Goal: Task Accomplishment & Management: Use online tool/utility

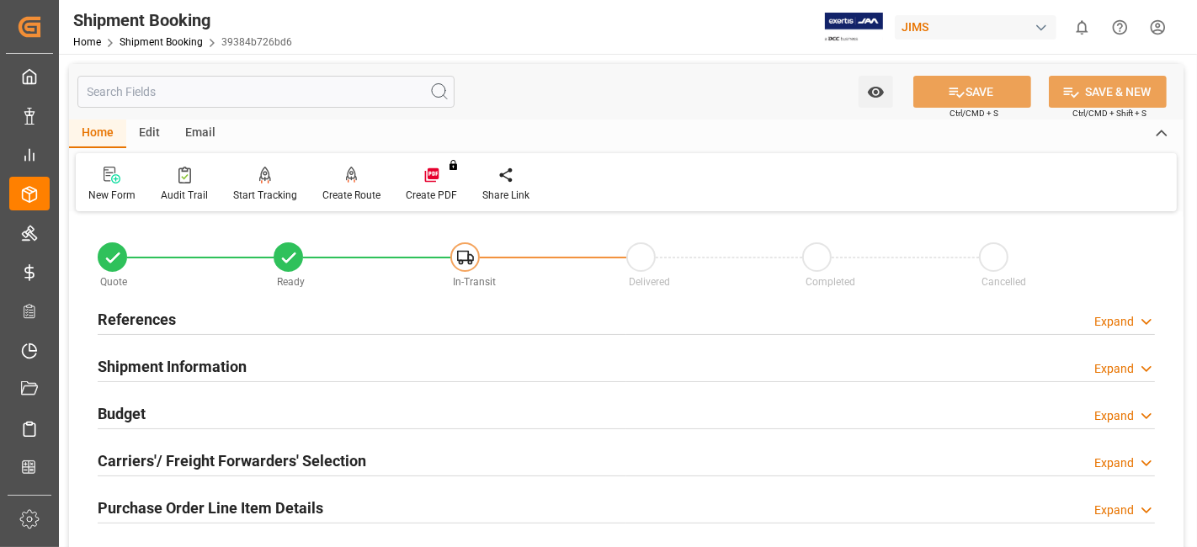
scroll to position [172, 0]
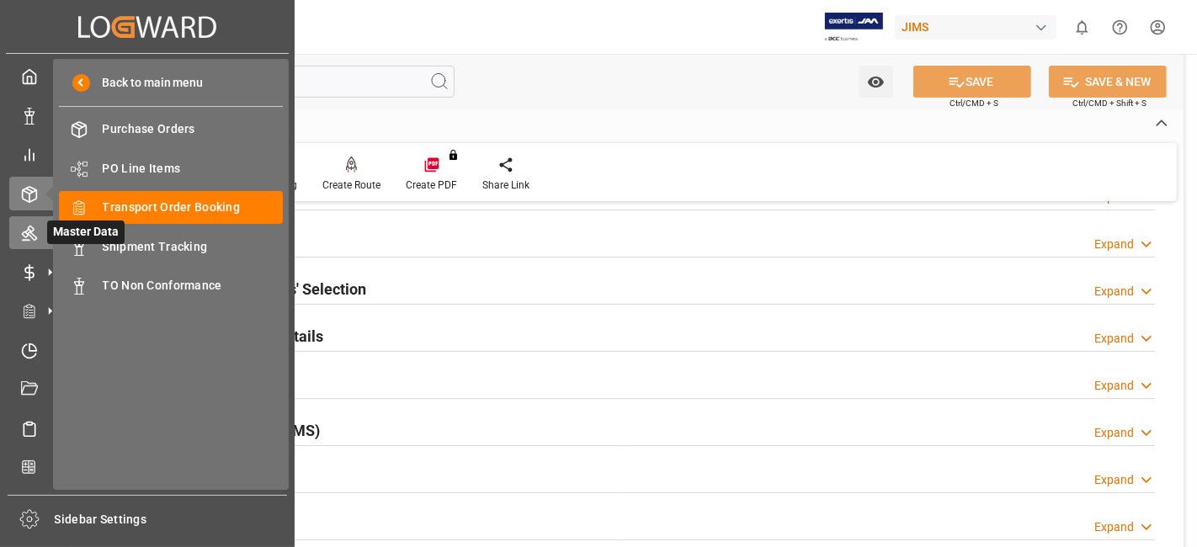
click at [34, 237] on icon at bounding box center [29, 233] width 17 height 17
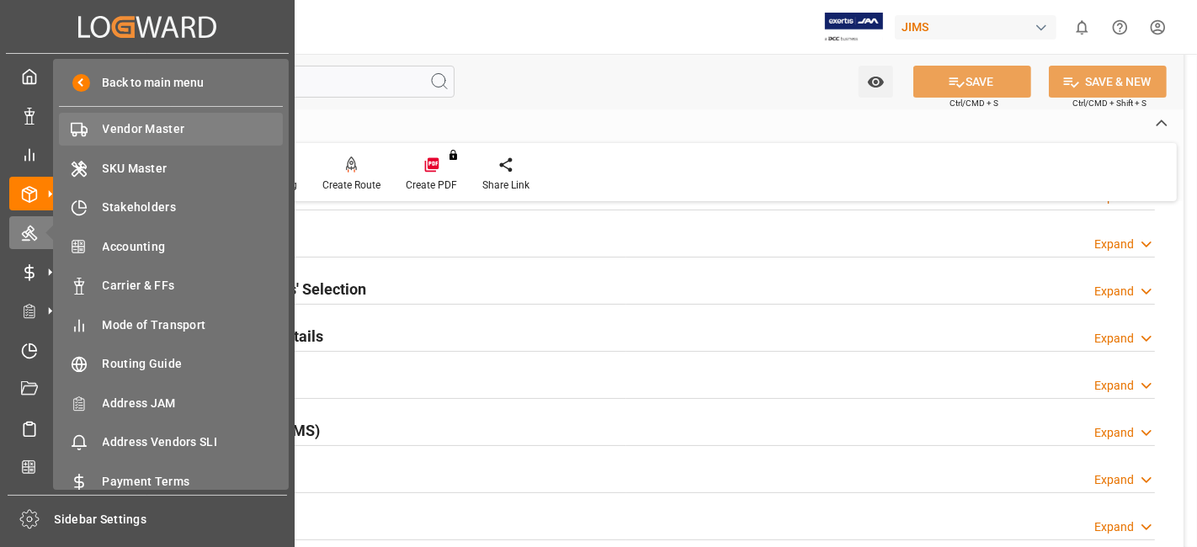
click at [180, 136] on span "Vendor Master" at bounding box center [193, 129] width 181 height 18
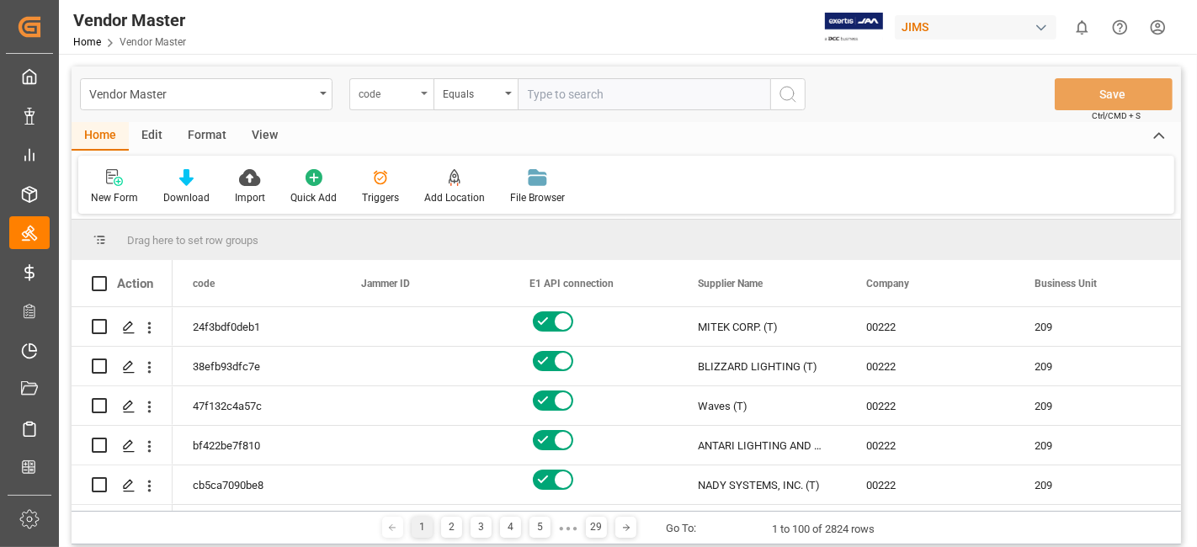
click at [420, 102] on div "code" at bounding box center [391, 94] width 84 height 32
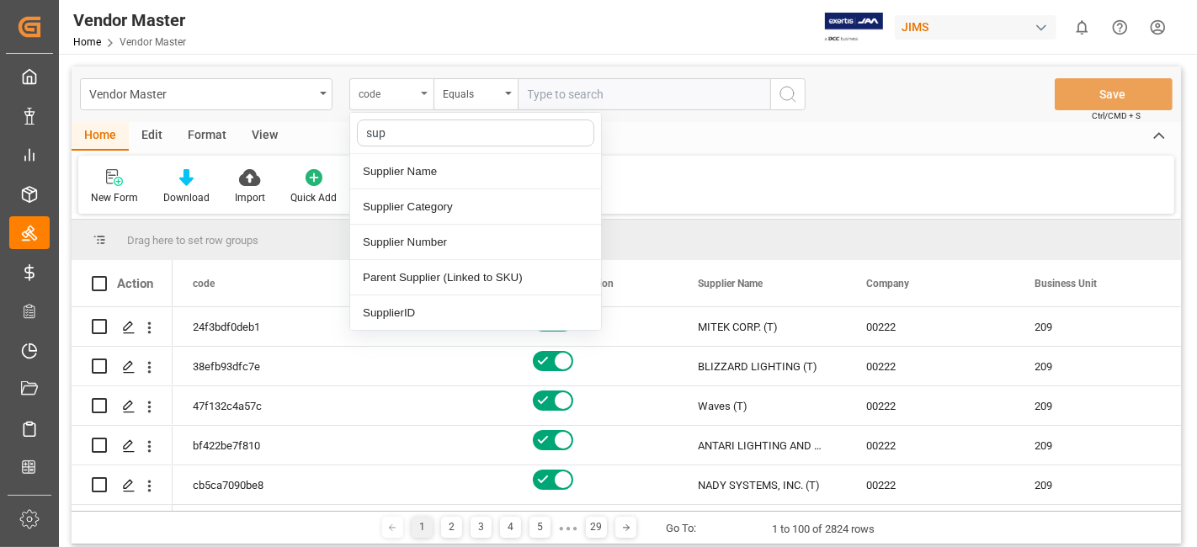
type input "supp"
click at [486, 246] on div "Supplier Number" at bounding box center [475, 242] width 251 height 35
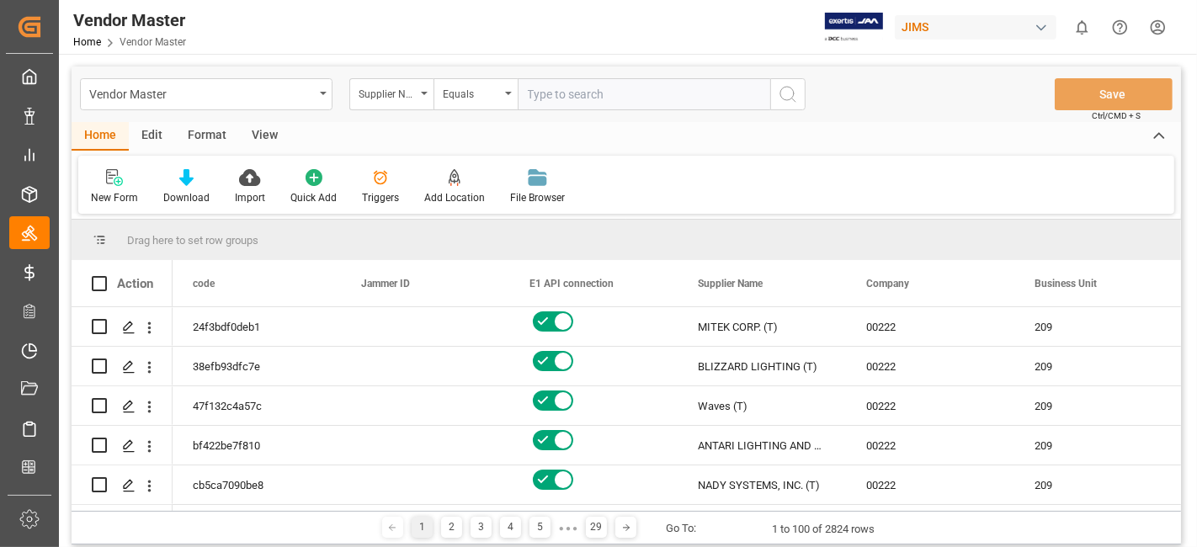
click at [572, 103] on input "text" at bounding box center [644, 94] width 253 height 32
paste input "167567"
type input "167567"
click at [776, 97] on button "search button" at bounding box center [788, 94] width 35 height 32
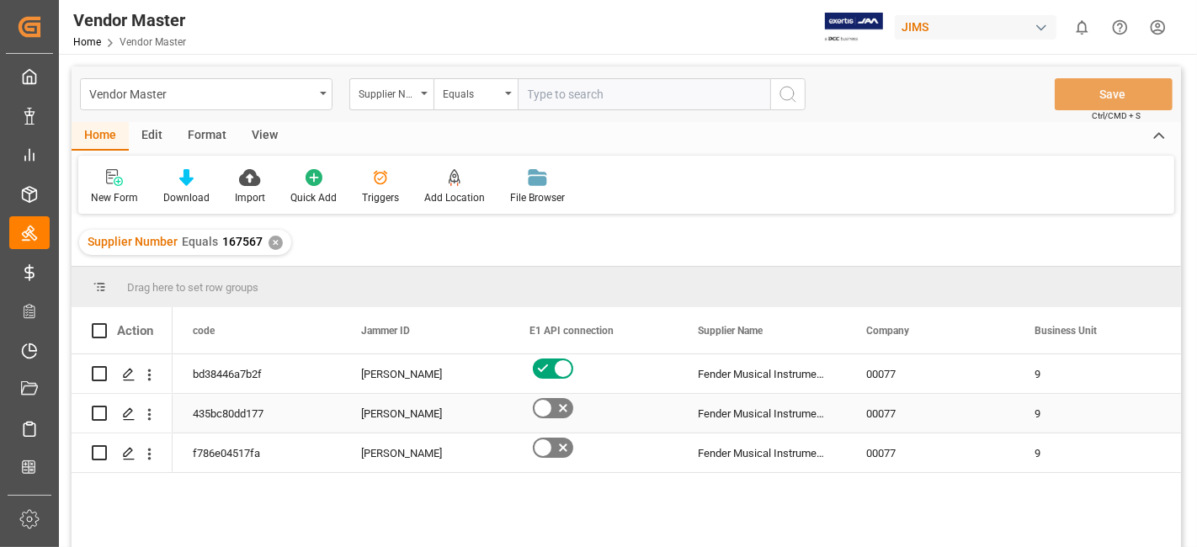
click at [755, 425] on div "Fender Musical Instruments Corp." at bounding box center [762, 413] width 168 height 39
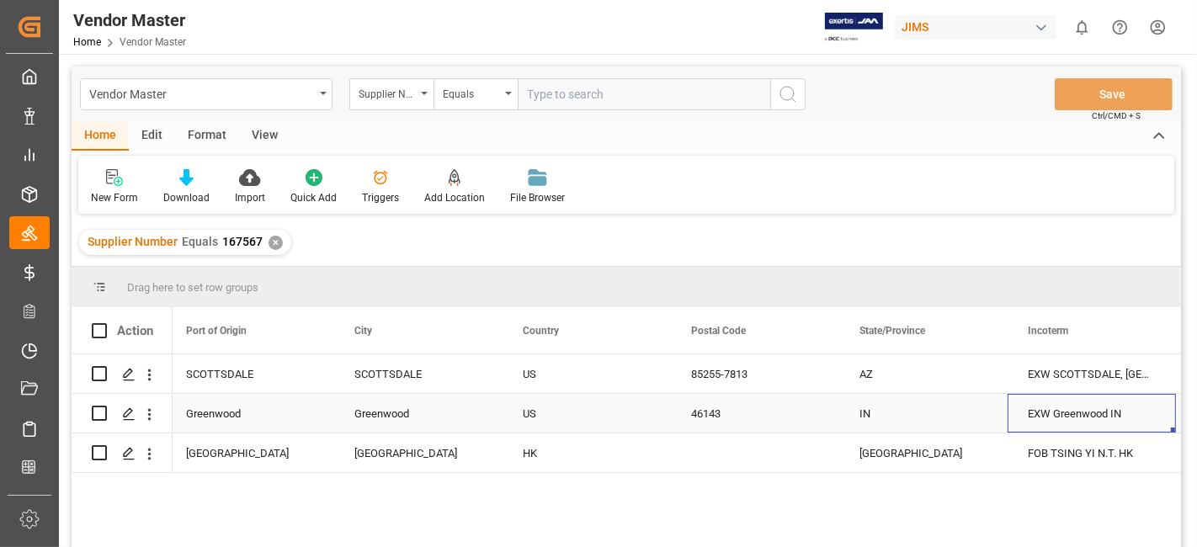
scroll to position [0, 3712]
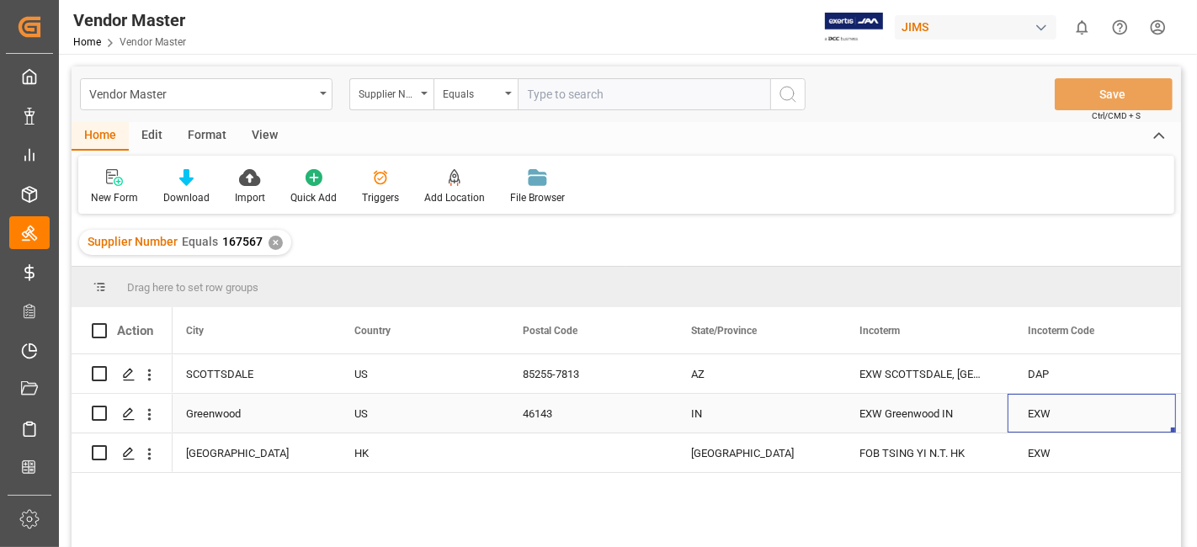
click at [914, 417] on div "EXW Greenwood IN" at bounding box center [924, 413] width 168 height 39
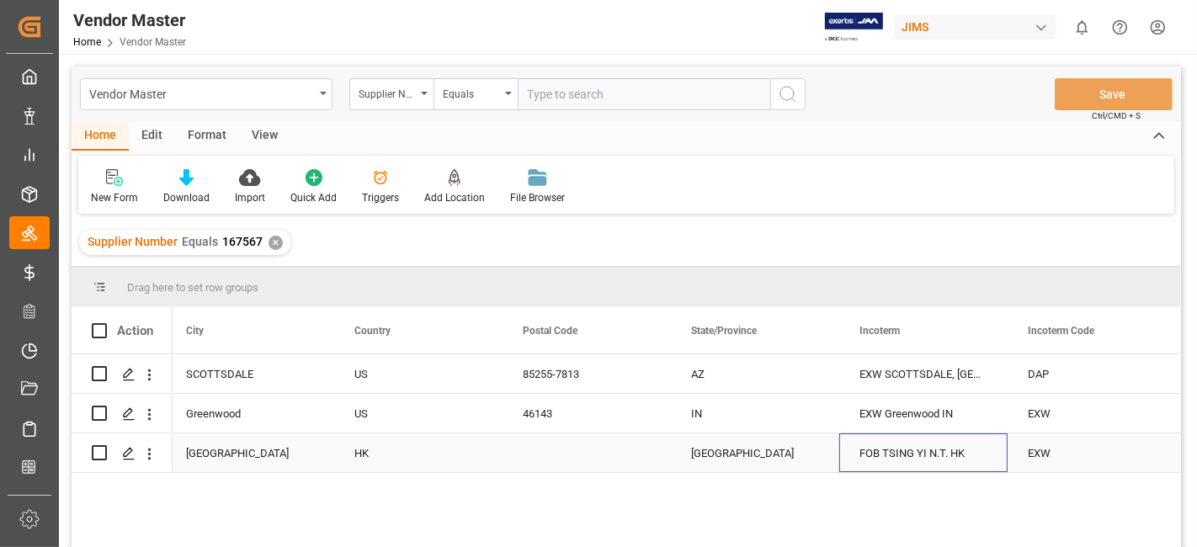
click at [947, 456] on div "FOB TSING YI N.T. HK" at bounding box center [924, 453] width 168 height 39
click at [943, 411] on div "EXW Greenwood IN" at bounding box center [924, 413] width 168 height 39
click at [941, 447] on div "FOB TSING YI N.T. HK" at bounding box center [924, 453] width 168 height 39
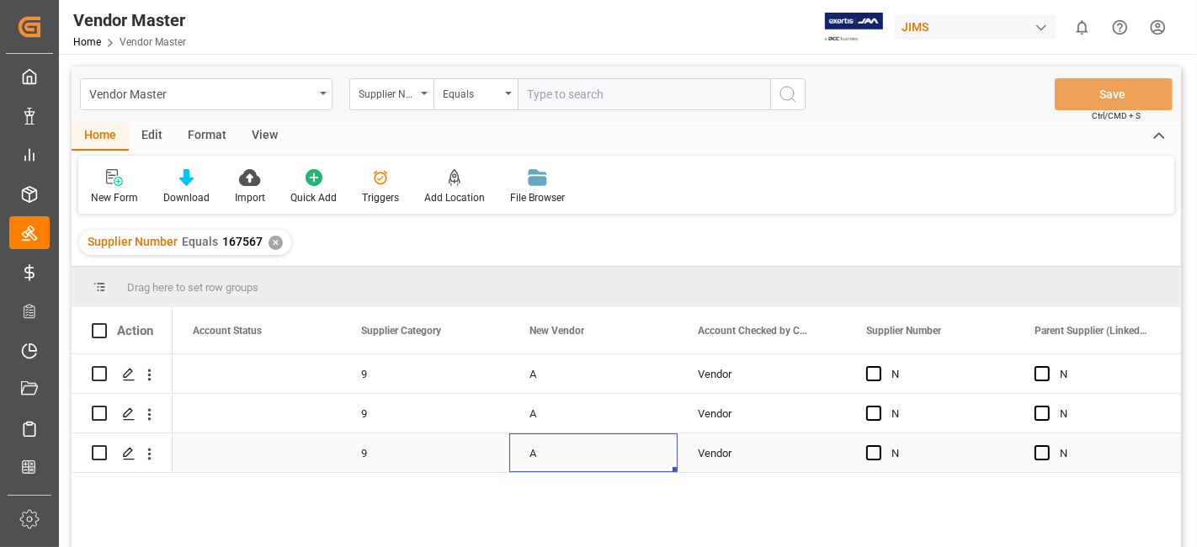
scroll to position [0, 0]
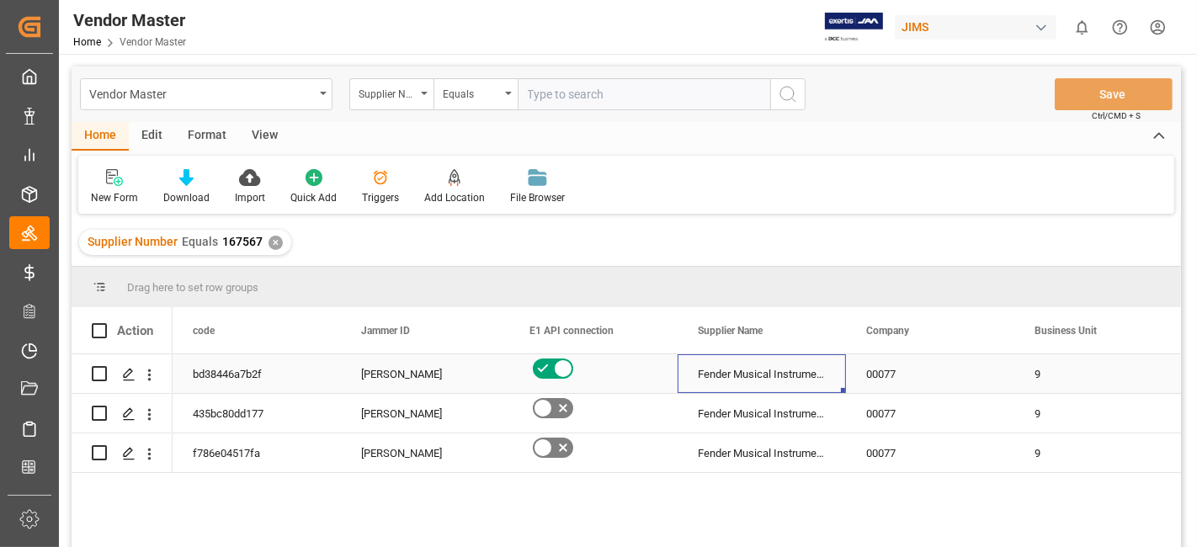
click at [743, 362] on div "Fender Musical Instruments Corp." at bounding box center [762, 374] width 168 height 39
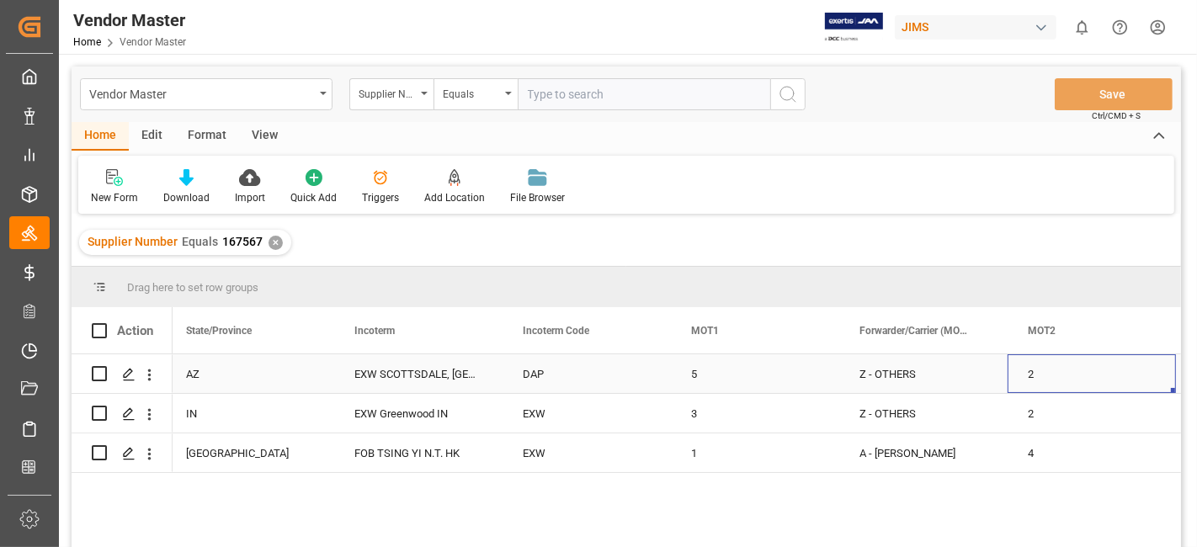
scroll to position [0, 4386]
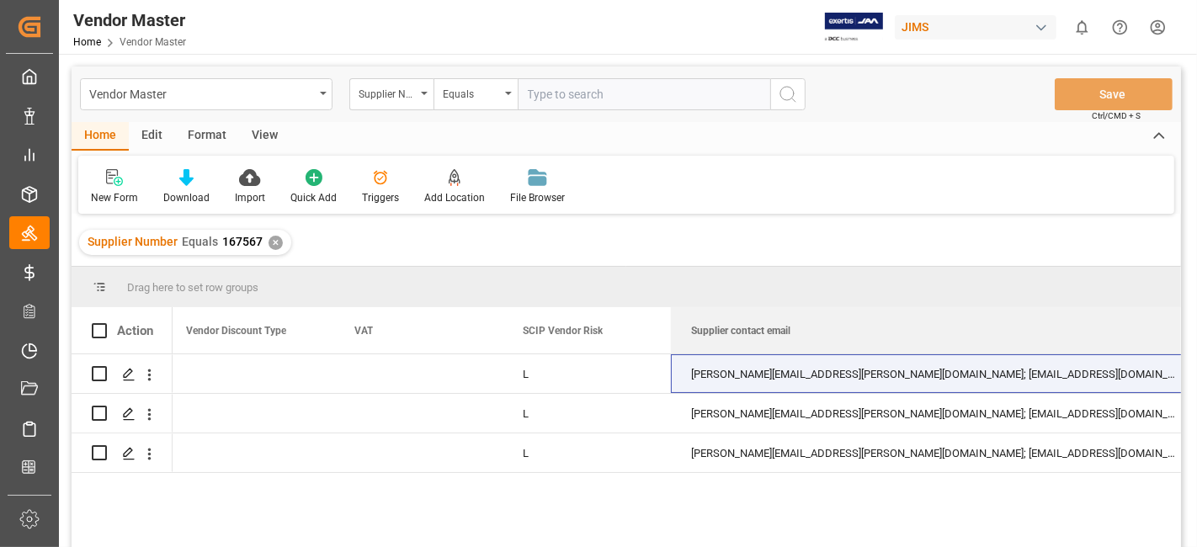
drag, startPoint x: 837, startPoint y: 333, endPoint x: 1197, endPoint y: 335, distance: 359.6
click at [1194, 335] on div "Vendor Master Home Vendor Master JIMS 0 Notifications Only show unread All Watc…" at bounding box center [626, 273] width 1135 height 547
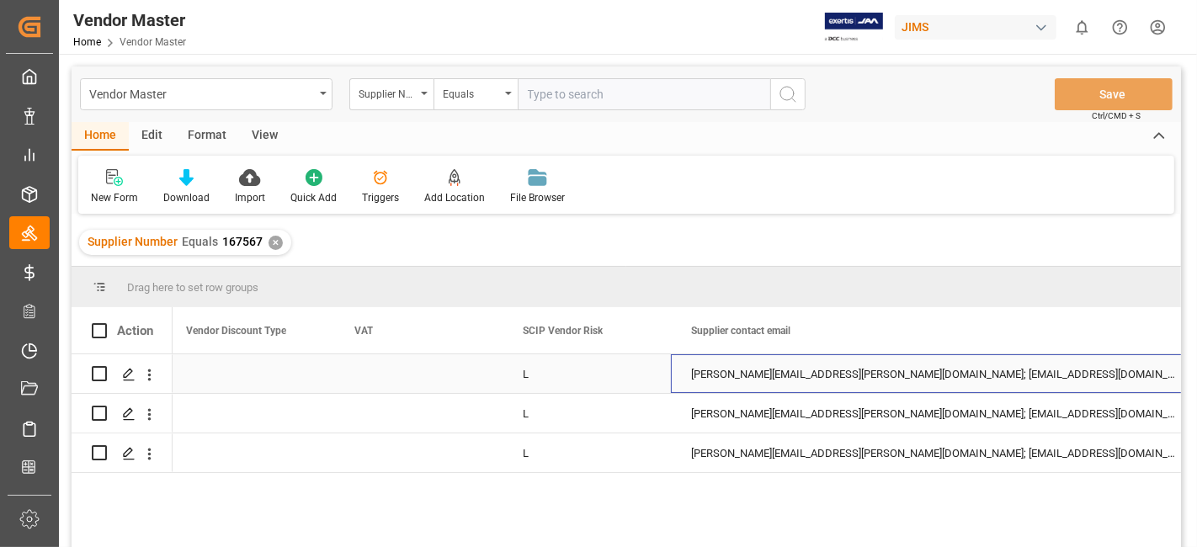
click at [863, 374] on div "simone.creswell@eriksonaudio.com; zngai@scangl.com; kwyc@scangl.com; cathy.leun…" at bounding box center [935, 374] width 528 height 39
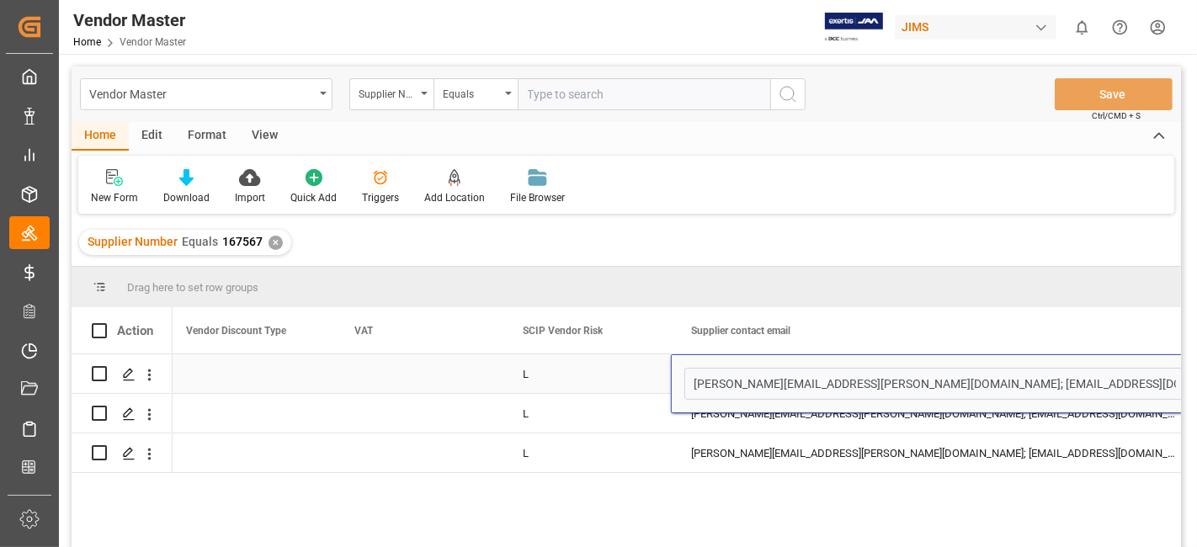
click at [863, 374] on input "simone.creswell@eriksonaudio.com; zngai@scangl.com; kwyc@scangl.com; cathy.leun…" at bounding box center [935, 384] width 501 height 32
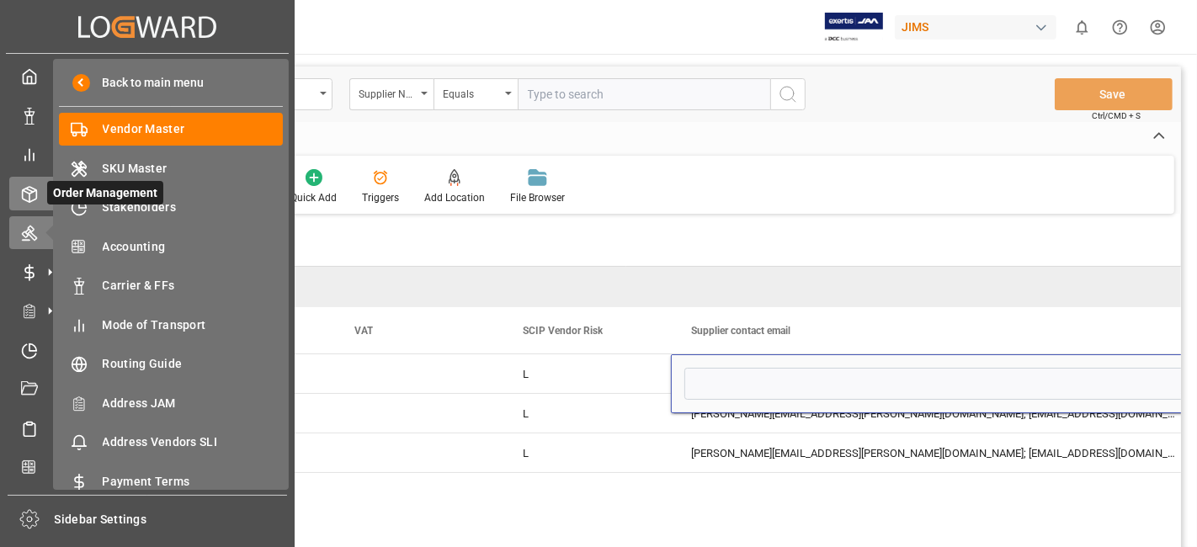
click at [26, 189] on icon at bounding box center [29, 194] width 17 height 17
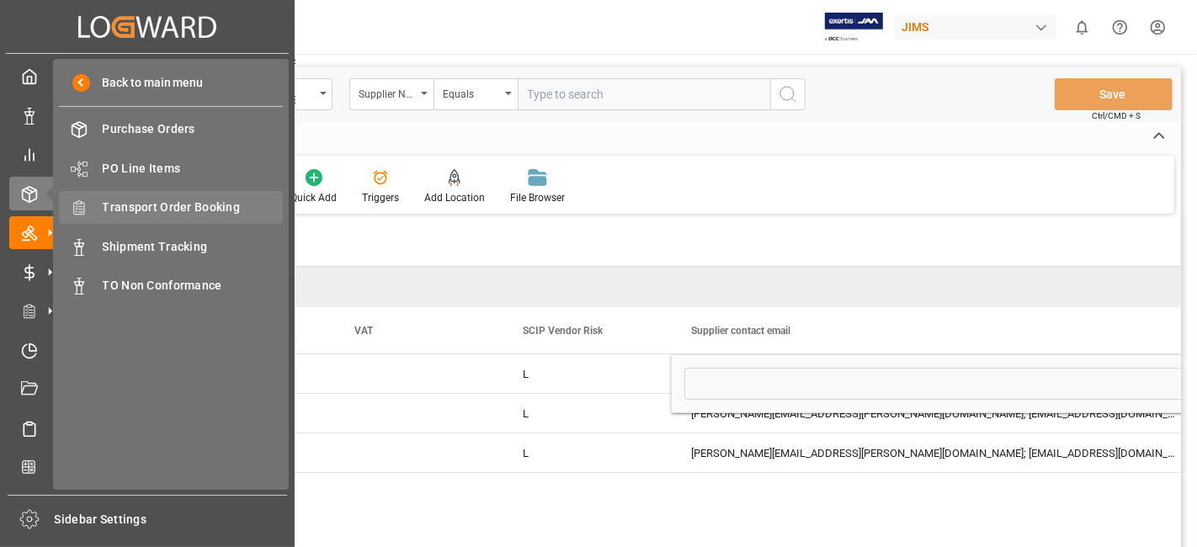
click at [200, 210] on span "Transport Order Booking" at bounding box center [193, 208] width 181 height 18
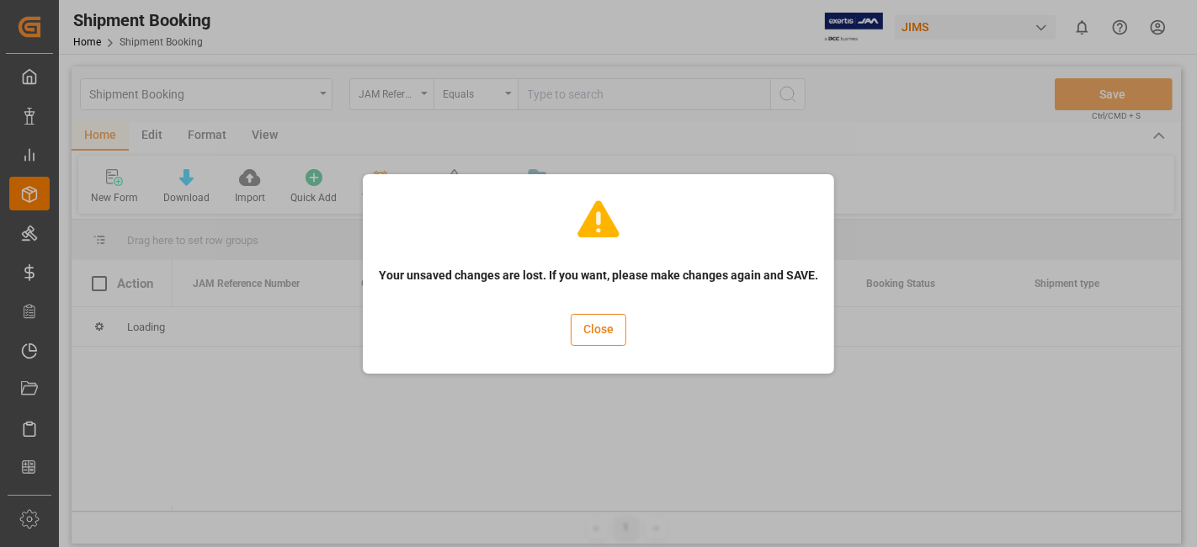
click at [587, 336] on button "Close" at bounding box center [599, 330] width 56 height 32
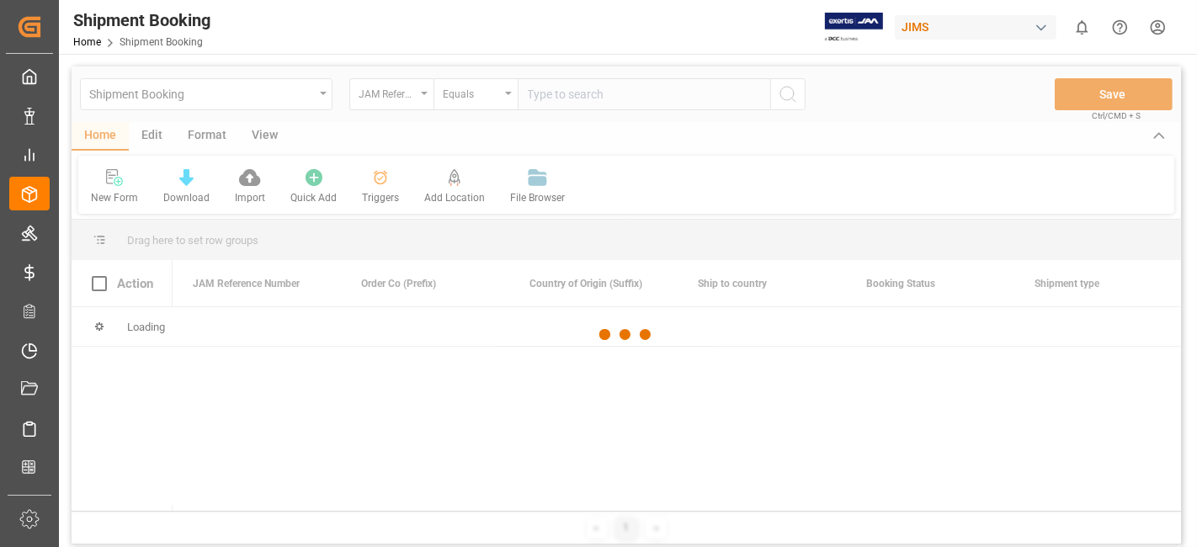
scroll to position [0, 47]
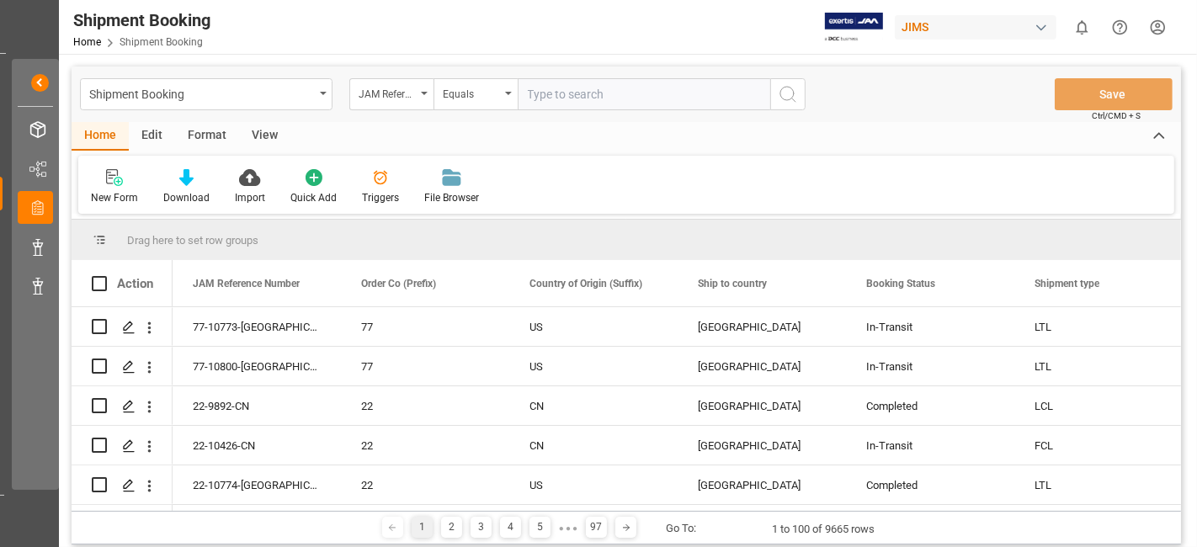
click at [585, 102] on input "text" at bounding box center [644, 94] width 253 height 32
paste input "77-10533-CN"
type input "77-10533-CN"
click at [787, 99] on circle "search button" at bounding box center [787, 93] width 13 height 13
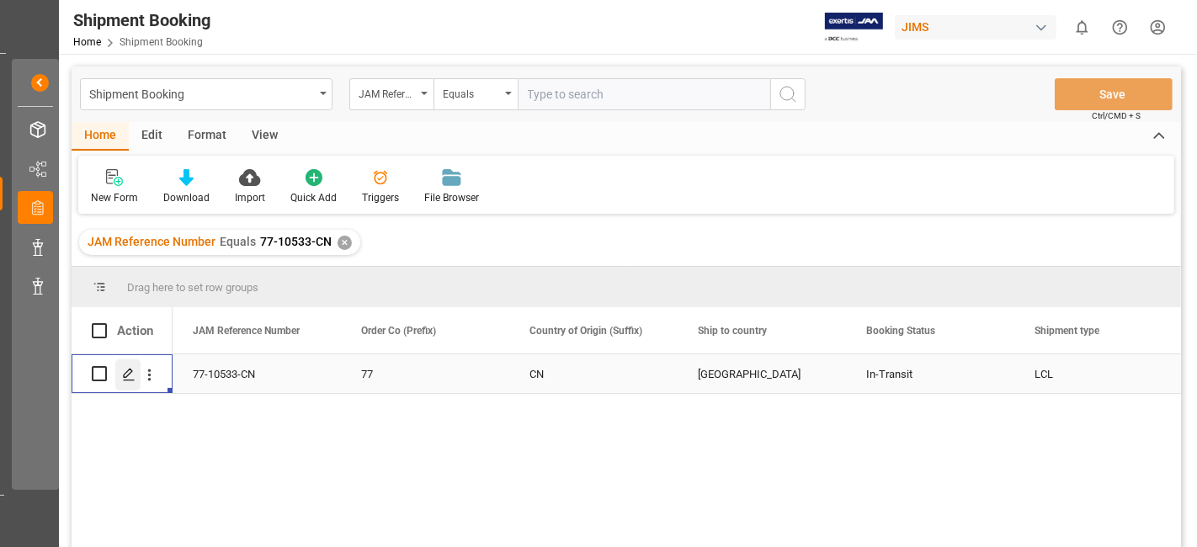
click at [129, 368] on icon "Press SPACE to select this row." at bounding box center [128, 374] width 13 height 13
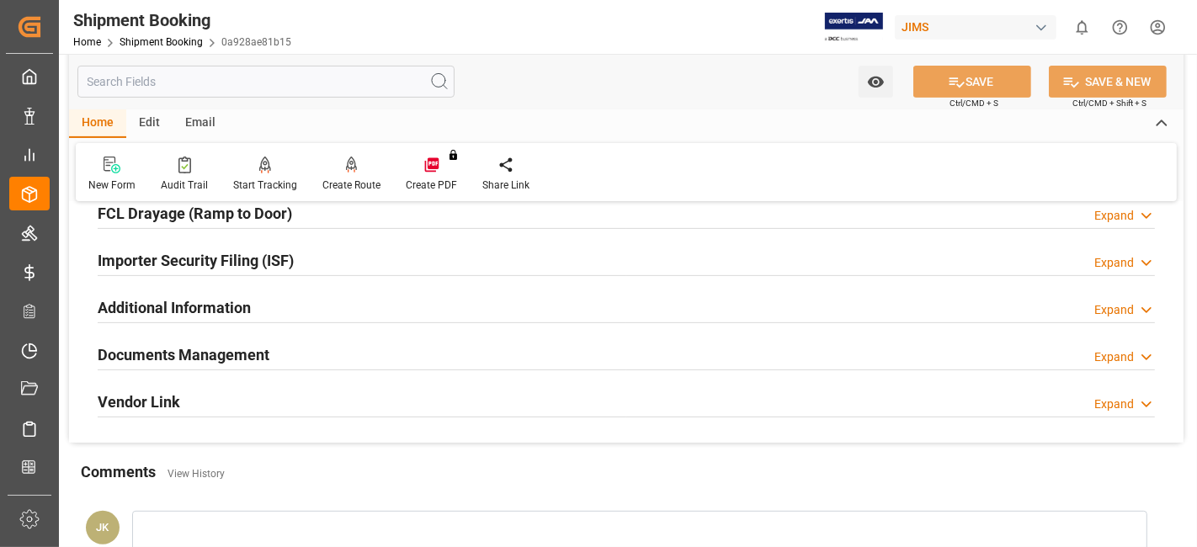
scroll to position [561, 0]
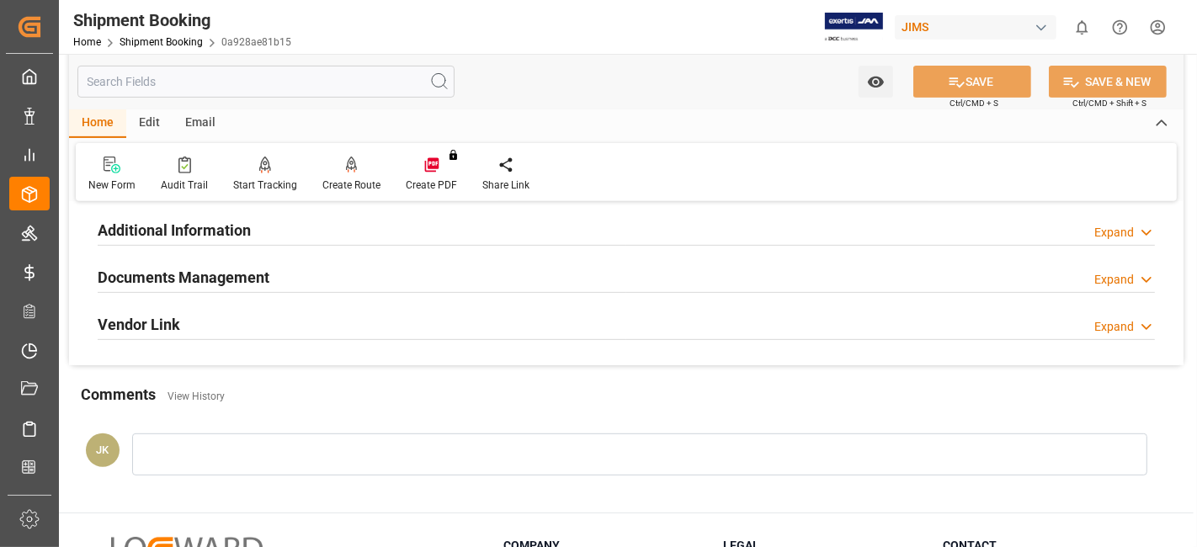
click at [254, 266] on h2 "Documents Management" at bounding box center [184, 277] width 172 height 23
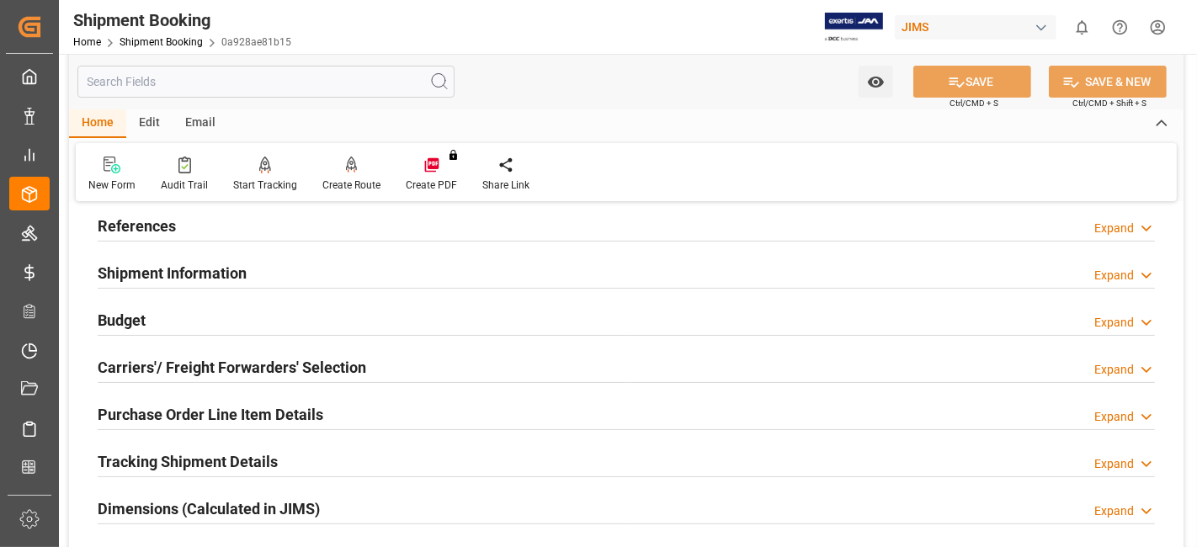
scroll to position [0, 0]
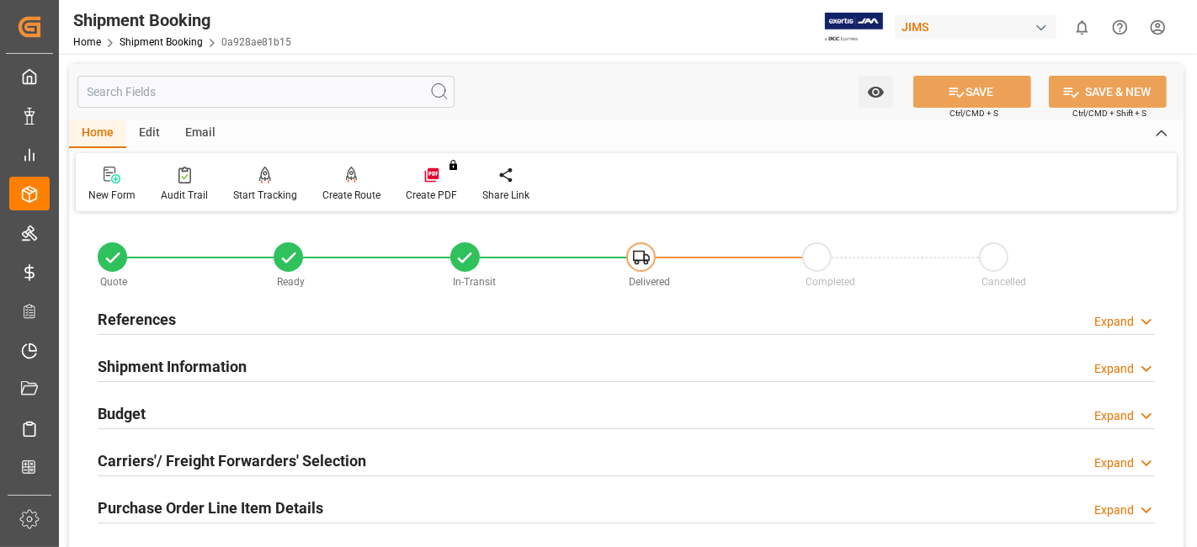
click at [387, 370] on div "Shipment Information Expand" at bounding box center [627, 365] width 1058 height 32
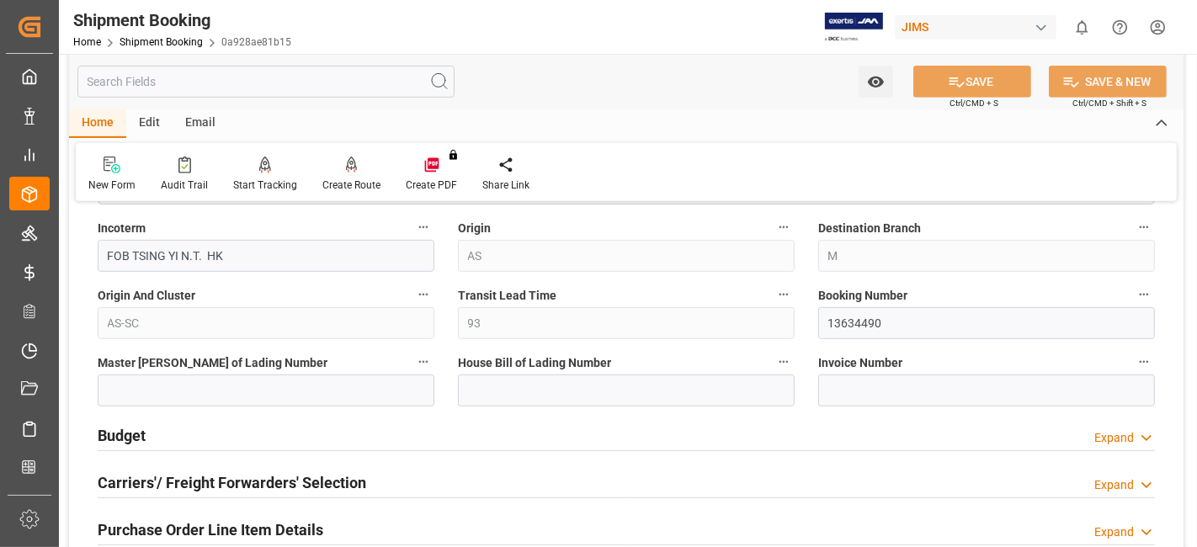
scroll to position [748, 0]
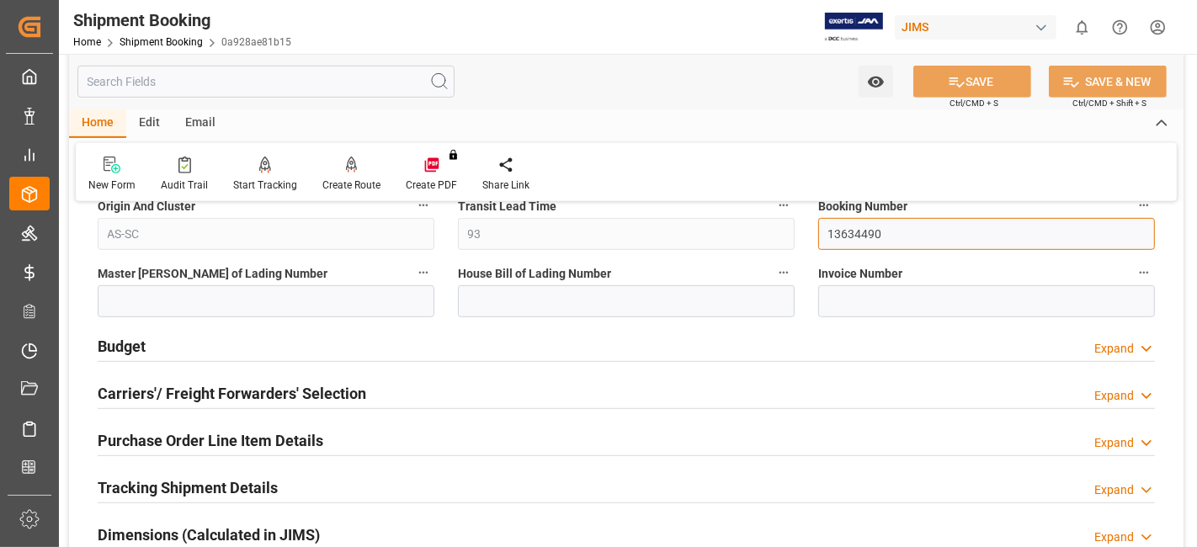
click at [856, 232] on input "13634490" at bounding box center [987, 234] width 337 height 32
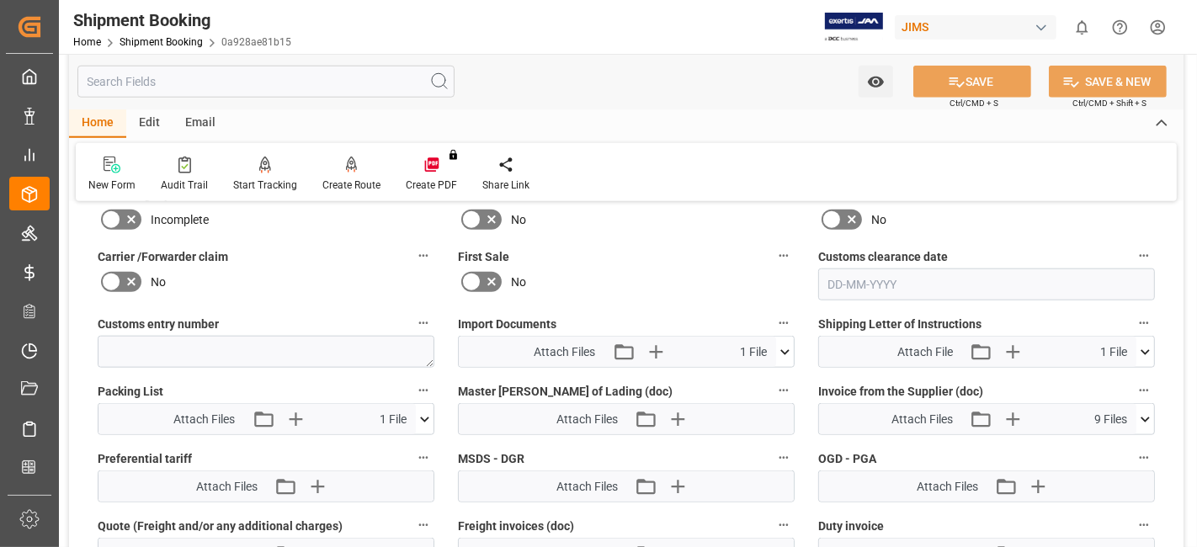
scroll to position [1496, 0]
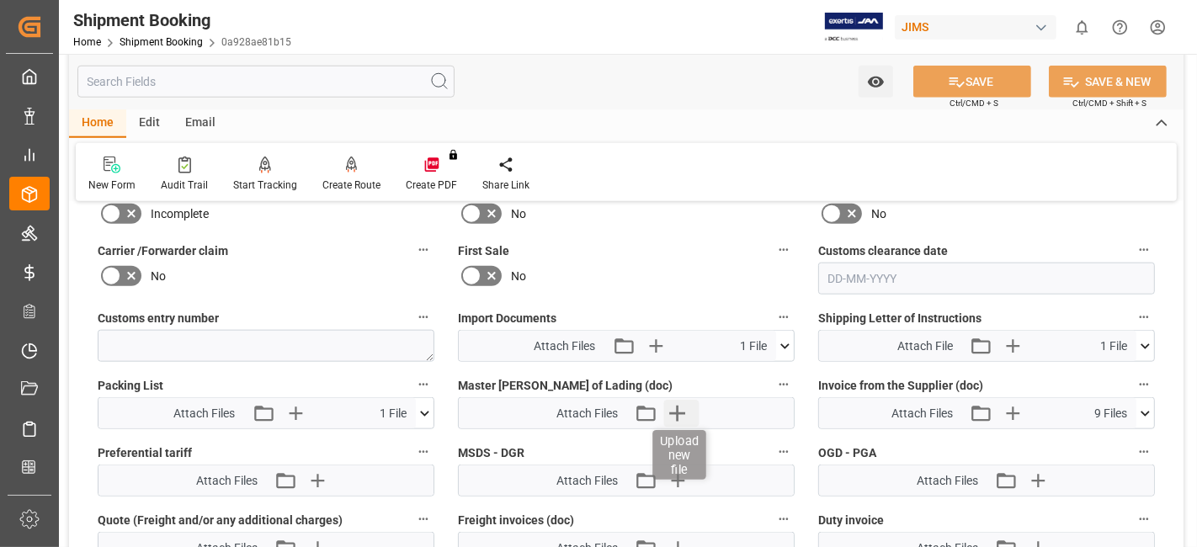
click at [671, 408] on icon "button" at bounding box center [677, 413] width 27 height 27
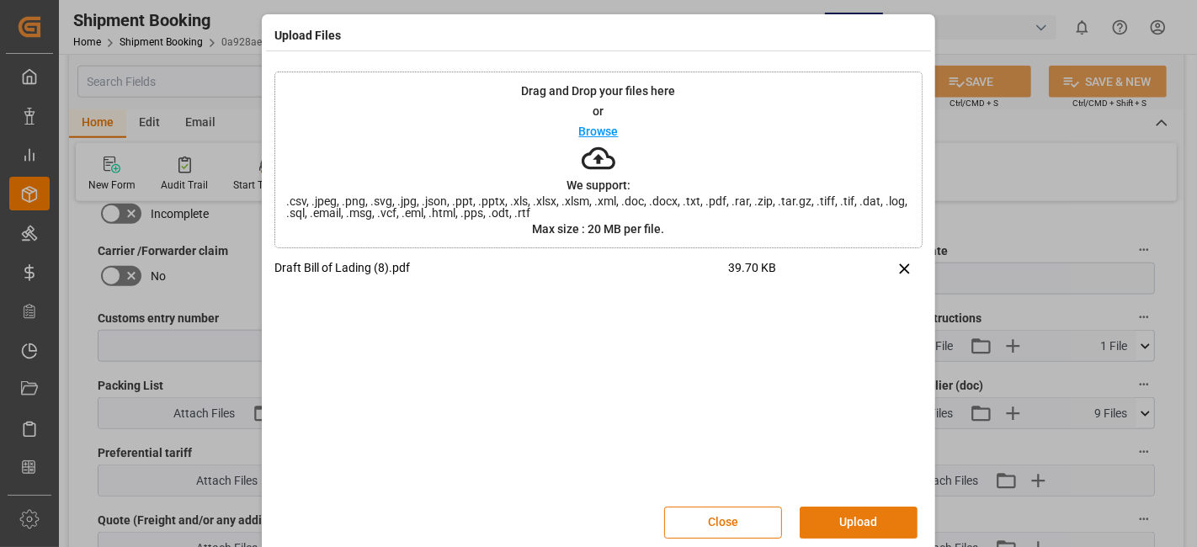
click at [863, 517] on button "Upload" at bounding box center [859, 523] width 118 height 32
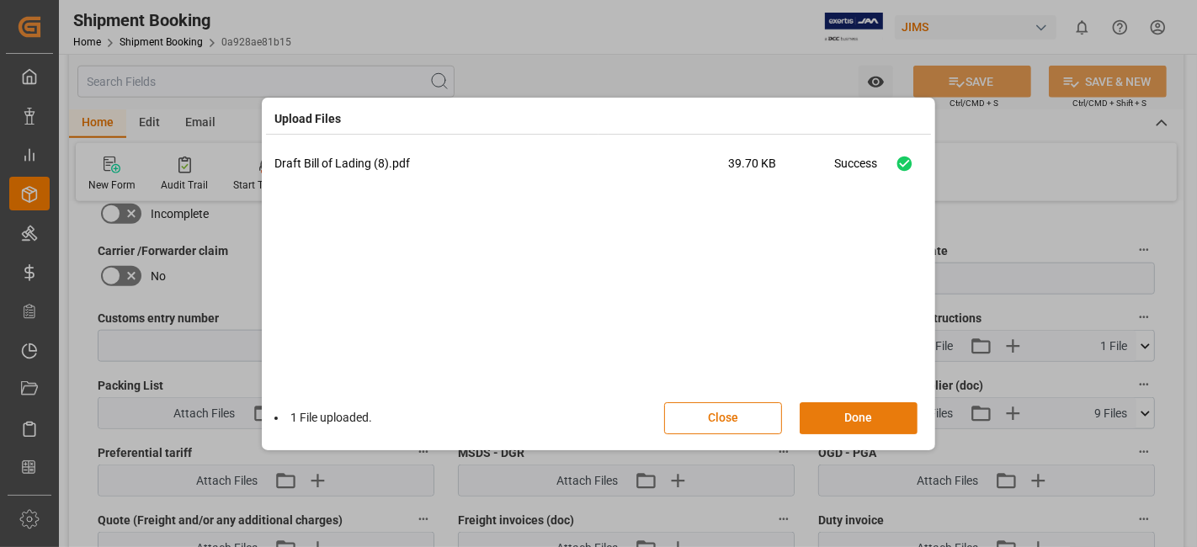
click at [840, 417] on button "Done" at bounding box center [859, 419] width 118 height 32
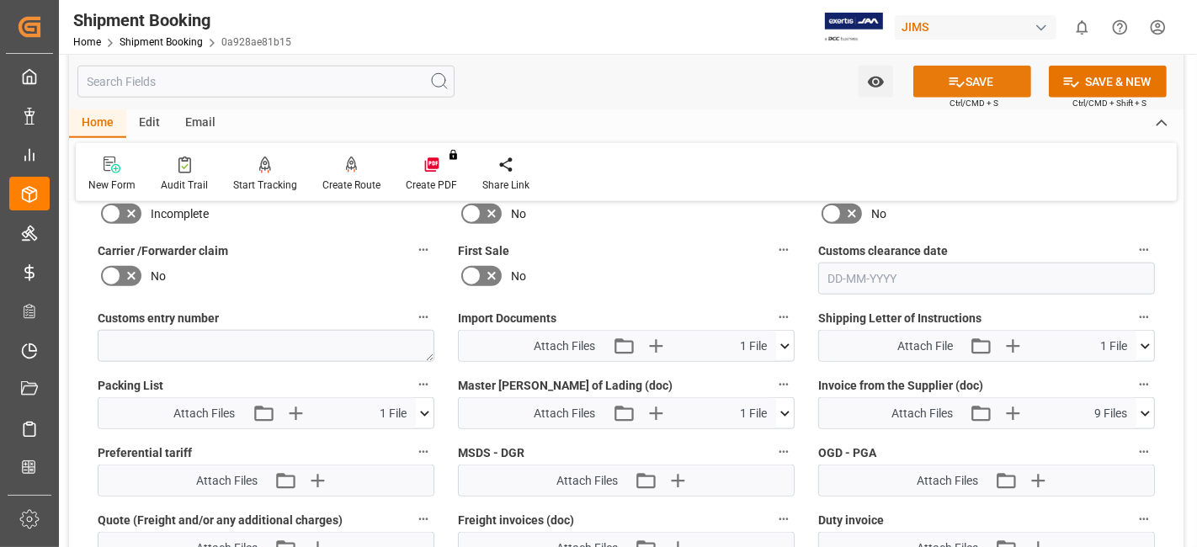
click at [972, 84] on button "SAVE" at bounding box center [973, 82] width 118 height 32
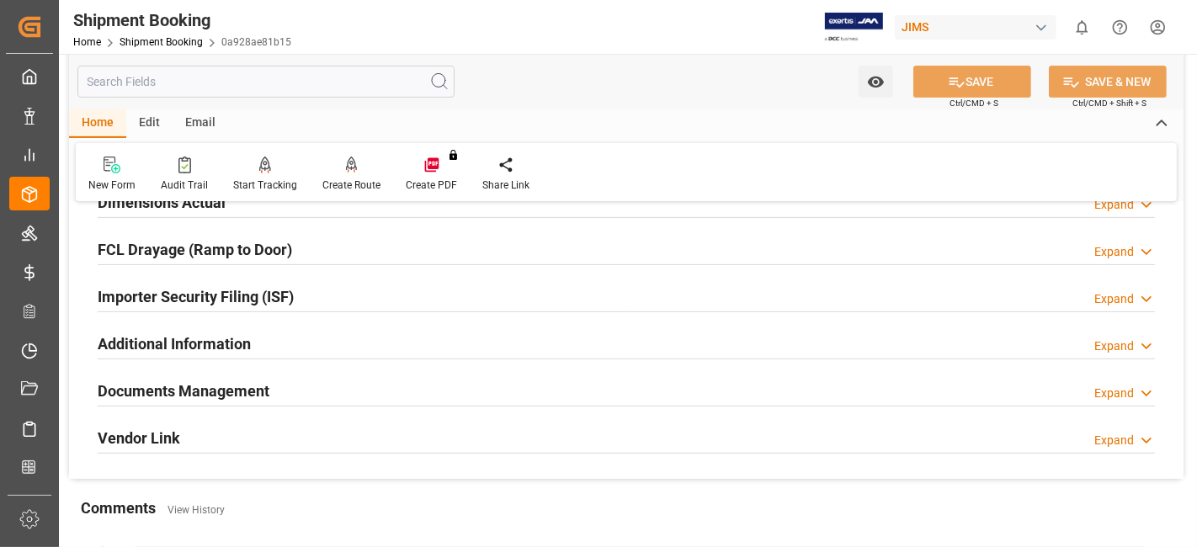
scroll to position [432, 0]
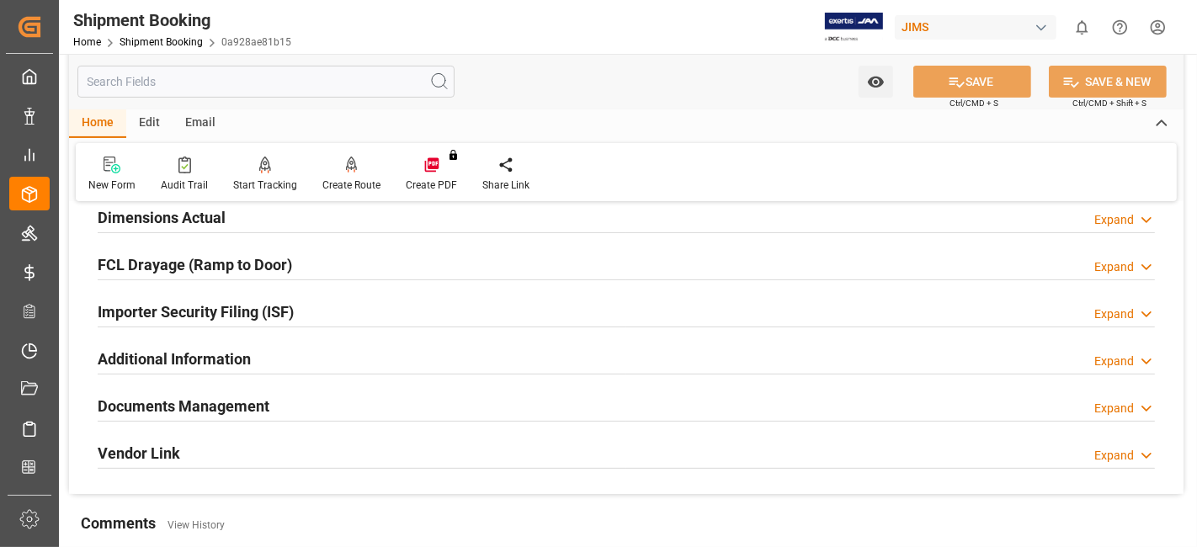
click at [314, 406] on div "Documents Management Expand" at bounding box center [627, 405] width 1058 height 32
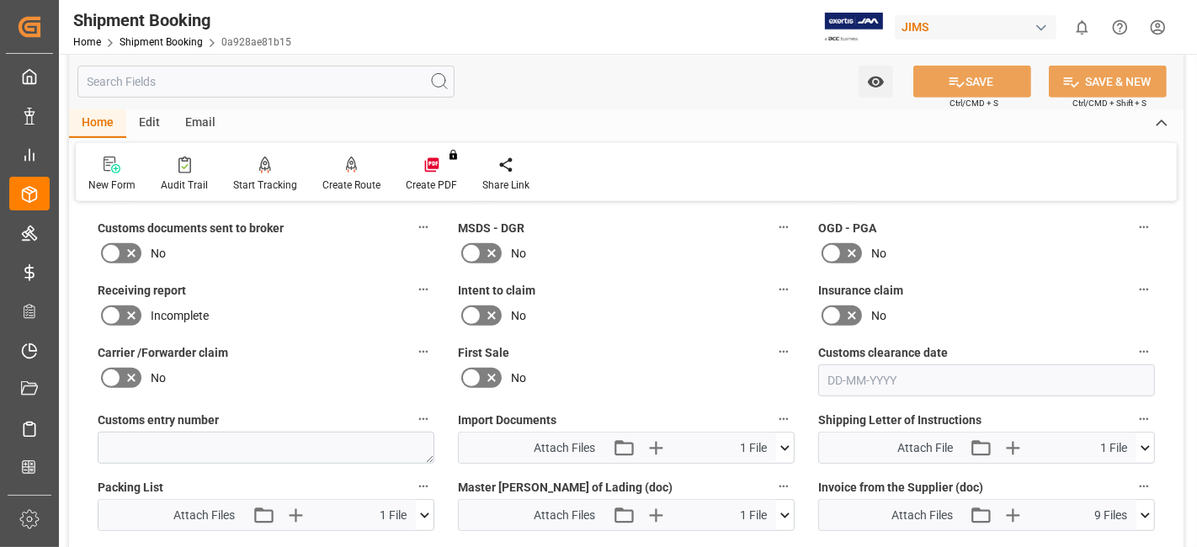
scroll to position [712, 0]
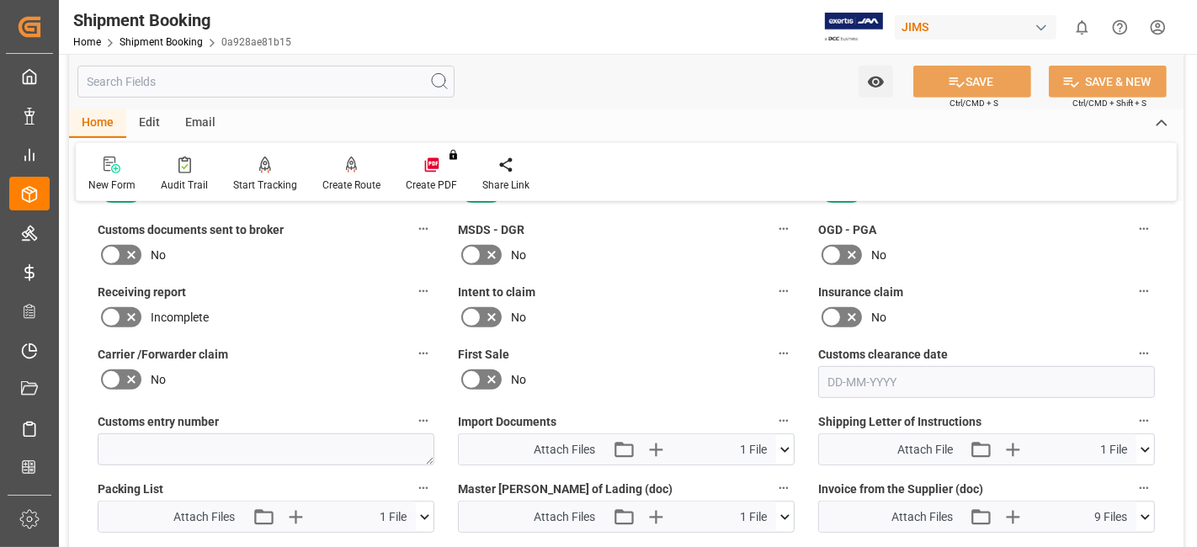
click at [422, 514] on icon at bounding box center [425, 518] width 18 height 18
click at [377, 545] on icon at bounding box center [380, 549] width 18 height 18
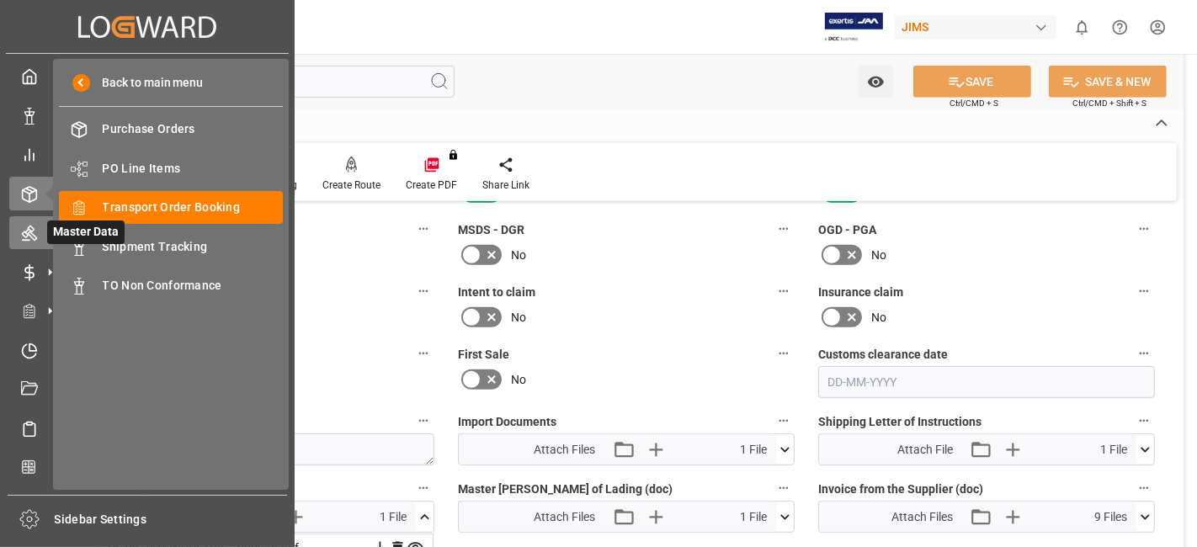
click at [38, 239] on div "Master Data Master Data" at bounding box center [147, 232] width 276 height 33
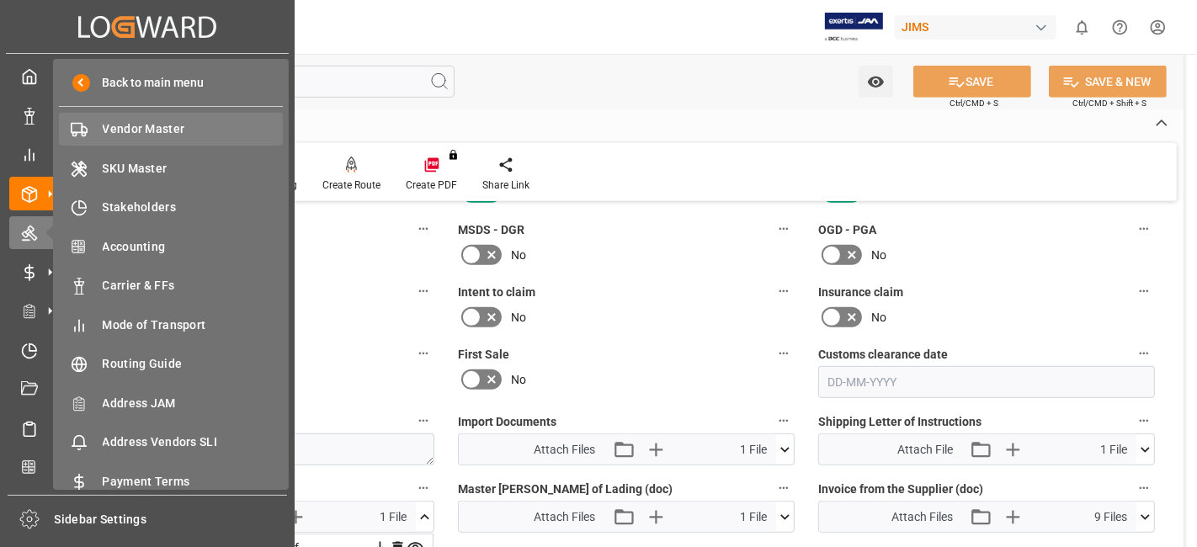
click at [168, 131] on span "Vendor Master" at bounding box center [193, 129] width 181 height 18
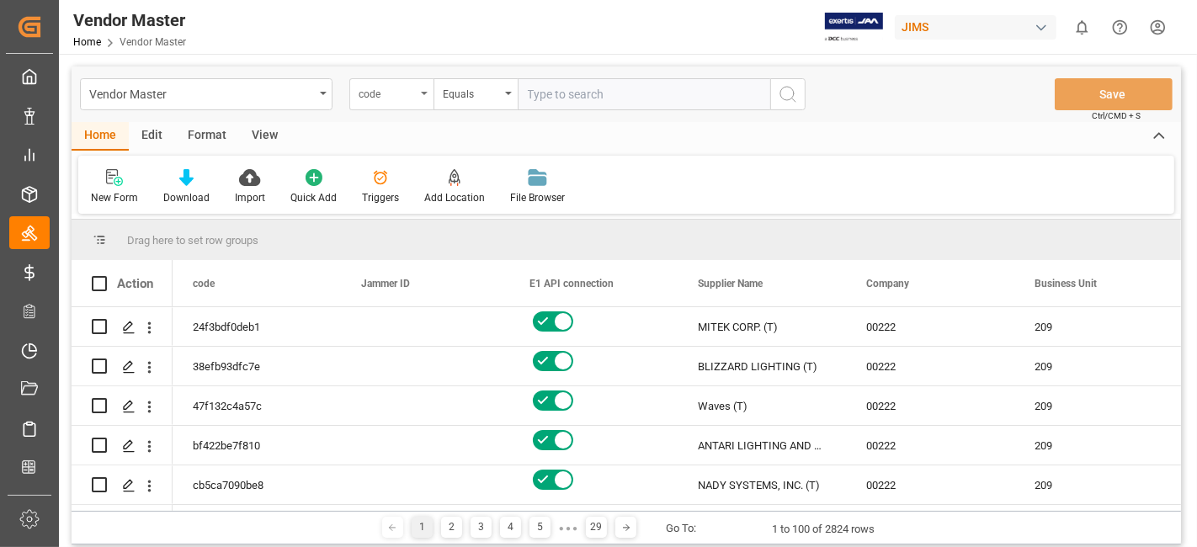
click at [419, 94] on div "code" at bounding box center [391, 94] width 84 height 32
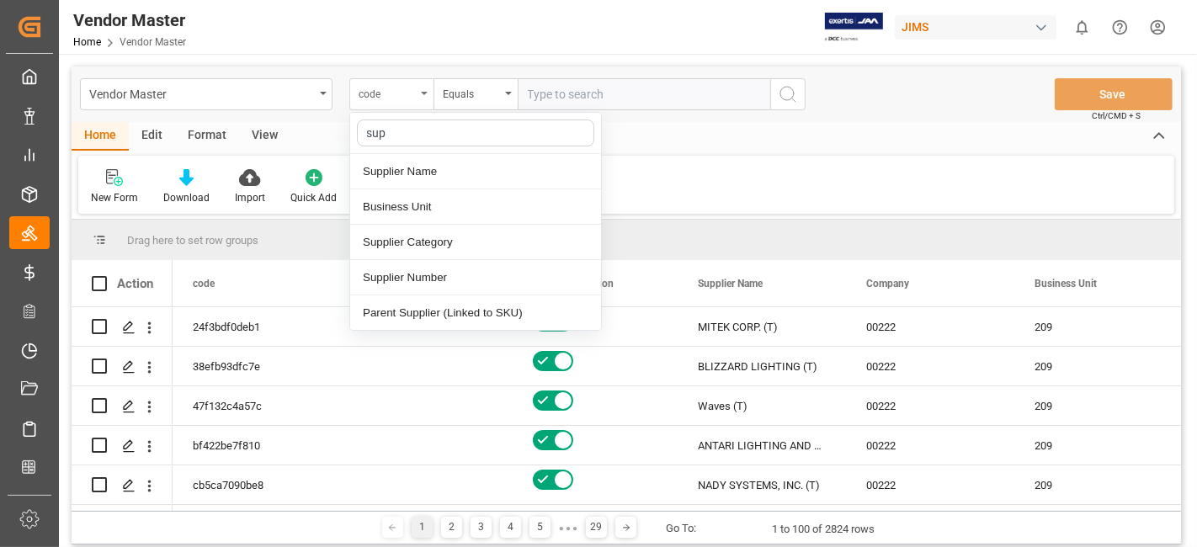
type input "supp"
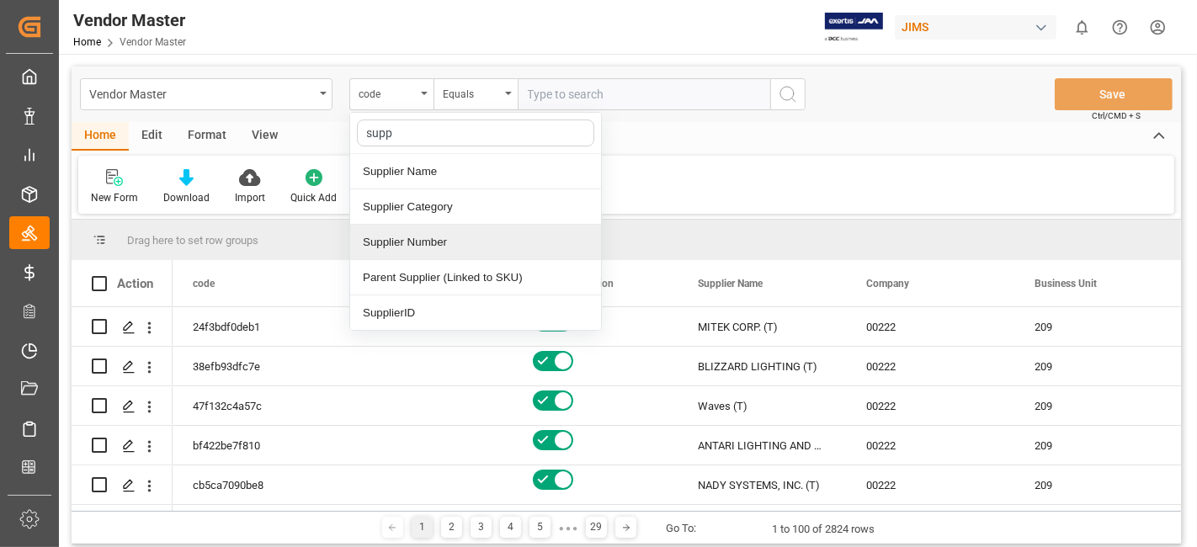
click at [448, 240] on div "Supplier Number" at bounding box center [475, 242] width 251 height 35
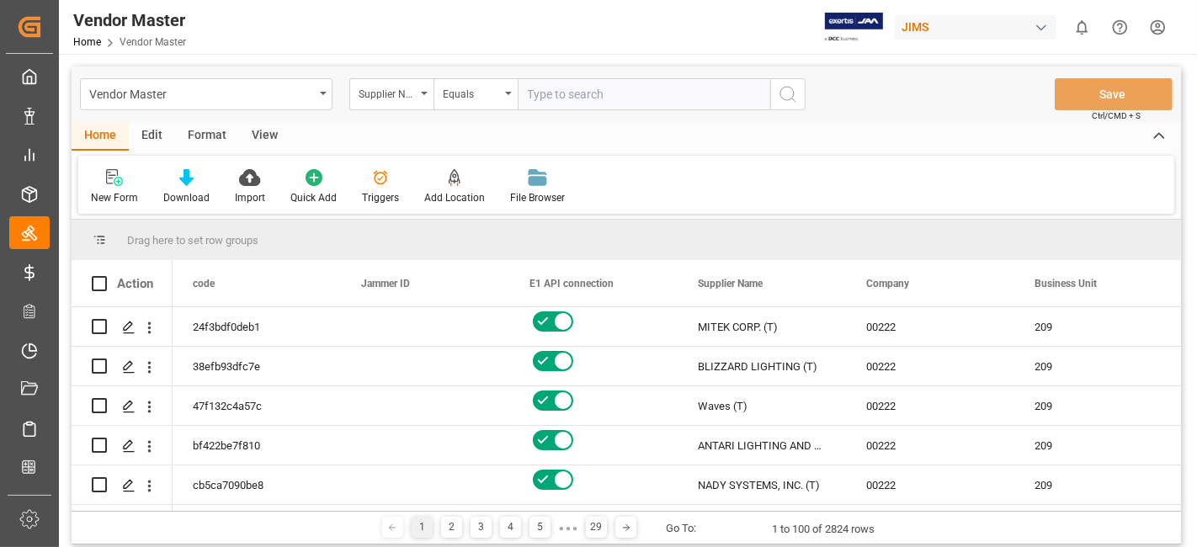
click at [577, 94] on input "text" at bounding box center [644, 94] width 253 height 32
paste input "167567"
type input "167567"
click at [782, 94] on icon "search button" at bounding box center [788, 94] width 20 height 20
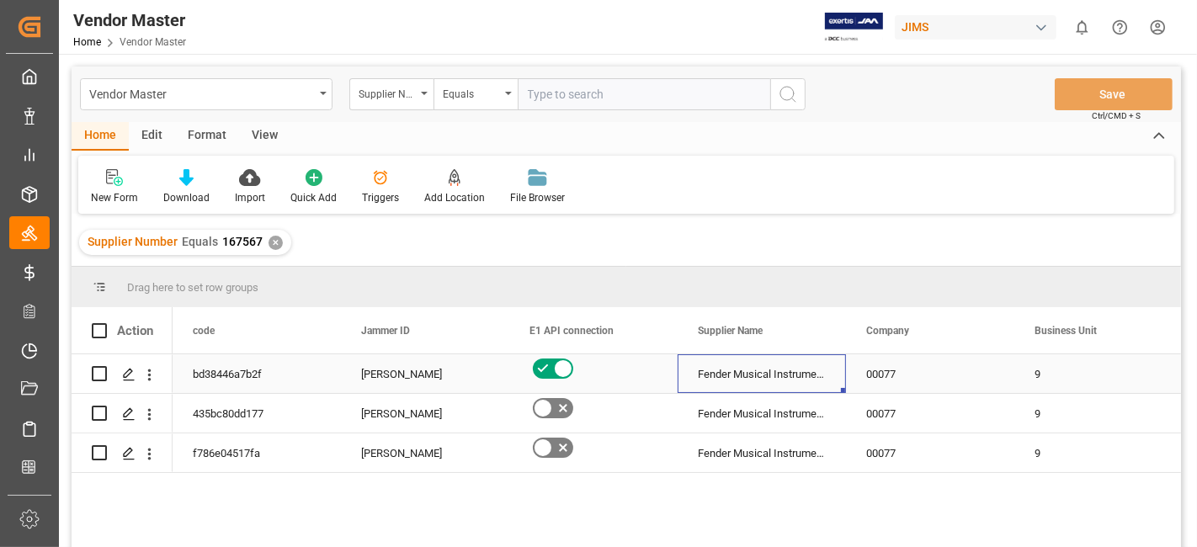
click at [730, 386] on div "Fender Musical Instruments Corp." at bounding box center [762, 374] width 168 height 39
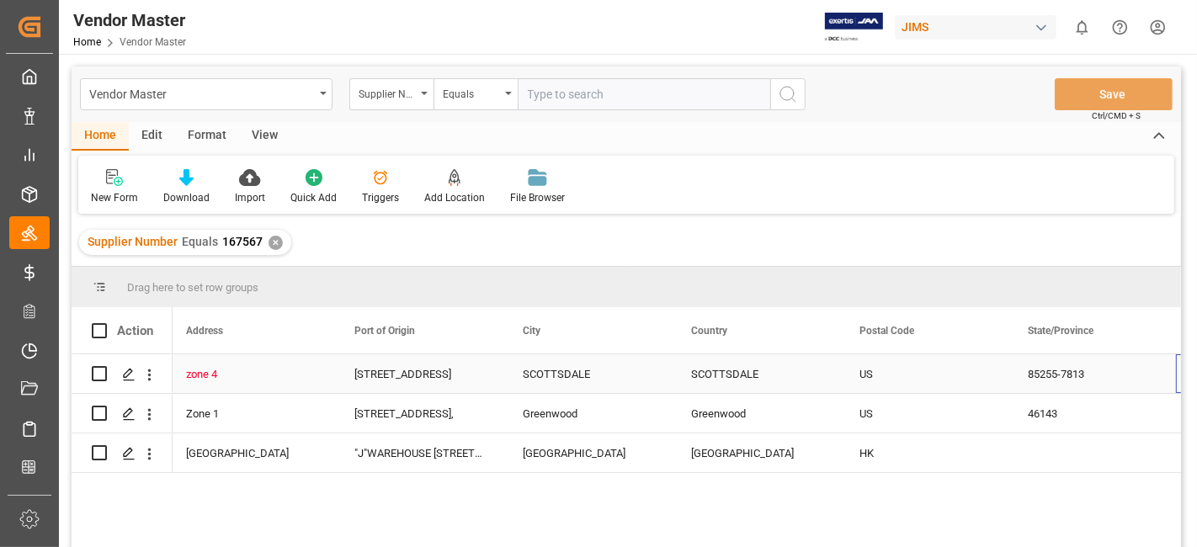
scroll to position [0, 3375]
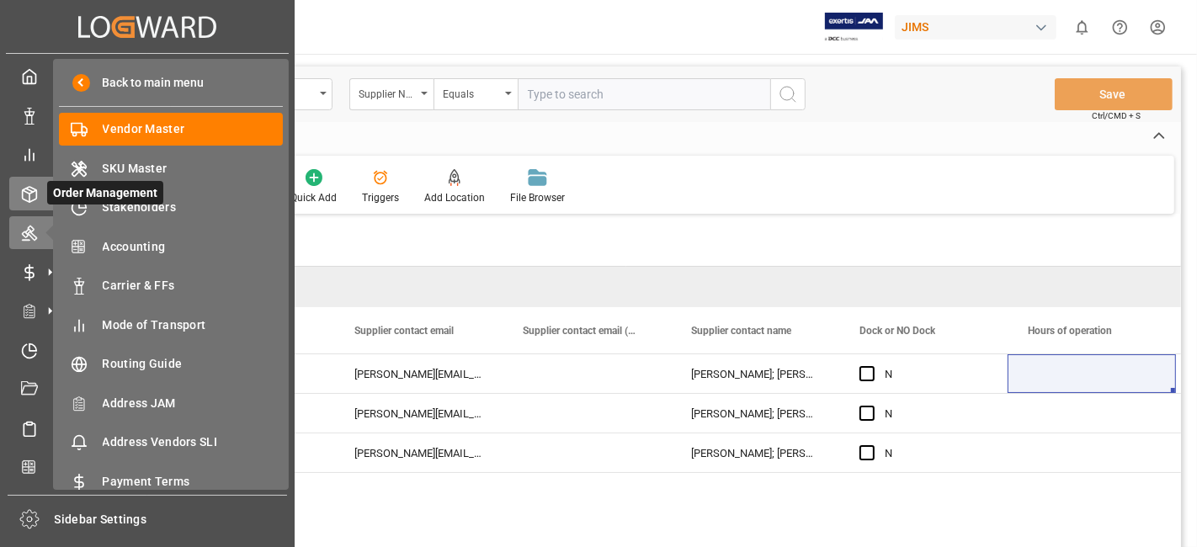
click at [35, 195] on icon at bounding box center [29, 194] width 17 height 17
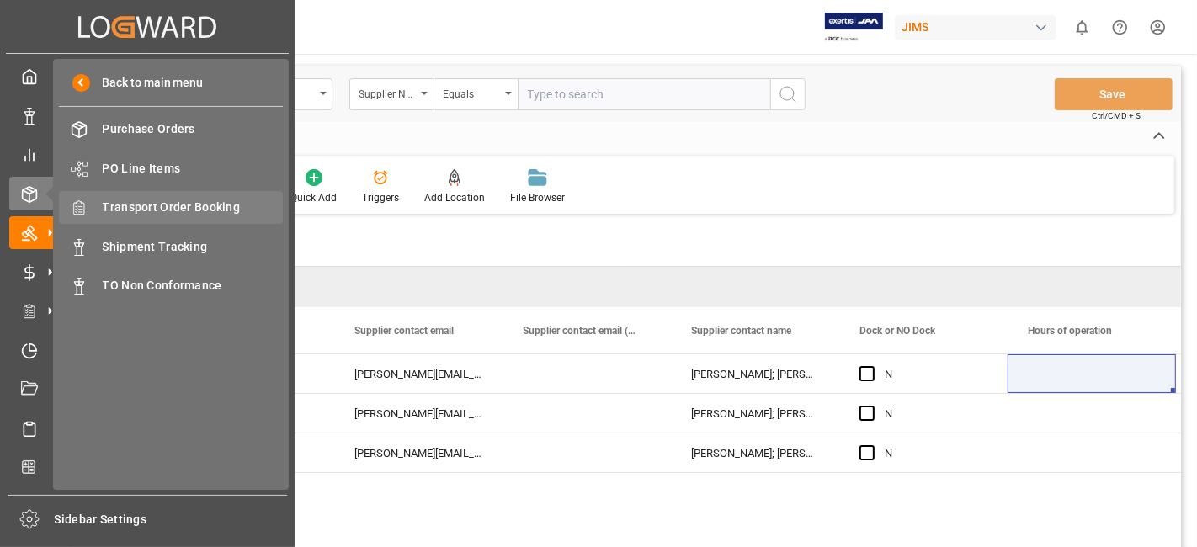
click at [223, 201] on span "Transport Order Booking" at bounding box center [193, 208] width 181 height 18
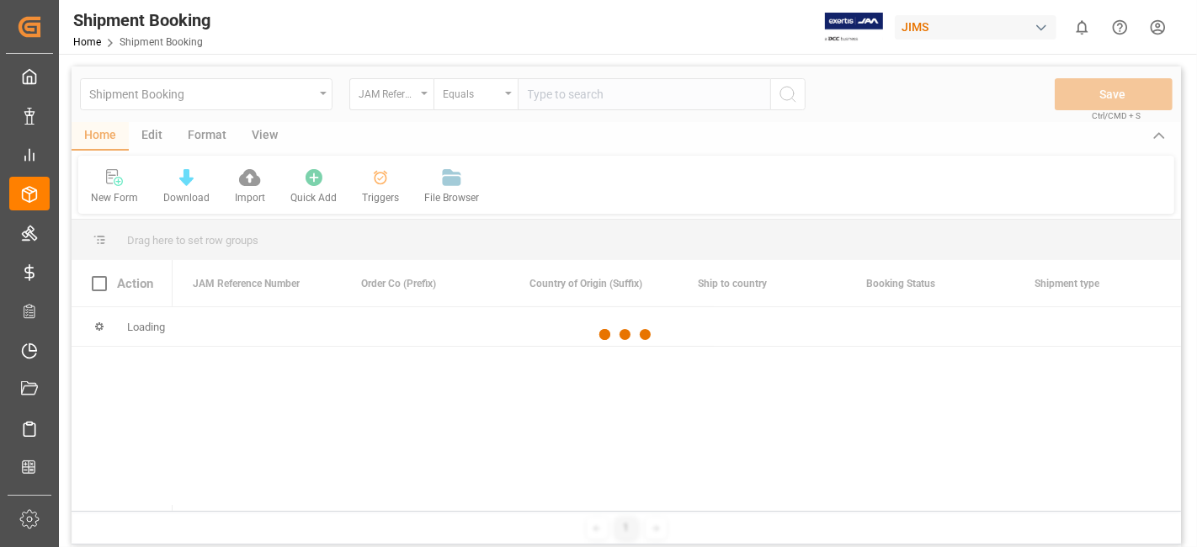
click at [546, 97] on div at bounding box center [627, 335] width 1110 height 537
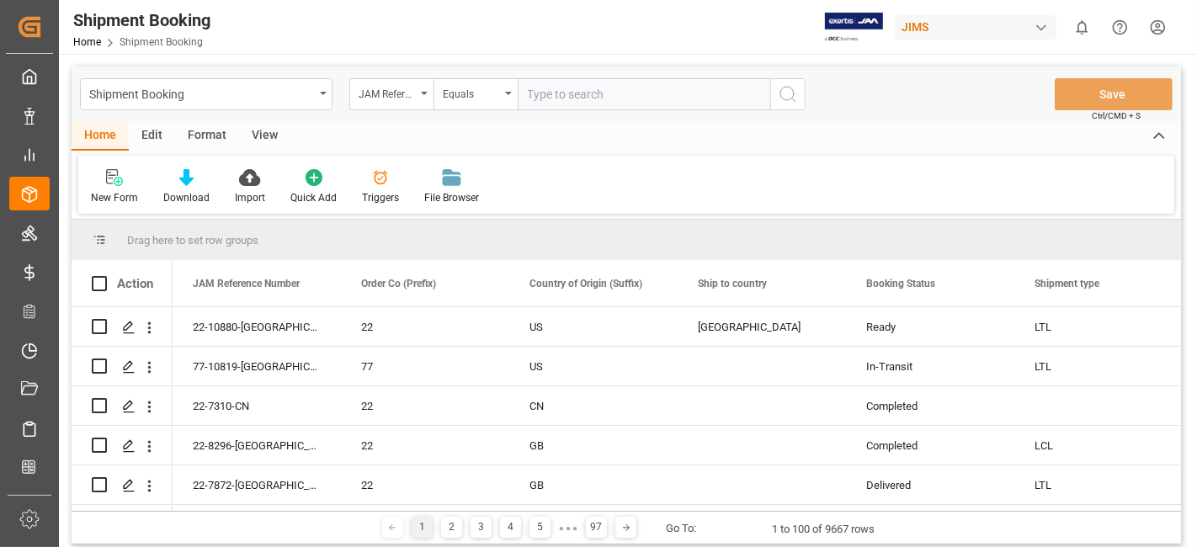
click at [551, 96] on input "text" at bounding box center [644, 94] width 253 height 32
paste input "77-10718-US"
type input "77-10718-US"
click at [782, 99] on circle "search button" at bounding box center [787, 93] width 13 height 13
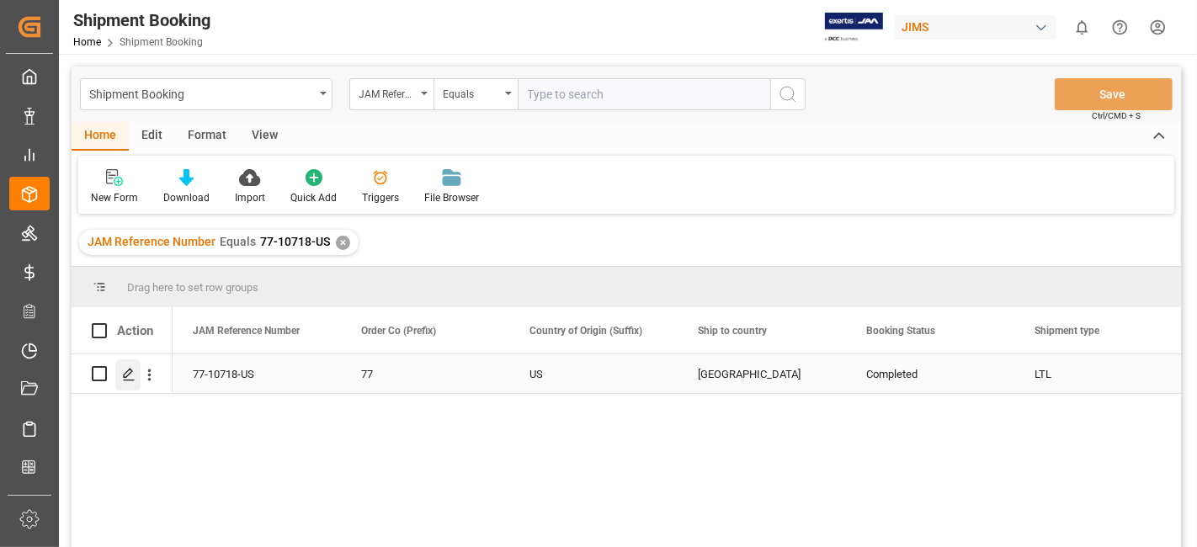
click at [127, 380] on line "Press SPACE to select this row." at bounding box center [129, 380] width 10 height 0
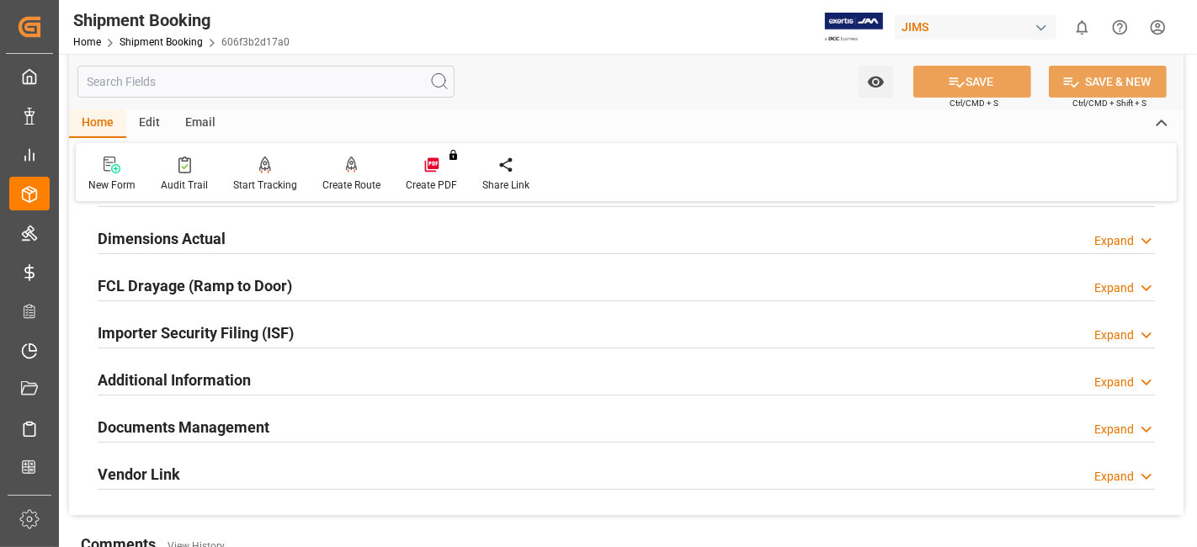
scroll to position [467, 0]
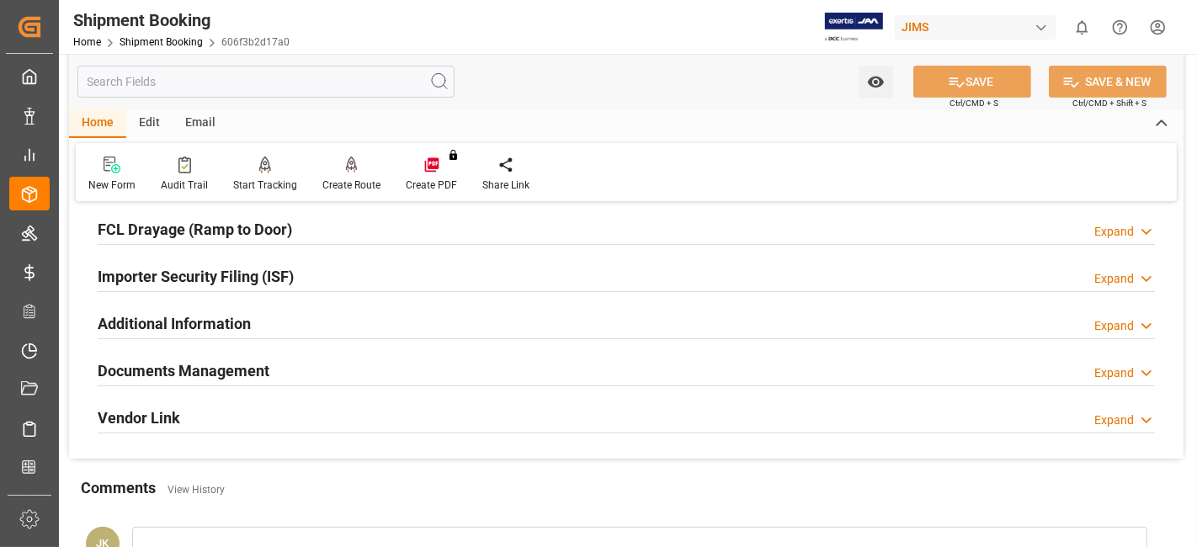
click at [267, 371] on h2 "Documents Management" at bounding box center [184, 371] width 172 height 23
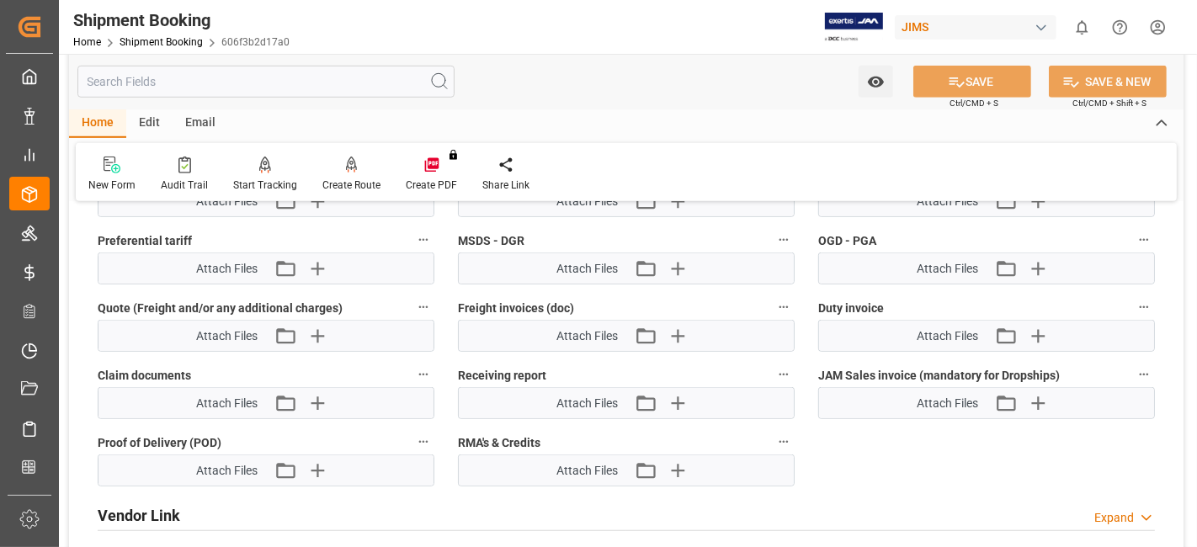
scroll to position [1122, 0]
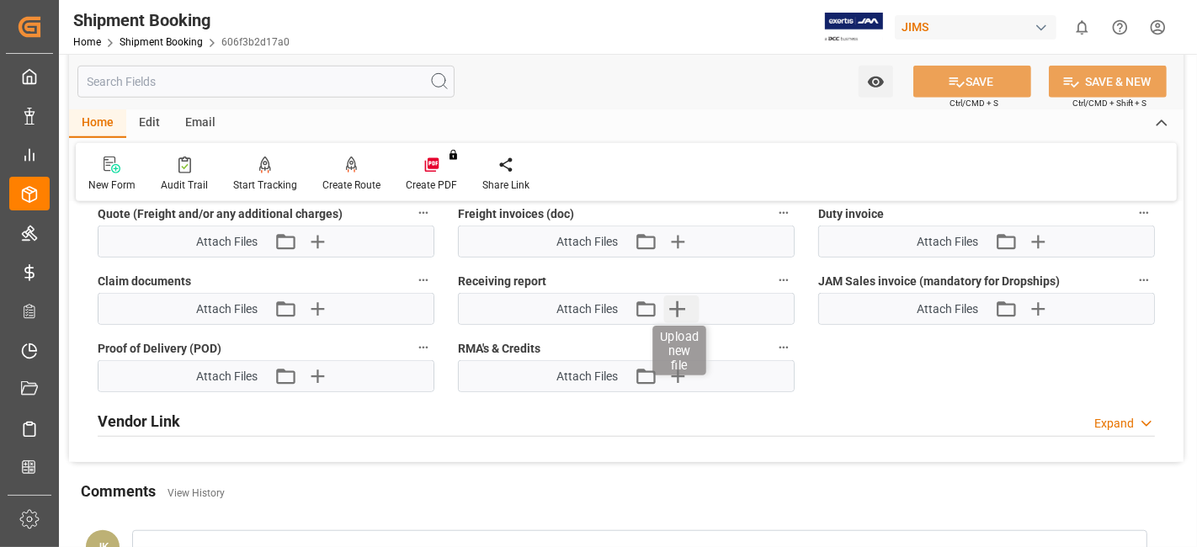
click at [678, 306] on icon "button" at bounding box center [677, 309] width 16 height 16
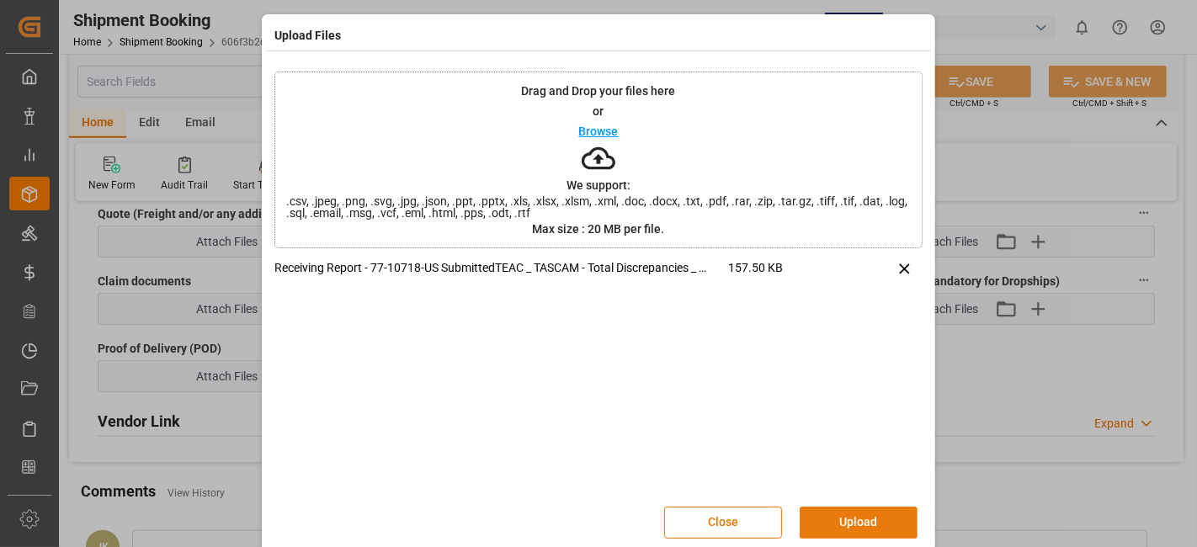
click at [861, 520] on button "Upload" at bounding box center [859, 523] width 118 height 32
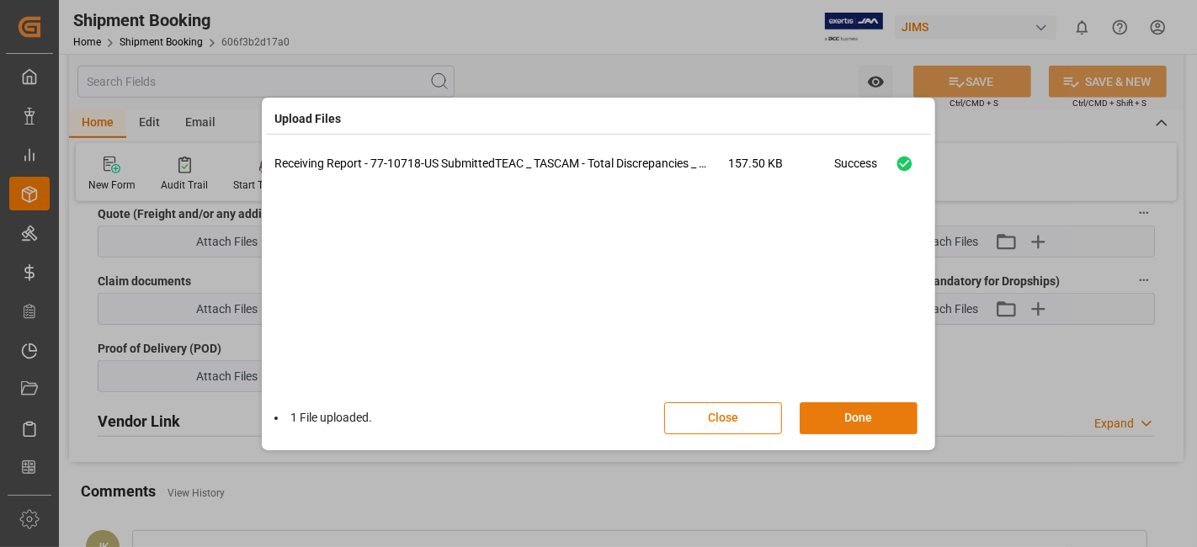
click at [854, 410] on button "Done" at bounding box center [859, 419] width 118 height 32
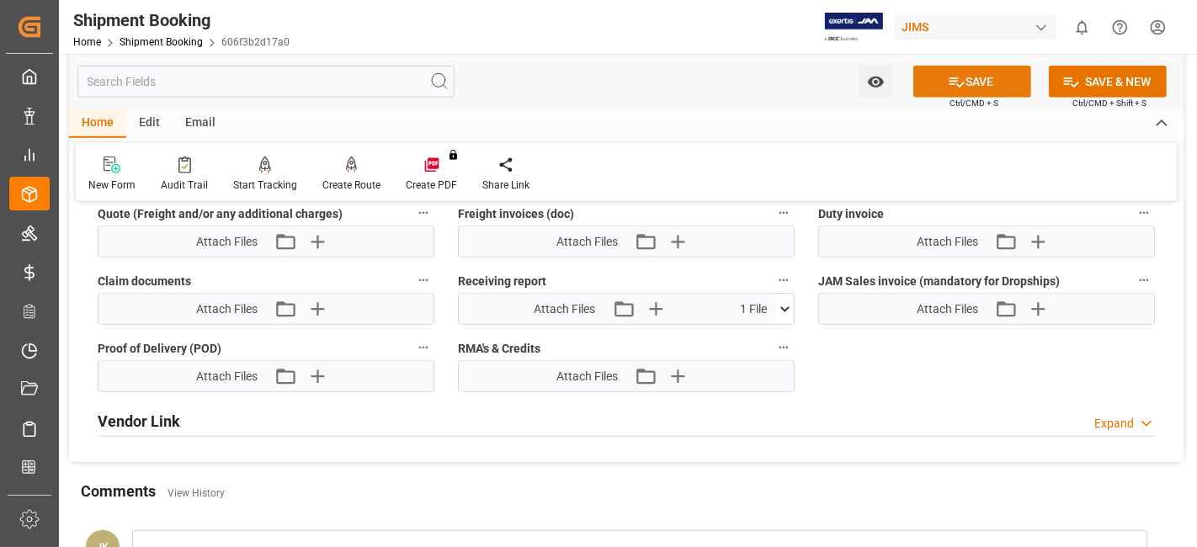
click at [948, 85] on icon at bounding box center [957, 82] width 18 height 18
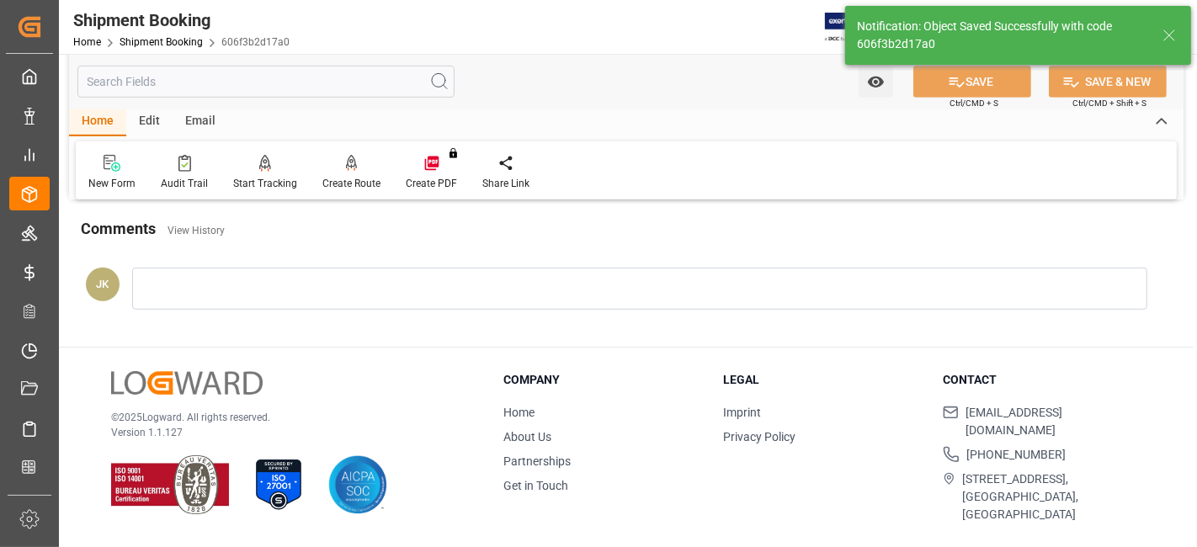
scroll to position [469, 0]
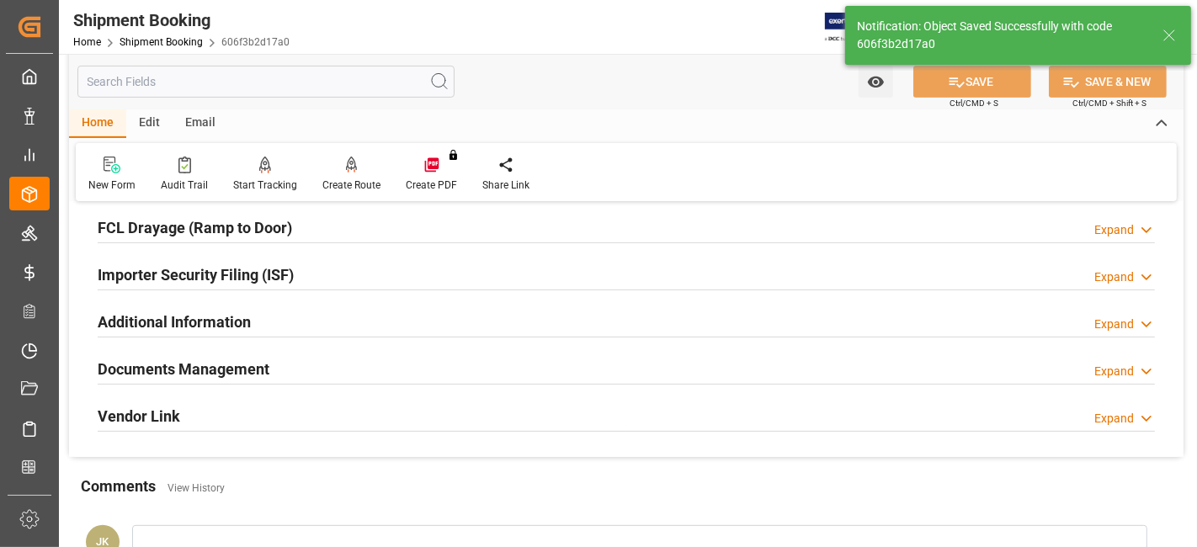
click at [315, 364] on div "Documents Management Expand" at bounding box center [627, 368] width 1058 height 32
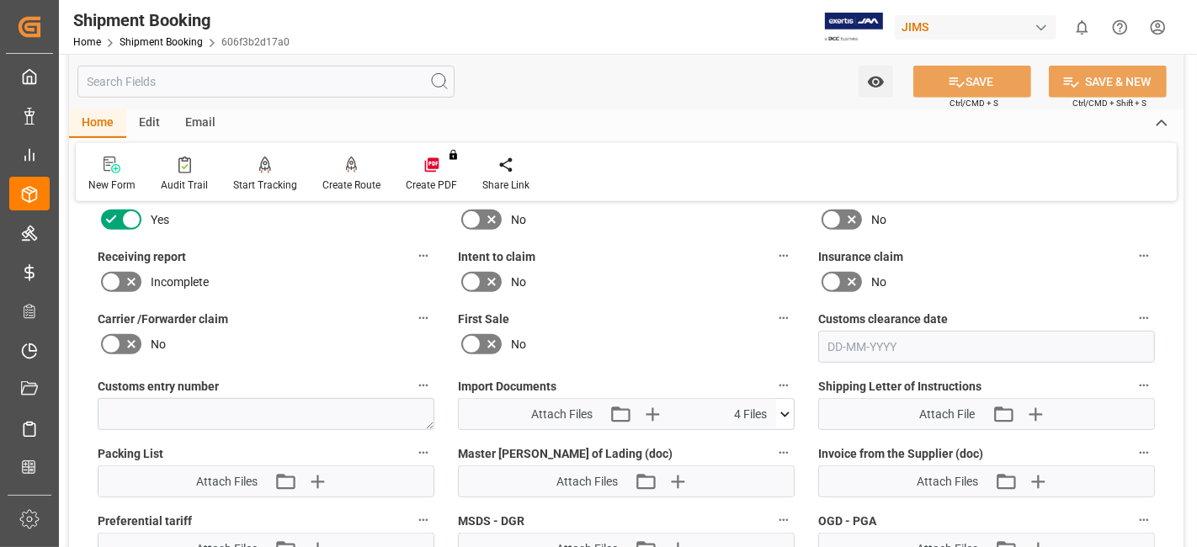
scroll to position [654, 0]
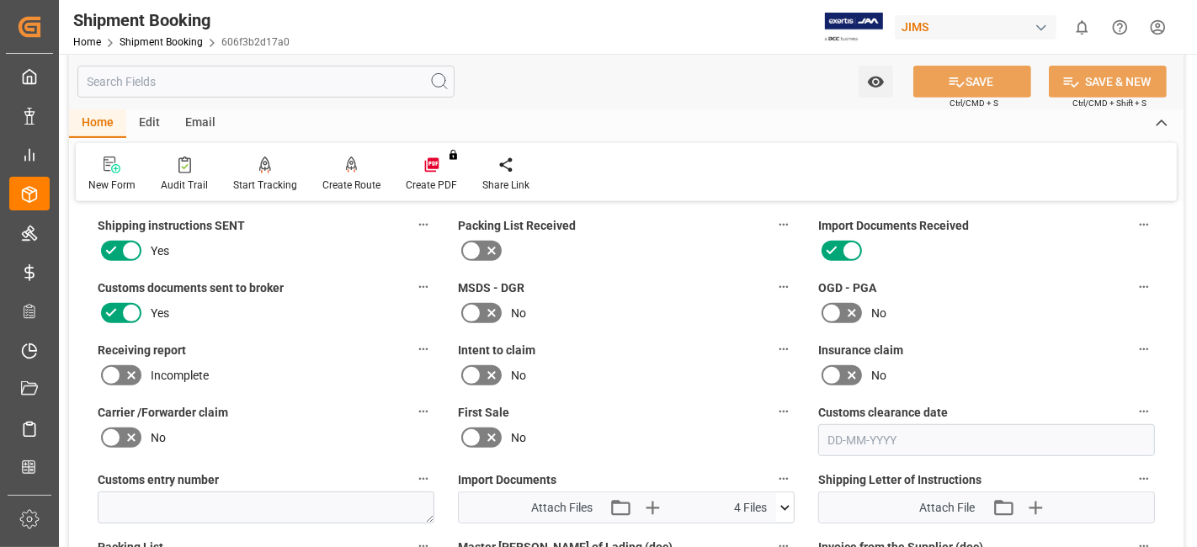
click at [131, 372] on icon at bounding box center [131, 376] width 8 height 8
click at [0, 0] on input "checkbox" at bounding box center [0, 0] width 0 height 0
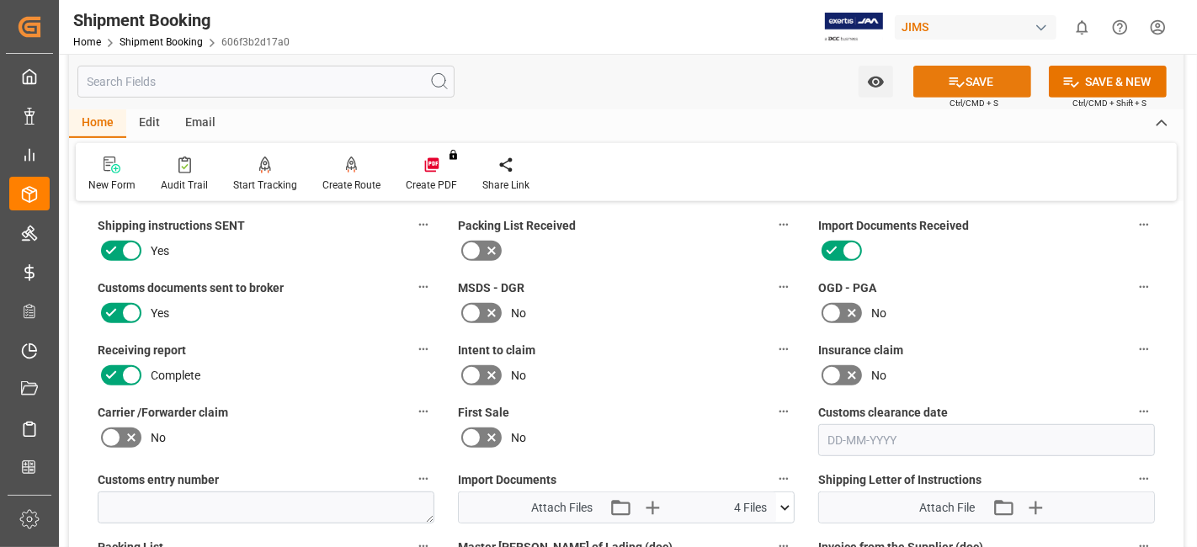
click at [938, 78] on button "SAVE" at bounding box center [973, 82] width 118 height 32
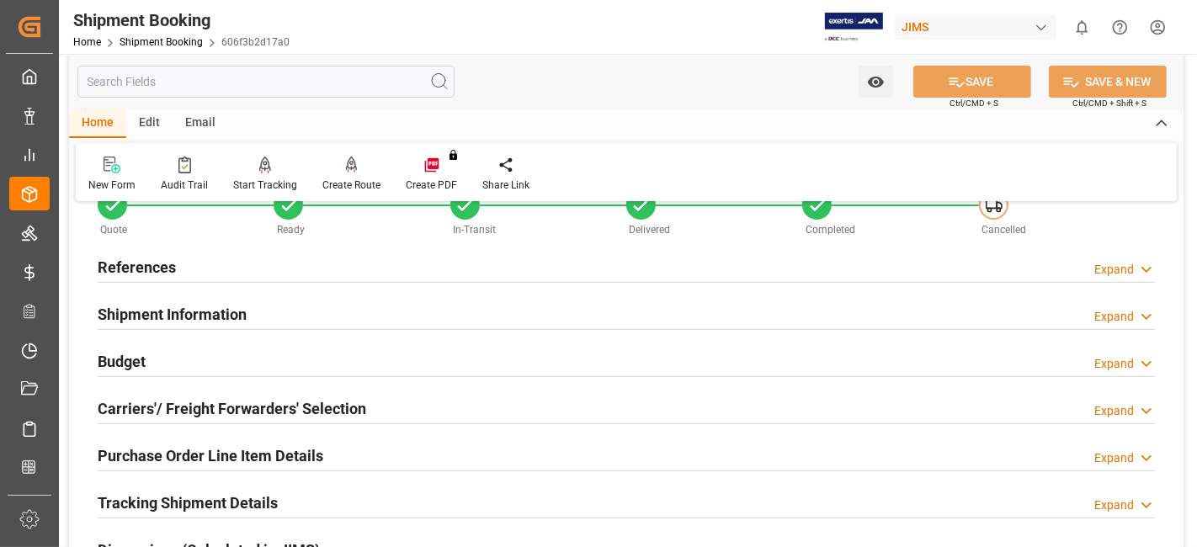
scroll to position [0, 0]
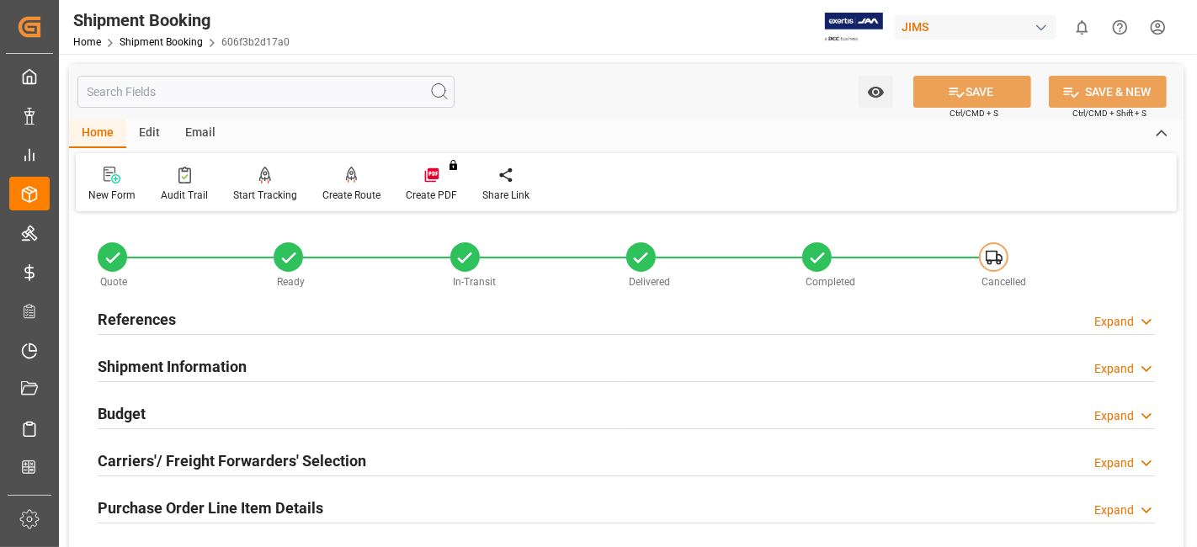
click at [184, 320] on div "References Expand" at bounding box center [627, 318] width 1058 height 32
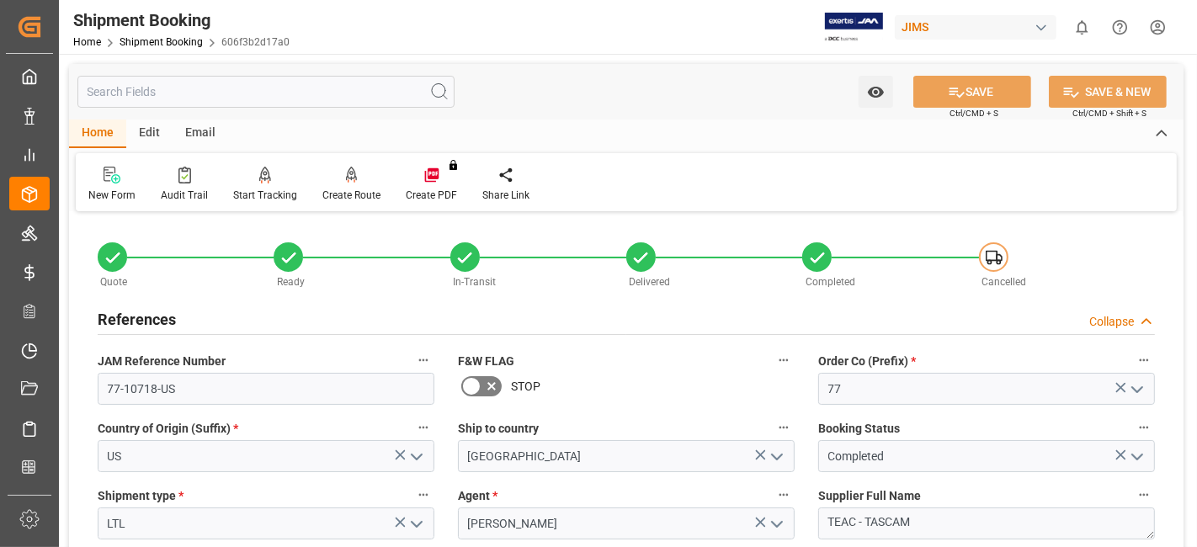
click at [184, 320] on div "References Collapse" at bounding box center [627, 318] width 1058 height 32
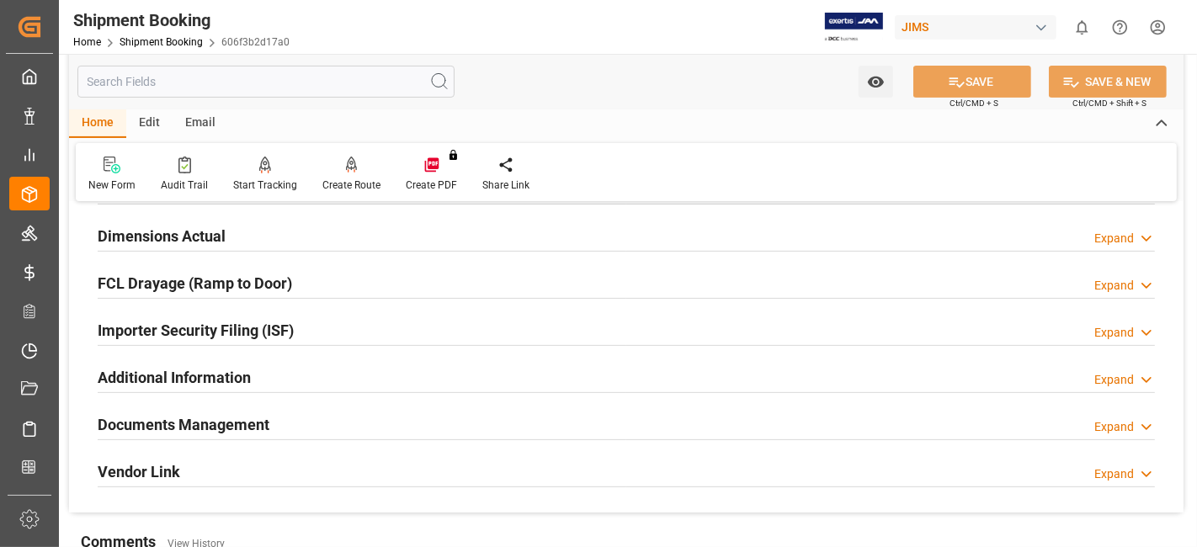
scroll to position [467, 0]
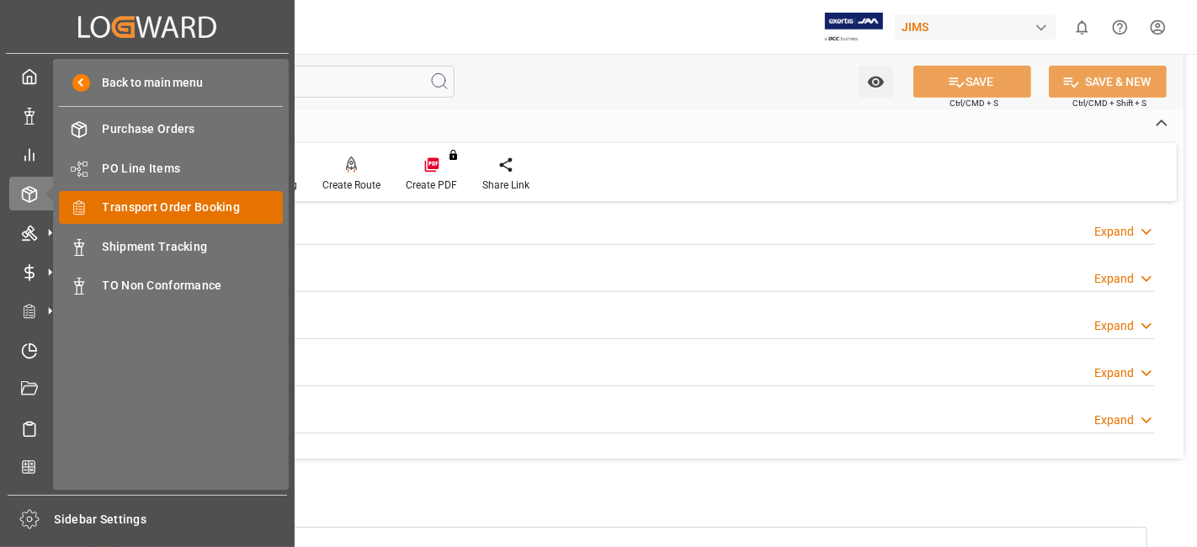
click at [224, 216] on div "Transport Order Booking Transport Order Booking" at bounding box center [171, 207] width 224 height 33
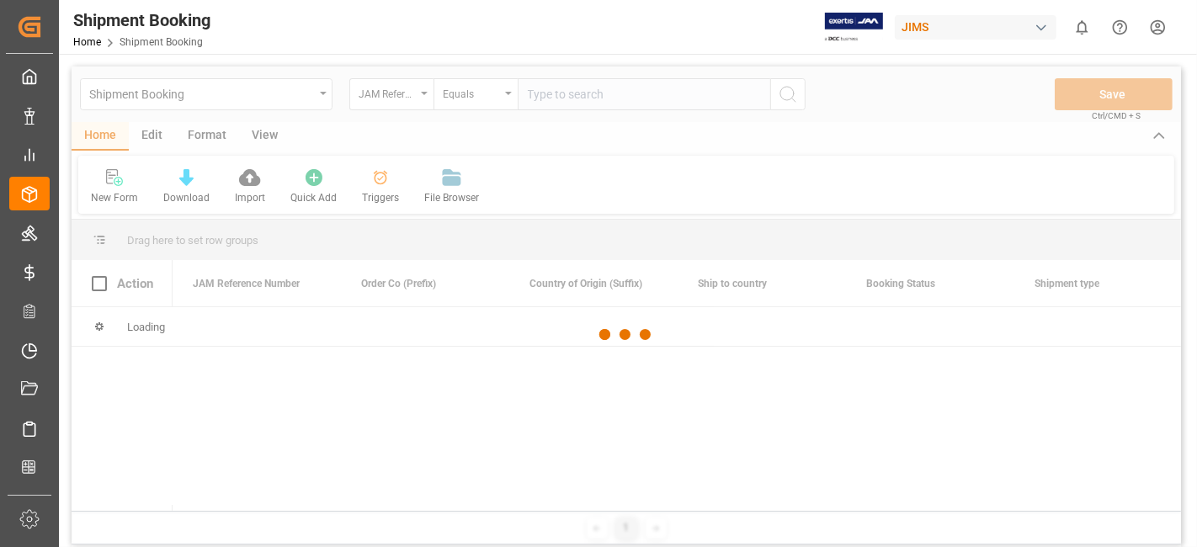
click at [546, 98] on div at bounding box center [627, 335] width 1110 height 537
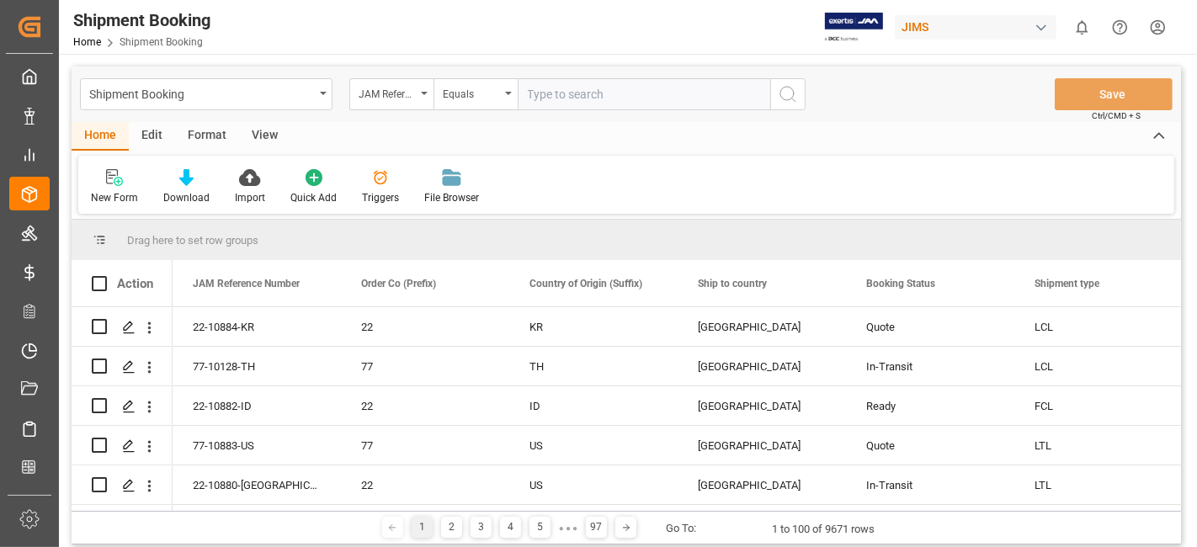
click at [560, 94] on input "text" at bounding box center [644, 94] width 253 height 32
paste input "77-10533-CN"
type input "77-10533-CN"
click at [771, 99] on button "search button" at bounding box center [788, 94] width 35 height 32
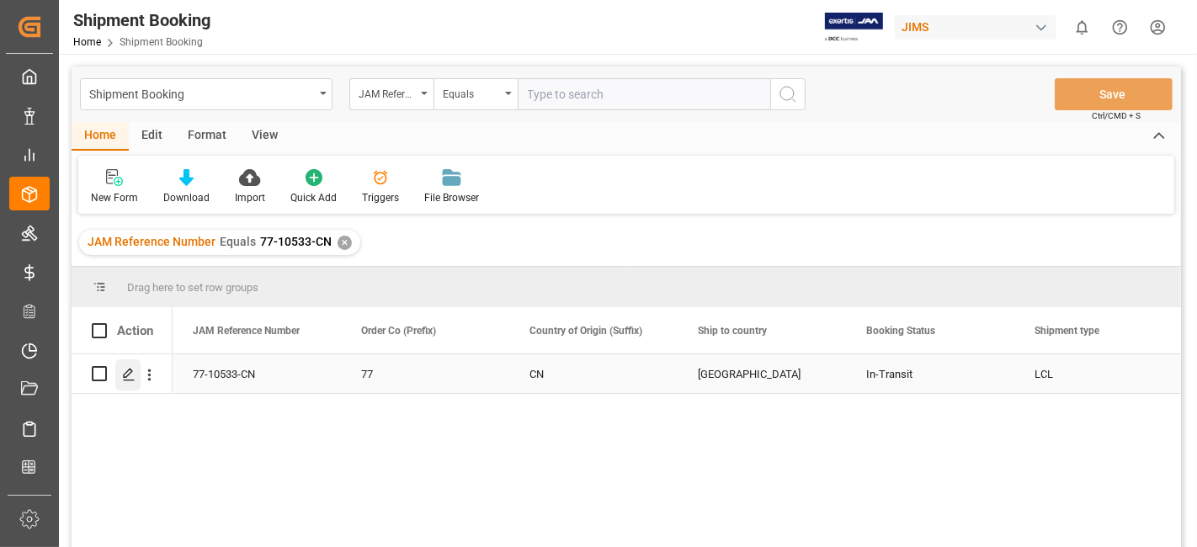
click at [128, 373] on icon "Press SPACE to select this row." at bounding box center [128, 374] width 13 height 13
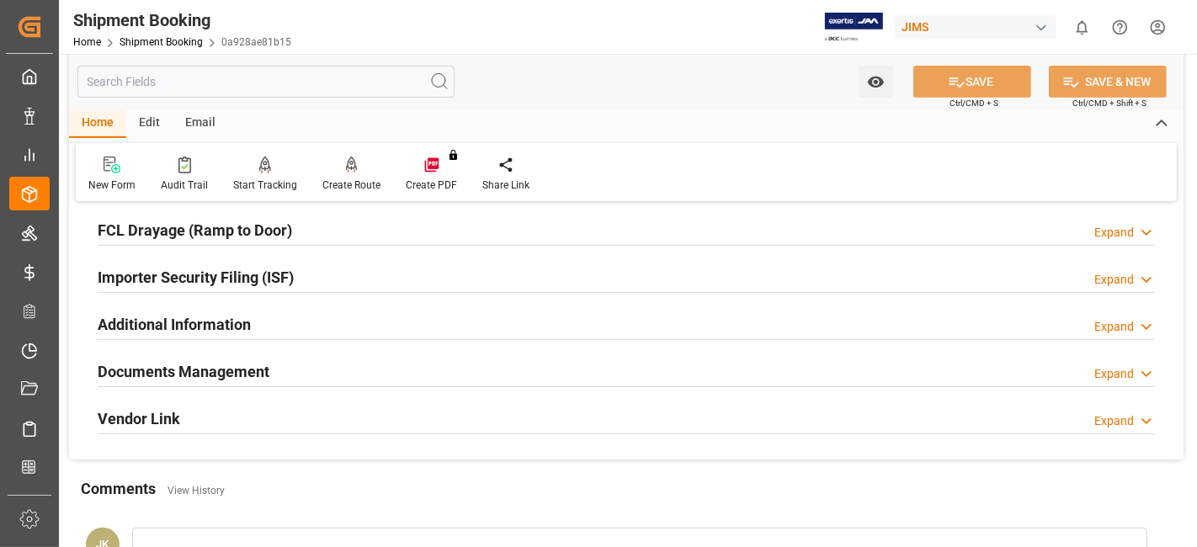
scroll to position [467, 0]
click at [269, 364] on div "Documents Management Expand" at bounding box center [627, 370] width 1058 height 32
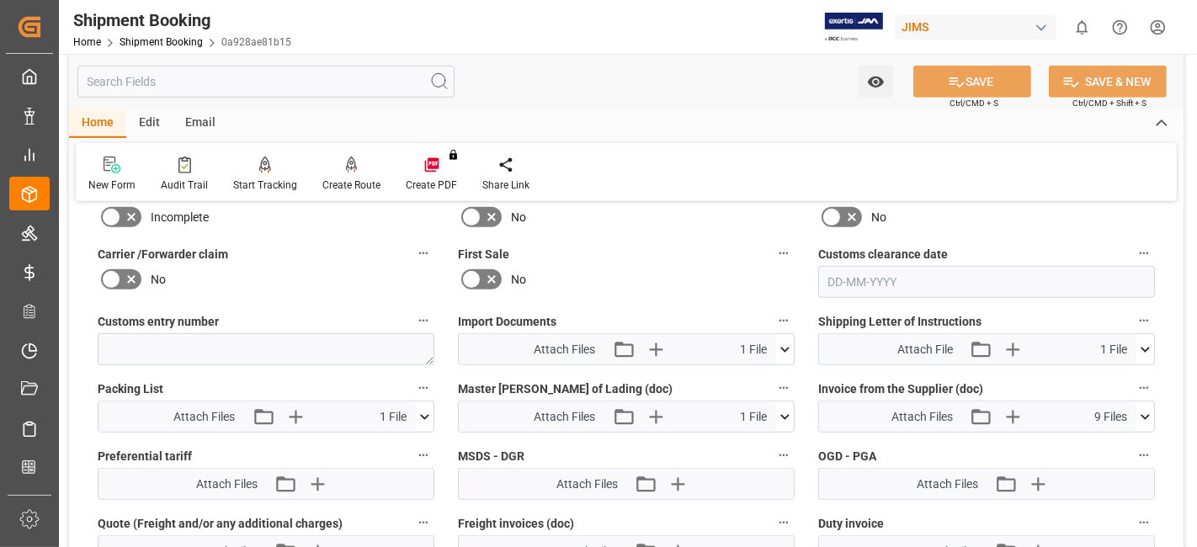
scroll to position [842, 0]
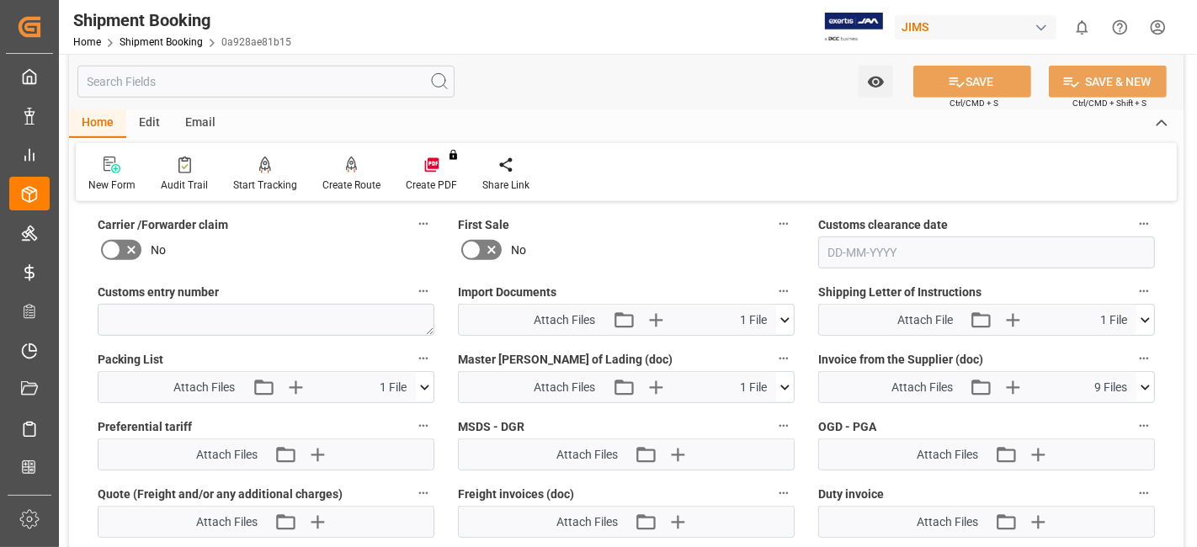
click at [787, 312] on icon at bounding box center [785, 321] width 18 height 18
click at [760, 345] on icon at bounding box center [758, 351] width 10 height 13
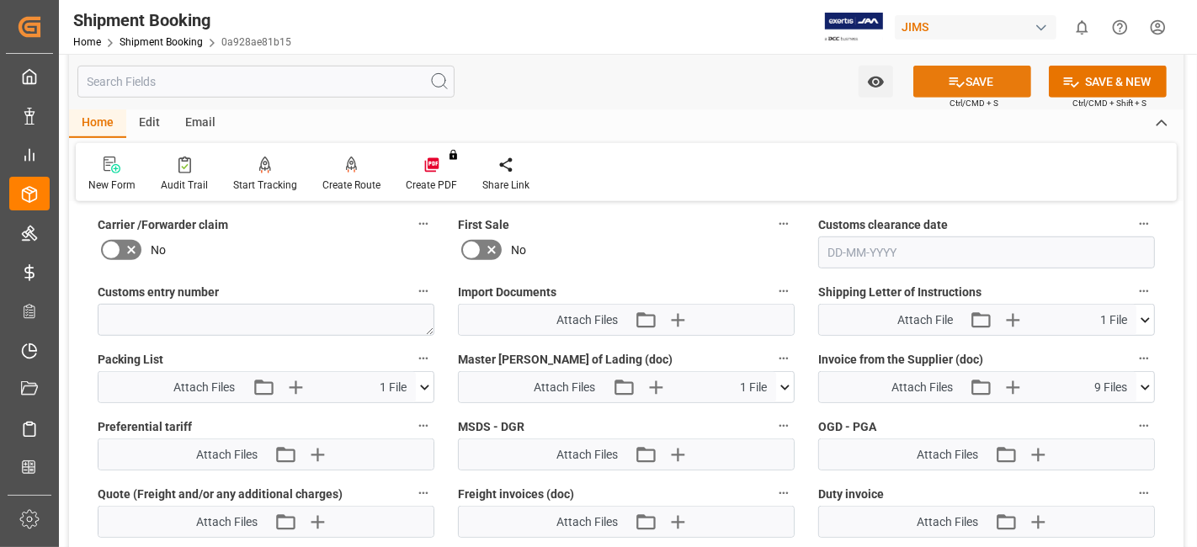
click at [942, 83] on button "SAVE" at bounding box center [973, 82] width 118 height 32
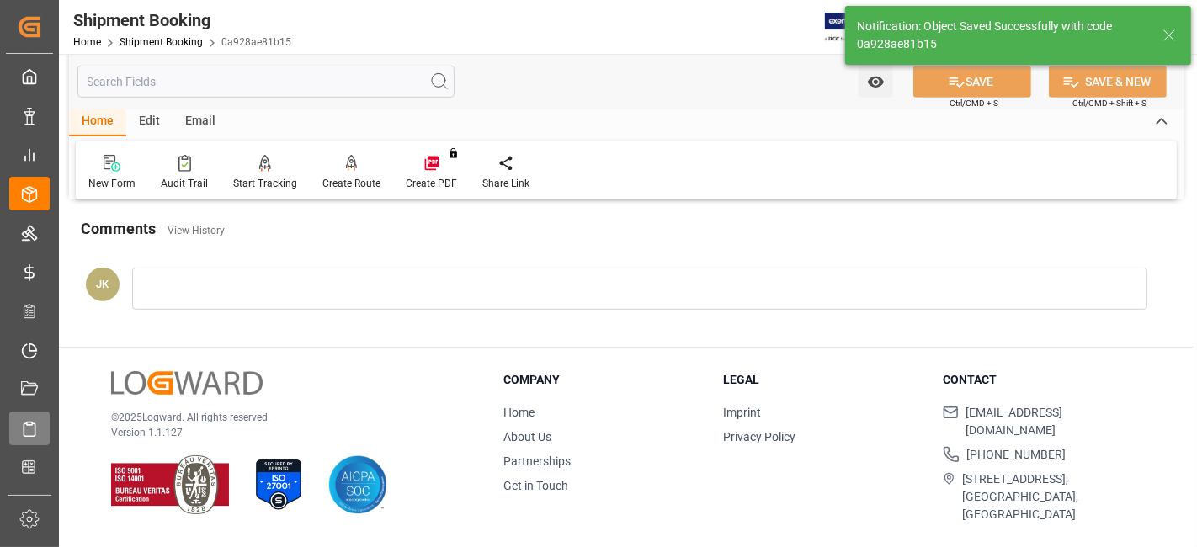
scroll to position [712, 0]
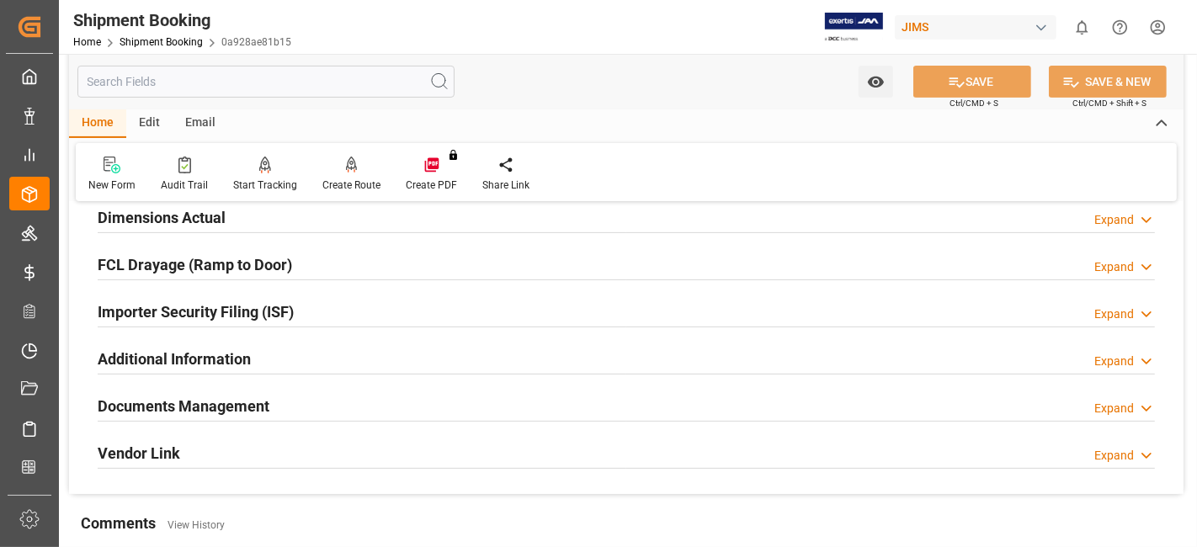
click at [264, 398] on h2 "Documents Management" at bounding box center [184, 406] width 172 height 23
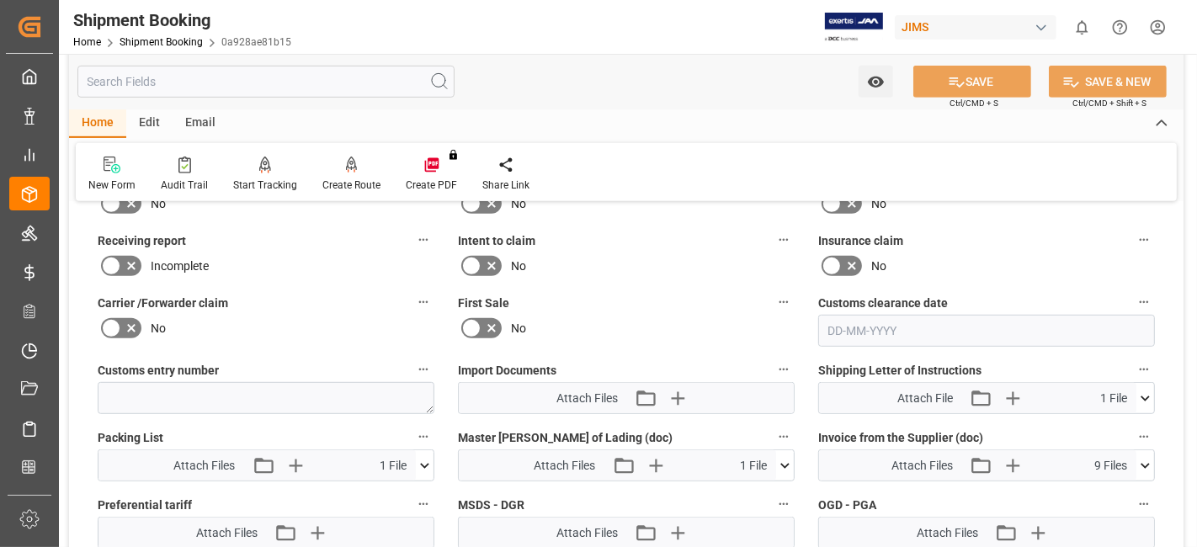
scroll to position [806, 0]
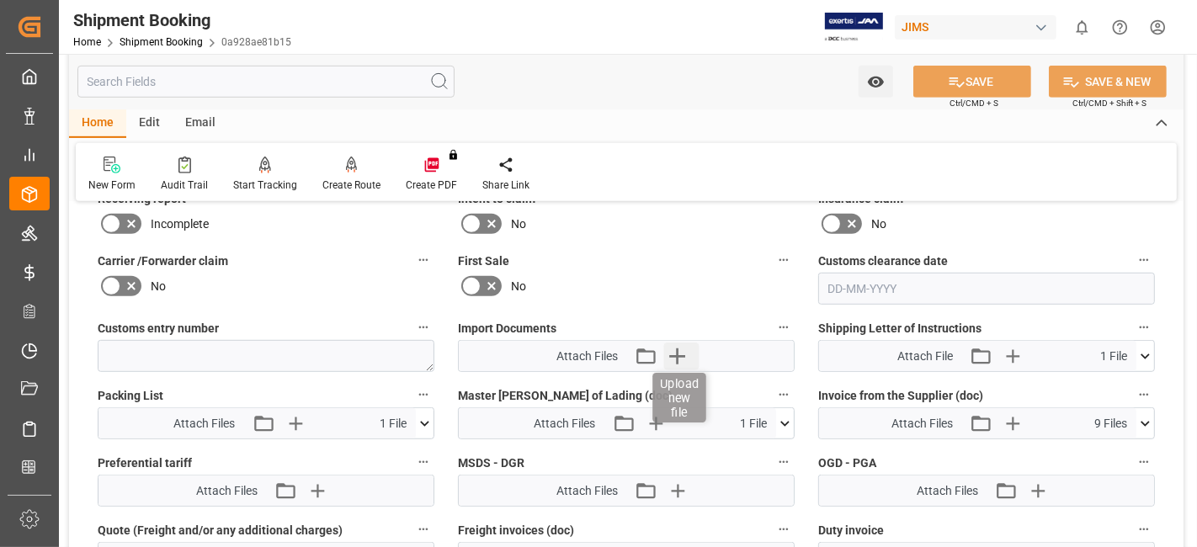
click at [678, 349] on icon "button" at bounding box center [677, 357] width 16 height 16
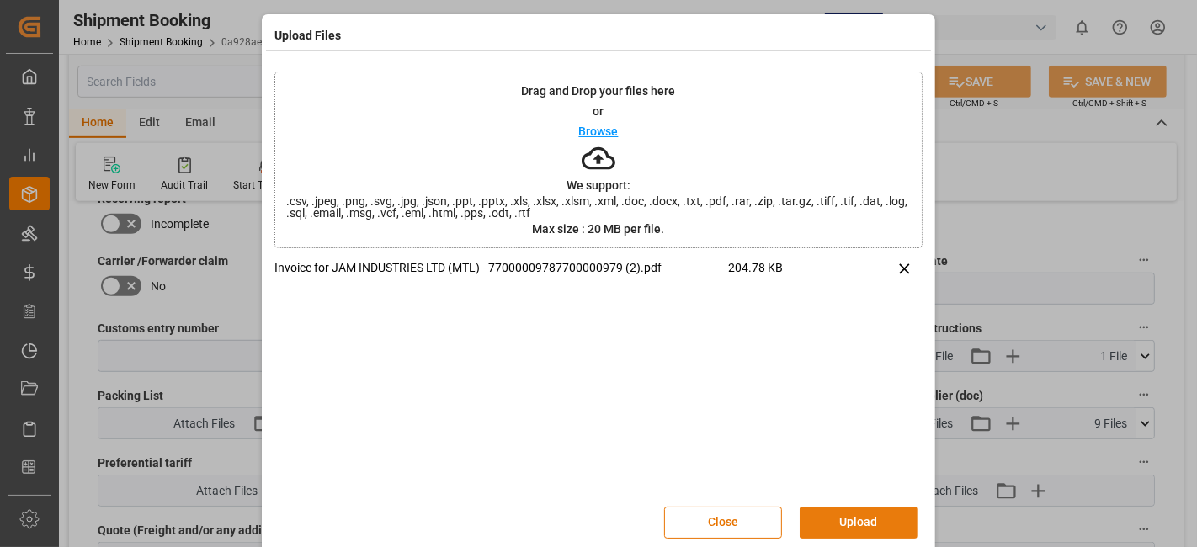
click at [854, 515] on button "Upload" at bounding box center [859, 523] width 118 height 32
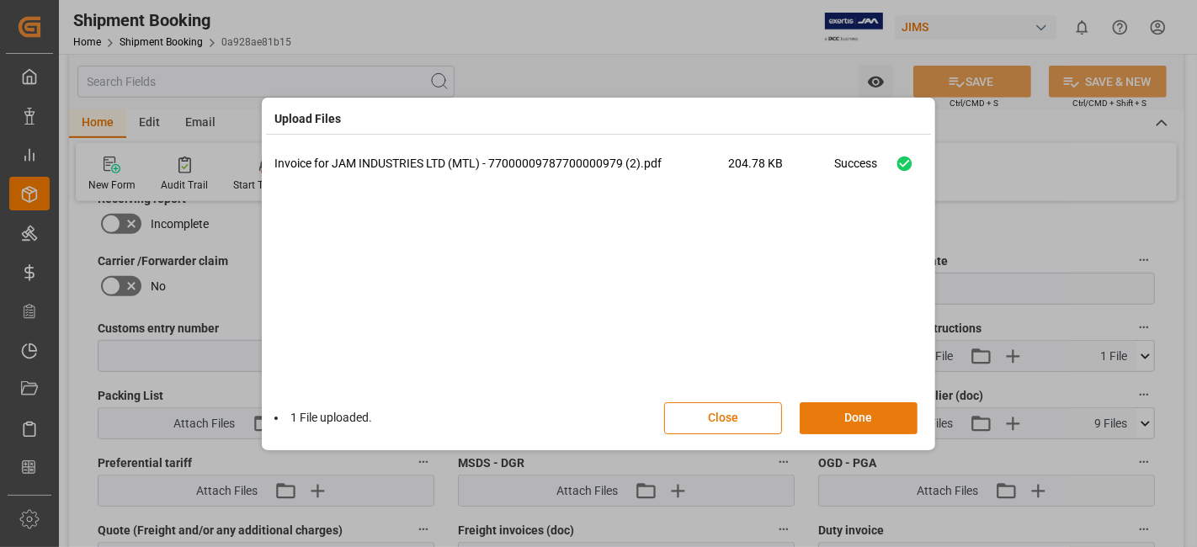
click at [849, 414] on button "Done" at bounding box center [859, 419] width 118 height 32
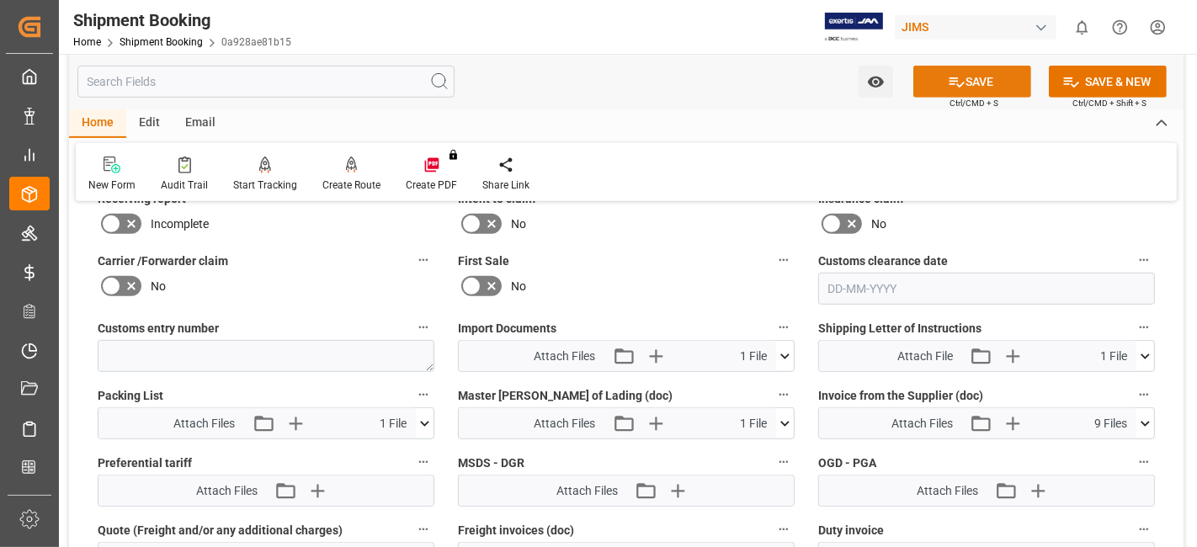
click at [942, 83] on button "SAVE" at bounding box center [973, 82] width 118 height 32
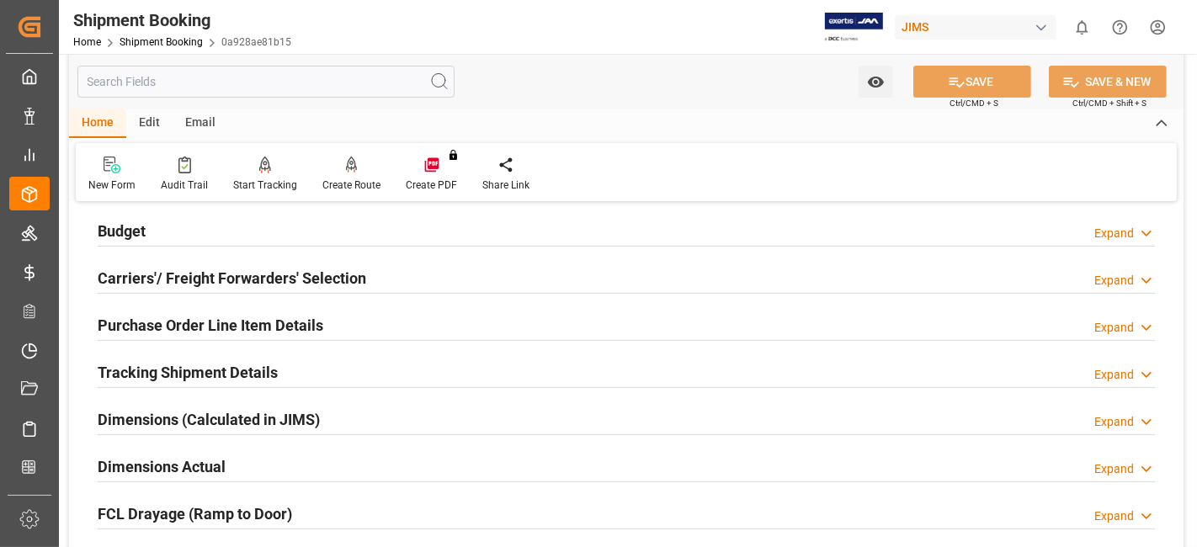
scroll to position [0, 0]
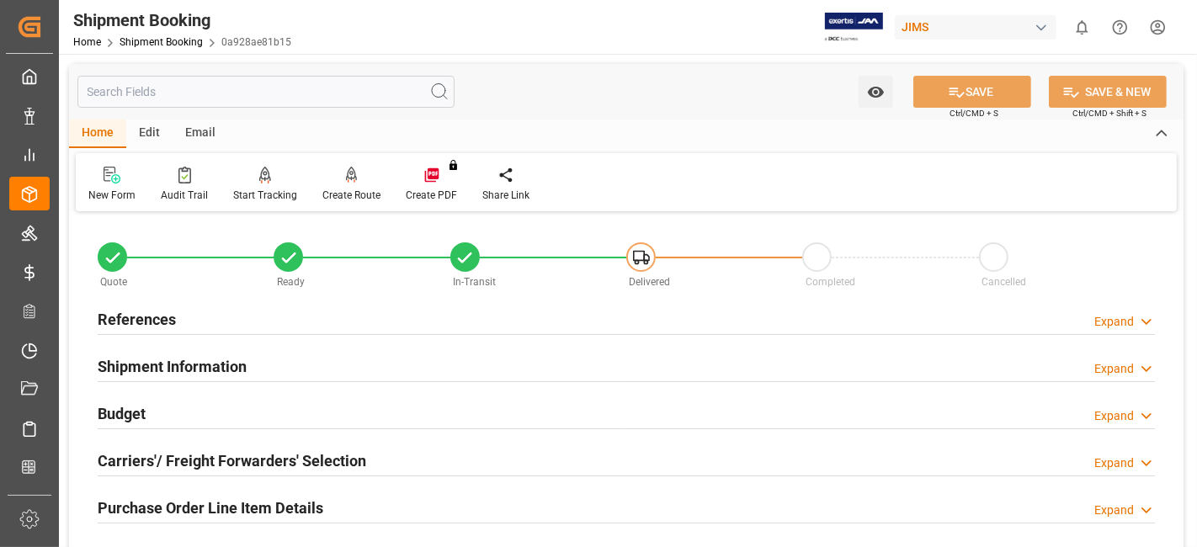
click at [216, 322] on div "References Expand" at bounding box center [627, 318] width 1058 height 32
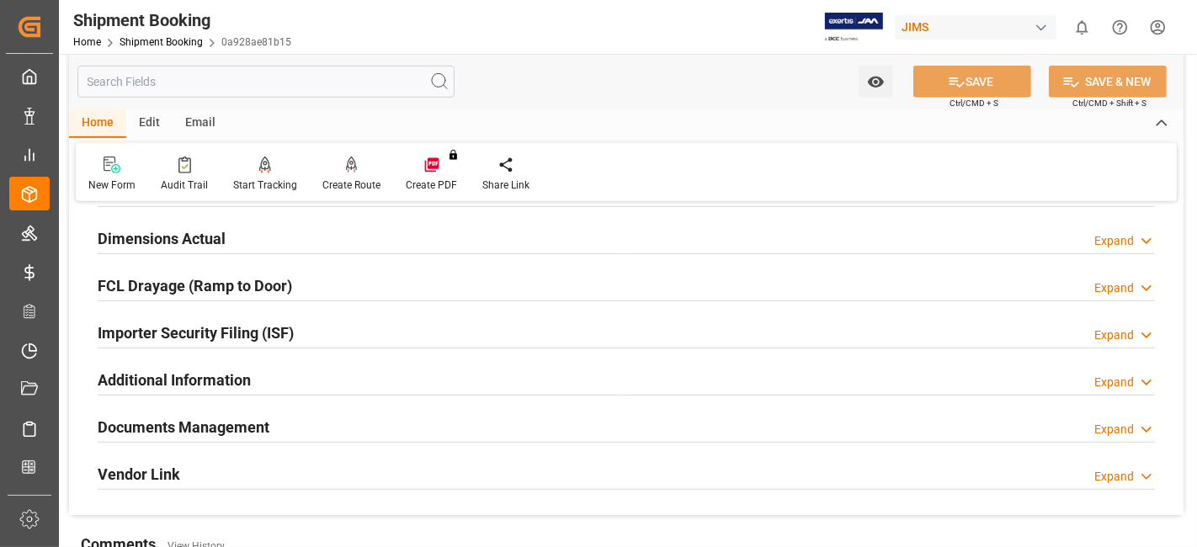
scroll to position [842, 0]
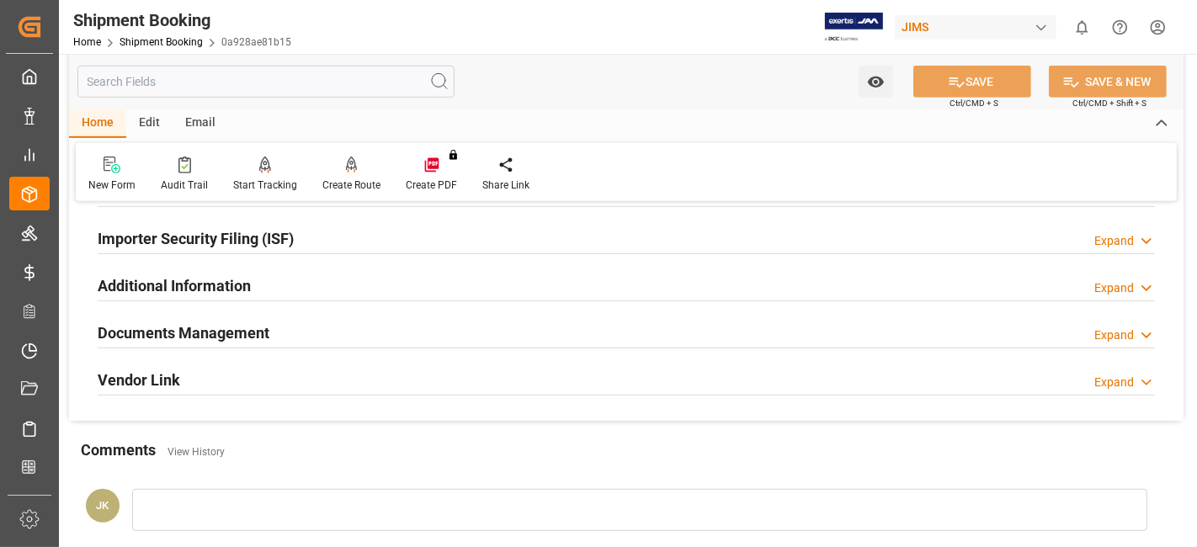
click at [215, 333] on h2 "Documents Management" at bounding box center [184, 333] width 172 height 23
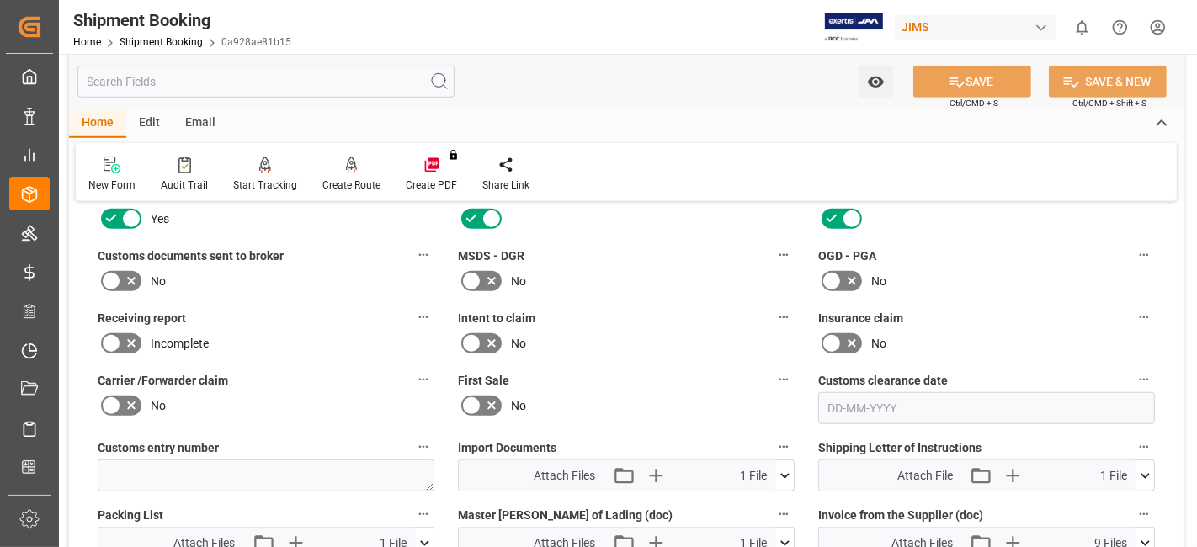
scroll to position [1029, 0]
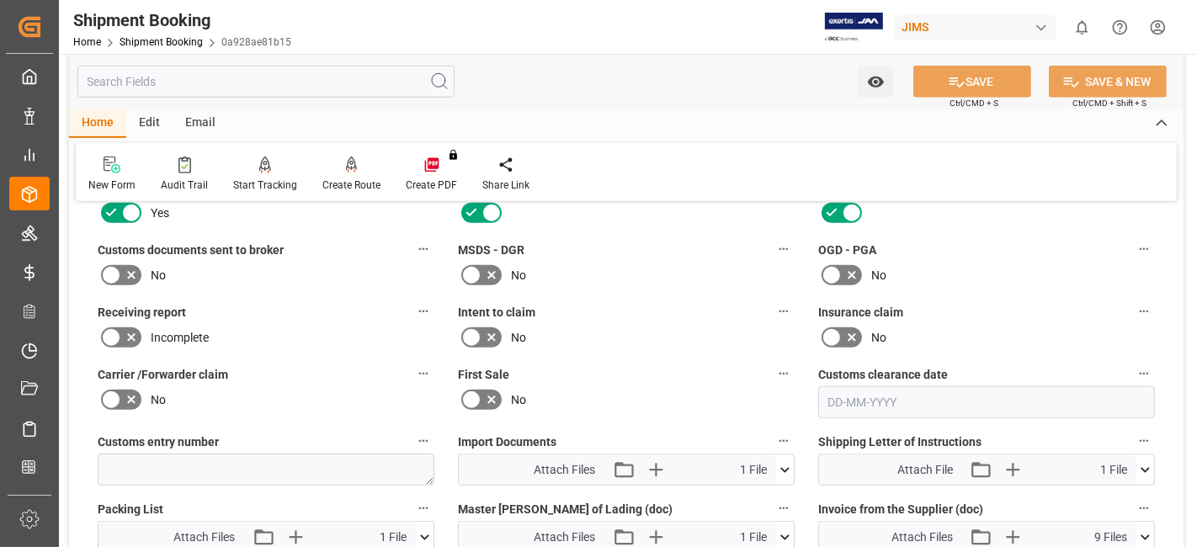
click at [132, 275] on icon at bounding box center [131, 275] width 20 height 20
click at [0, 0] on input "checkbox" at bounding box center [0, 0] width 0 height 0
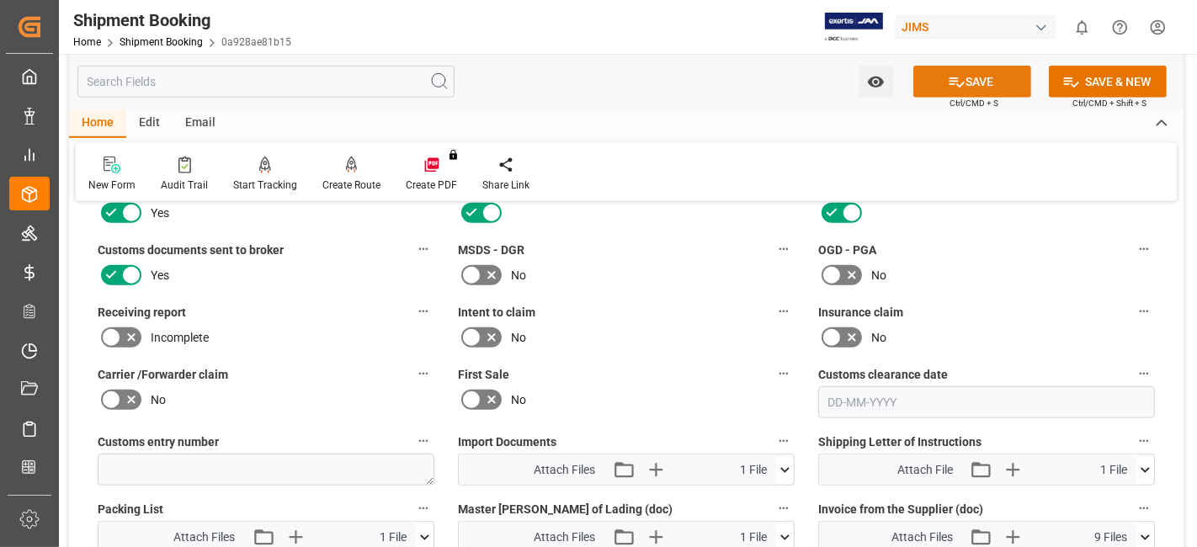
click at [948, 78] on icon at bounding box center [957, 82] width 18 height 18
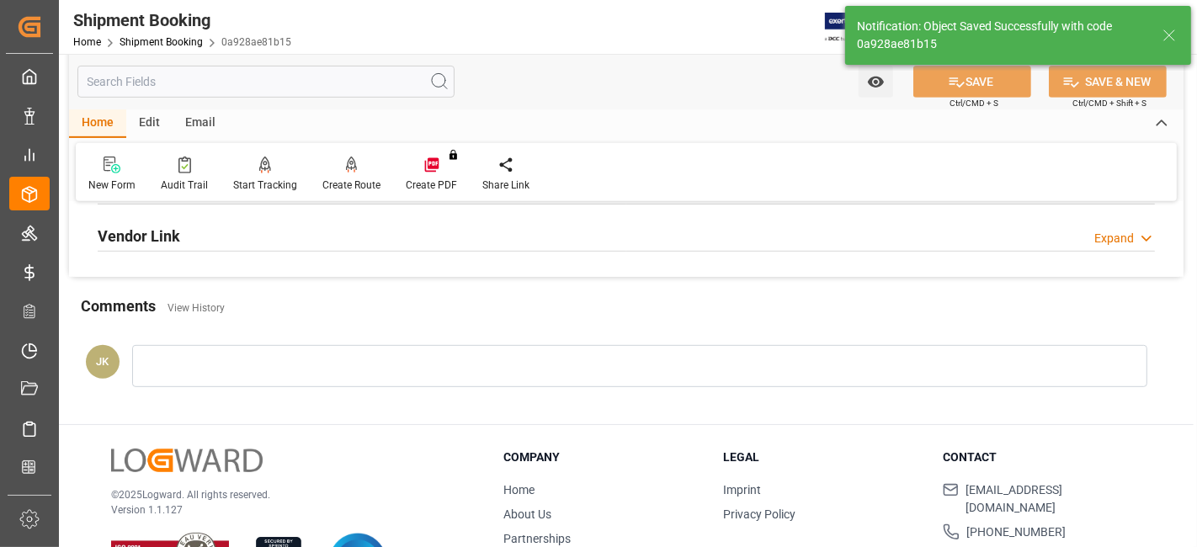
scroll to position [620, 0]
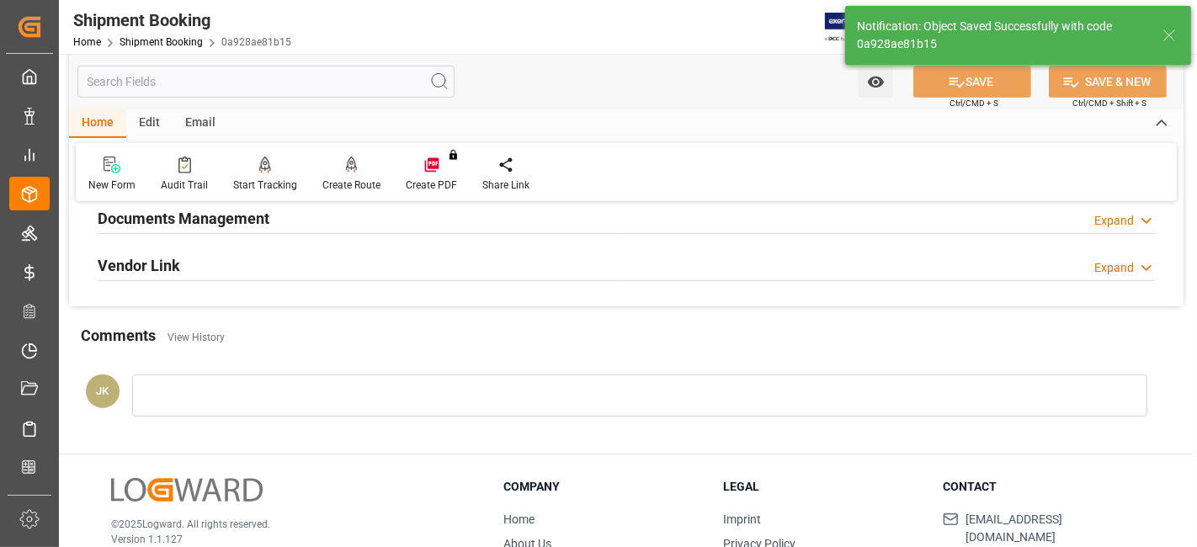
click at [509, 223] on div "Documents Management Expand" at bounding box center [627, 217] width 1058 height 32
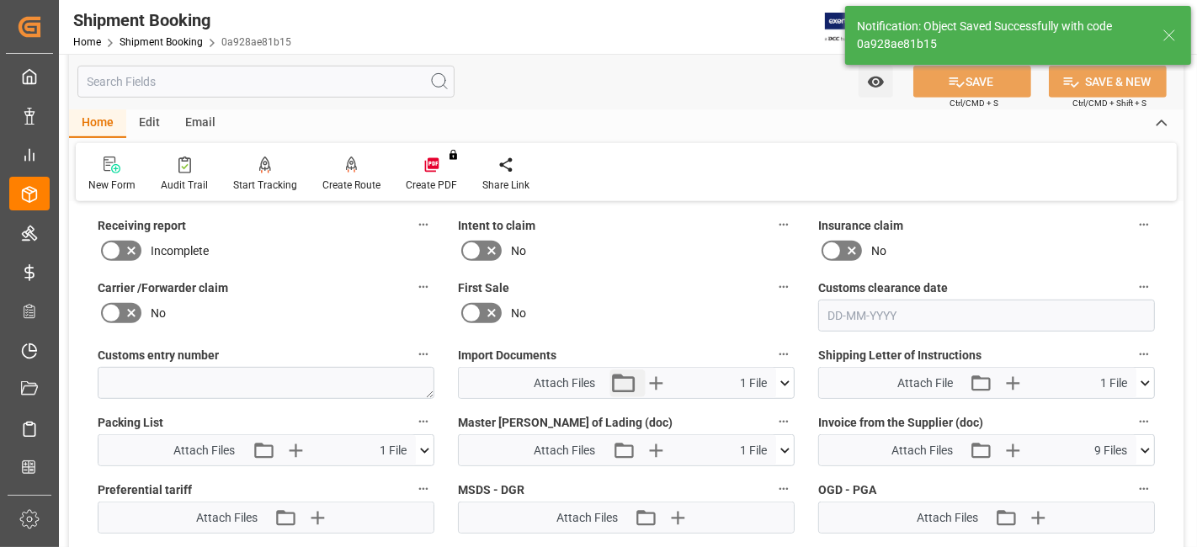
scroll to position [900, 0]
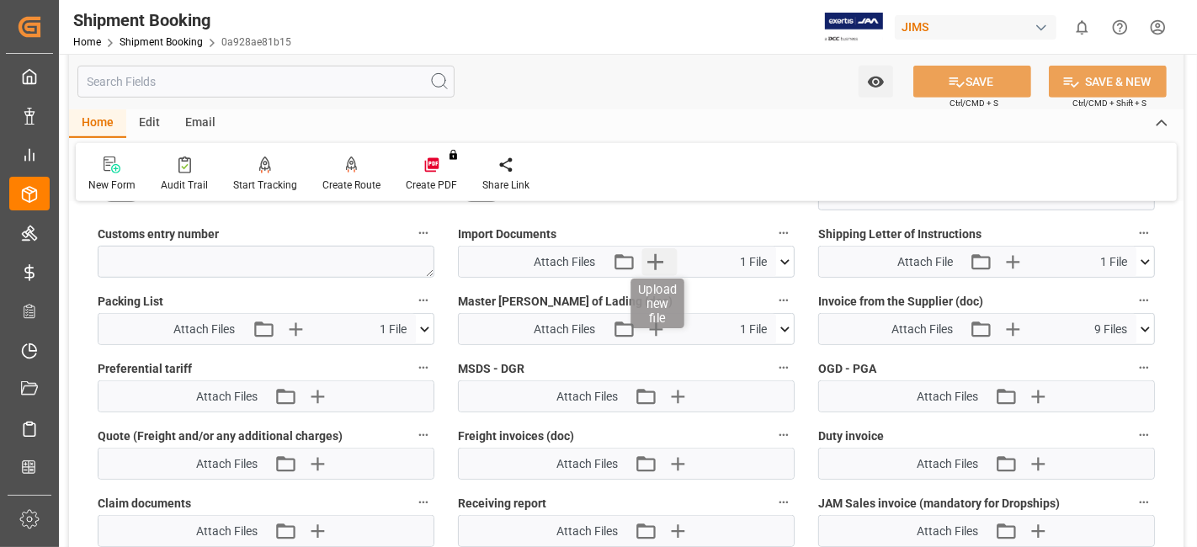
click at [653, 254] on icon "button" at bounding box center [656, 262] width 16 height 16
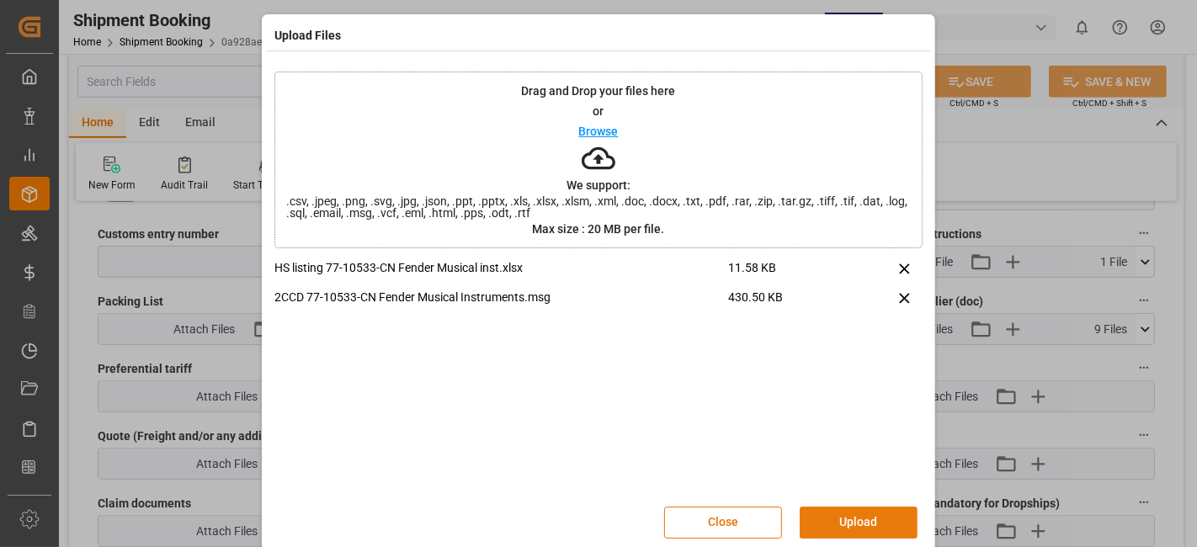
click at [843, 530] on button "Upload" at bounding box center [859, 523] width 118 height 32
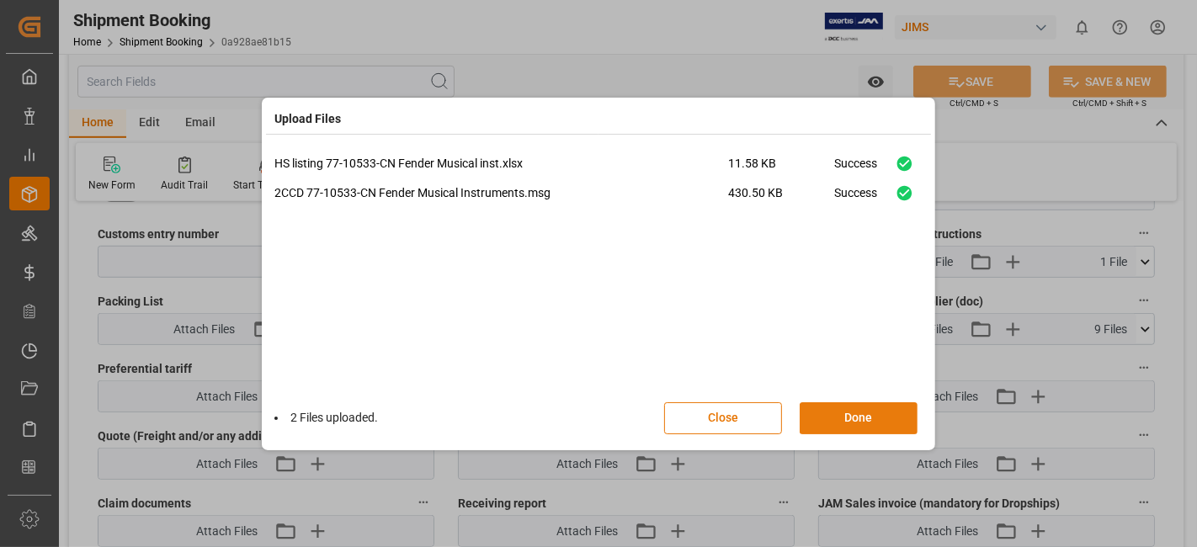
click at [845, 414] on button "Done" at bounding box center [859, 419] width 118 height 32
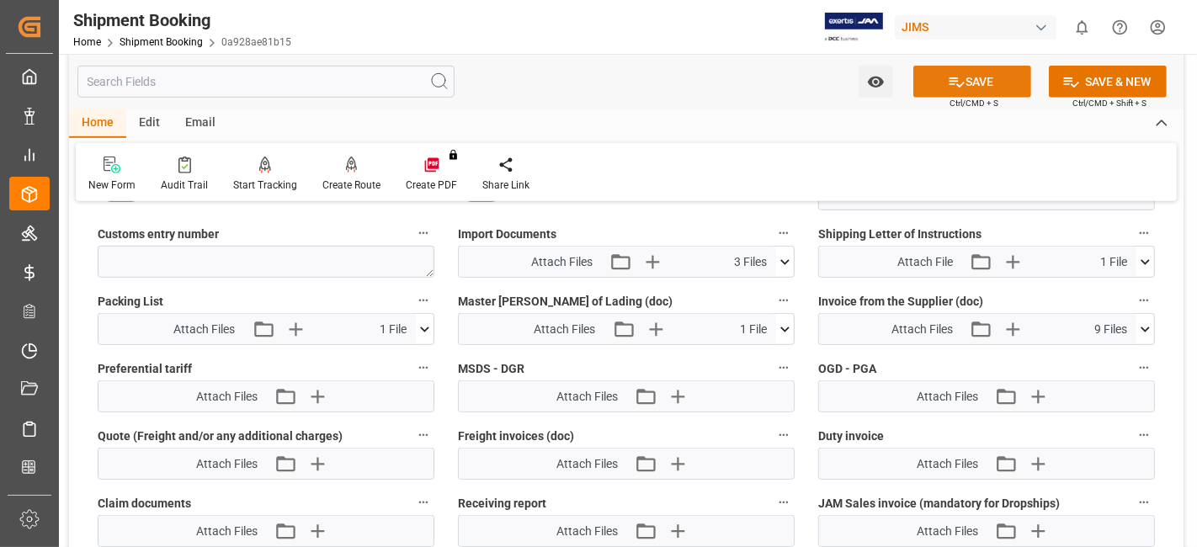
click at [972, 77] on button "SAVE" at bounding box center [973, 82] width 118 height 32
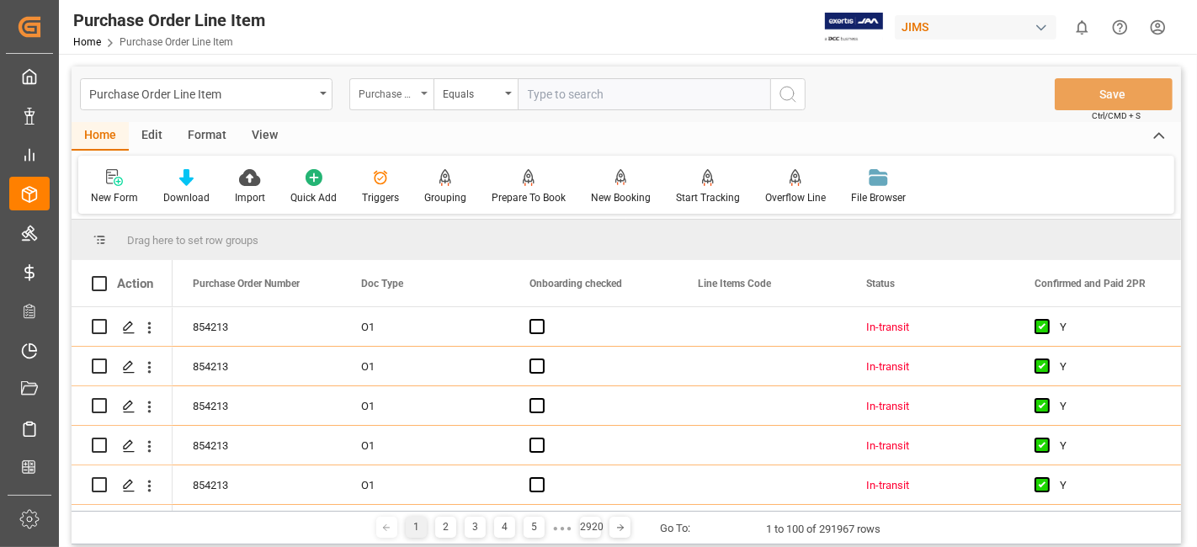
click at [385, 97] on div "Purchase Order Number" at bounding box center [387, 92] width 57 height 19
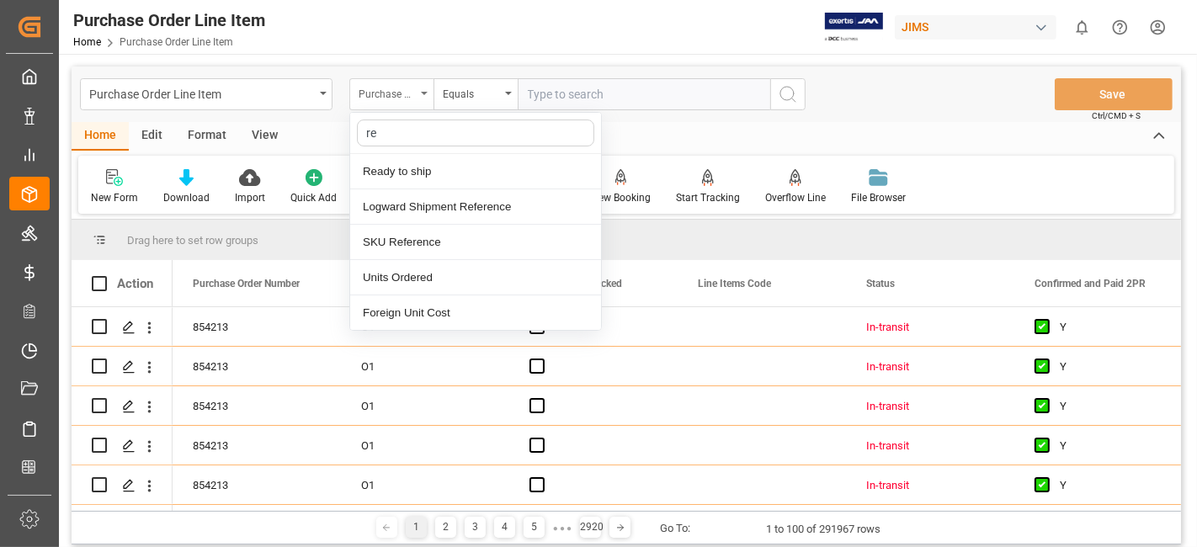
type input "ref"
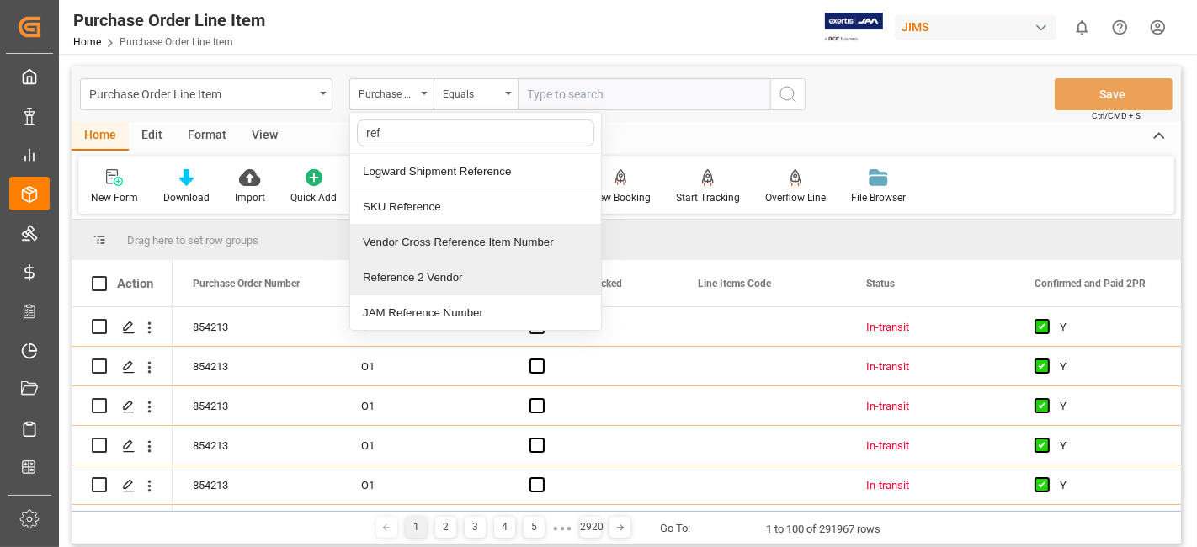
click at [432, 275] on div "Reference 2 Vendor" at bounding box center [475, 277] width 251 height 35
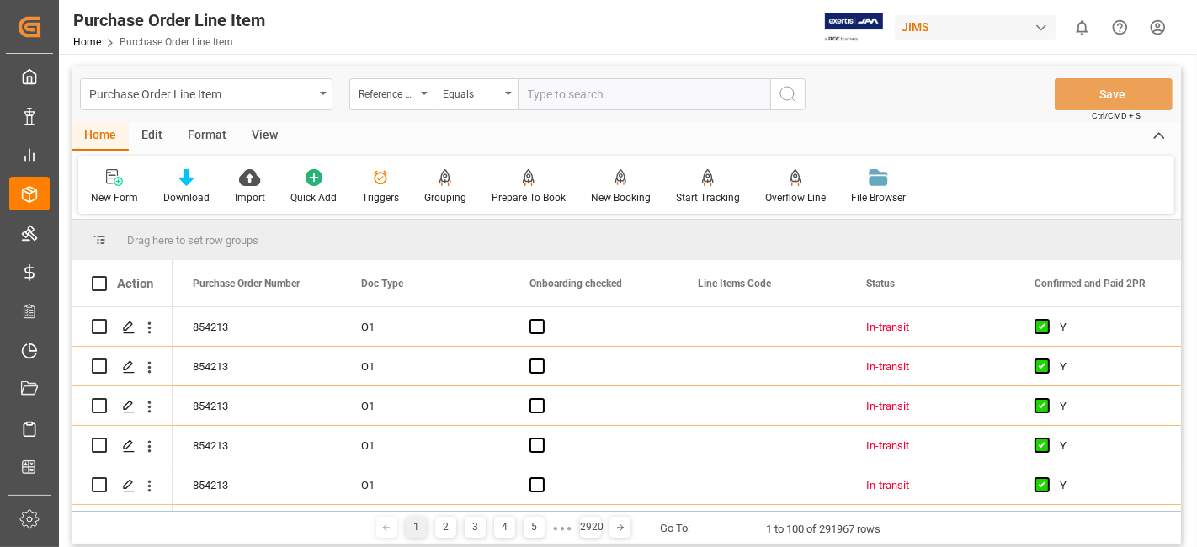
click at [579, 106] on input "text" at bounding box center [644, 94] width 253 height 32
paste input "77-10533-CN"
type input "77-10533-CN"
click at [797, 93] on icon "search button" at bounding box center [788, 94] width 20 height 20
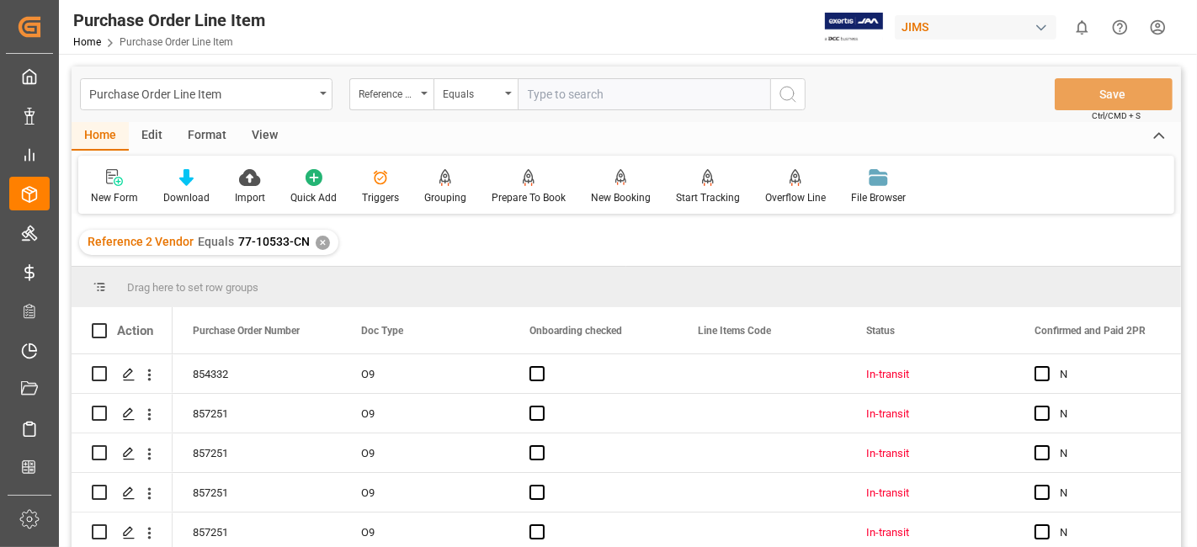
click at [259, 143] on div "View" at bounding box center [264, 136] width 51 height 29
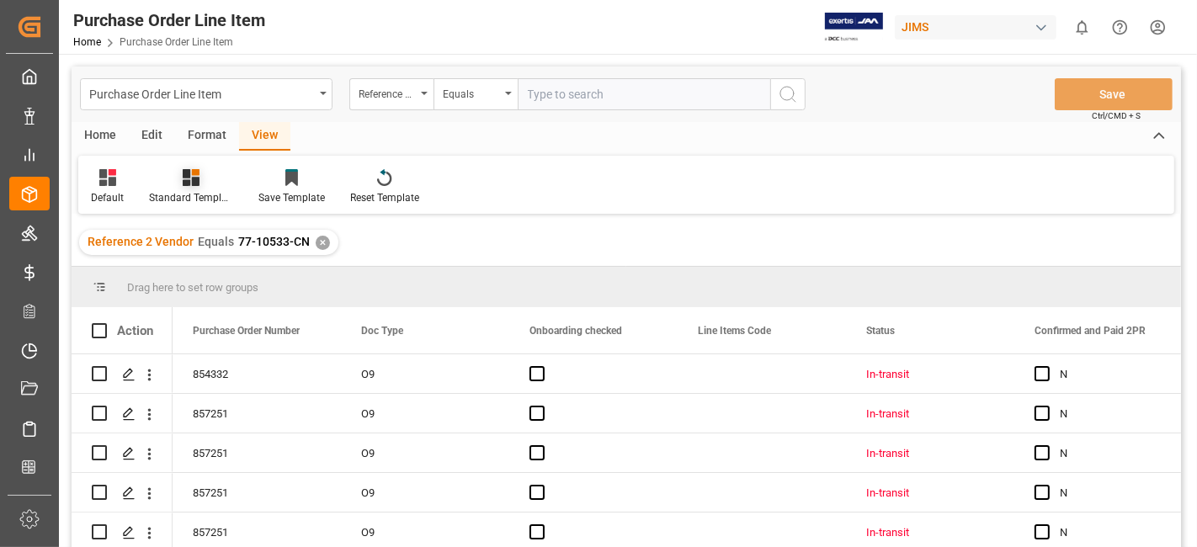
click at [200, 184] on div at bounding box center [191, 177] width 84 height 18
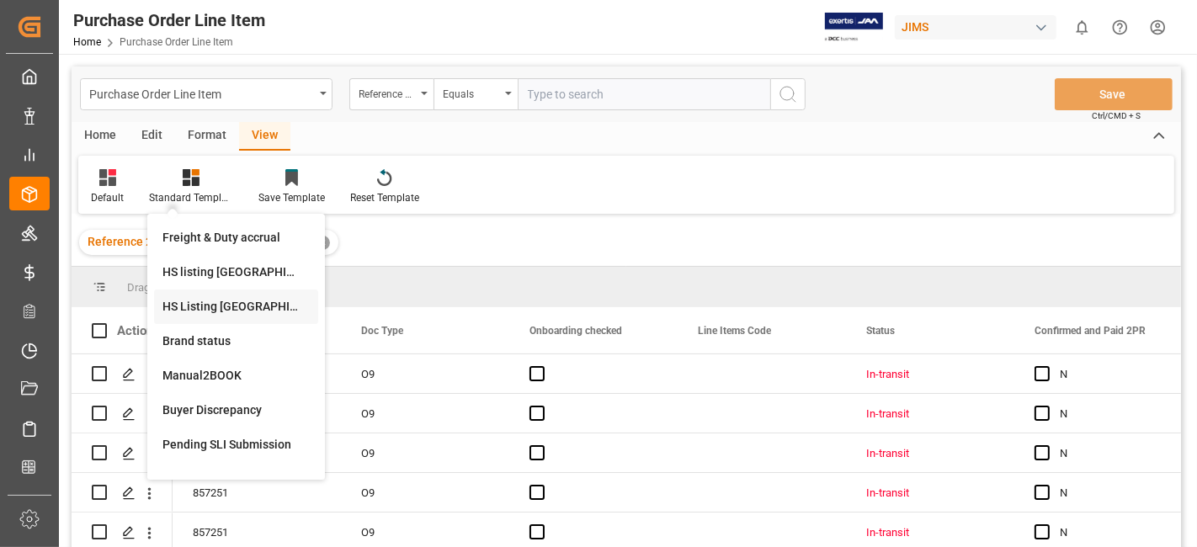
click at [236, 312] on div "HS Listing [GEOGRAPHIC_DATA]" at bounding box center [236, 307] width 147 height 18
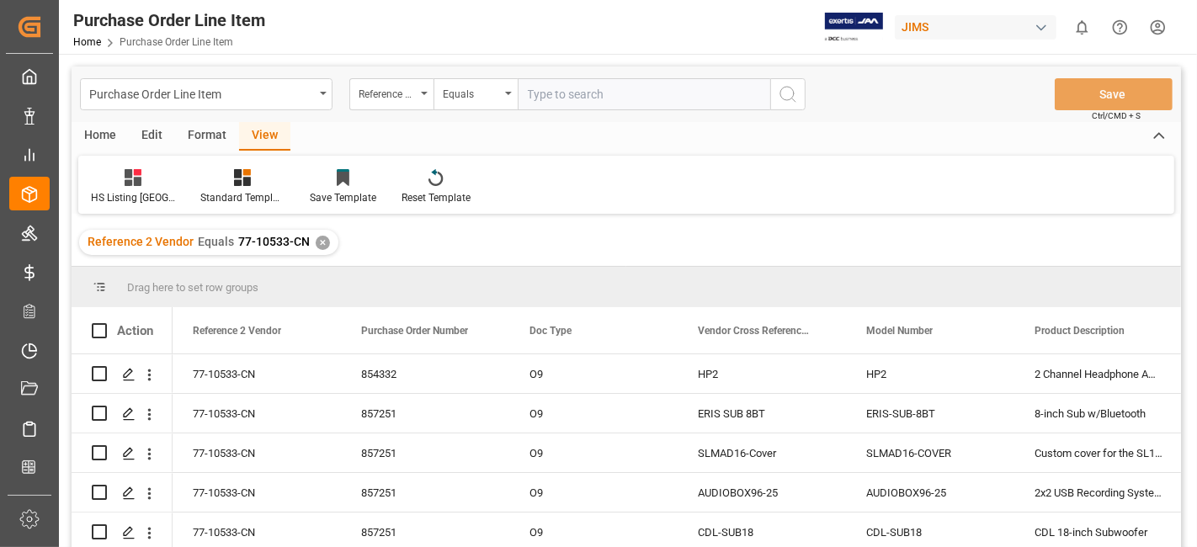
click at [103, 137] on div "Home" at bounding box center [100, 136] width 57 height 29
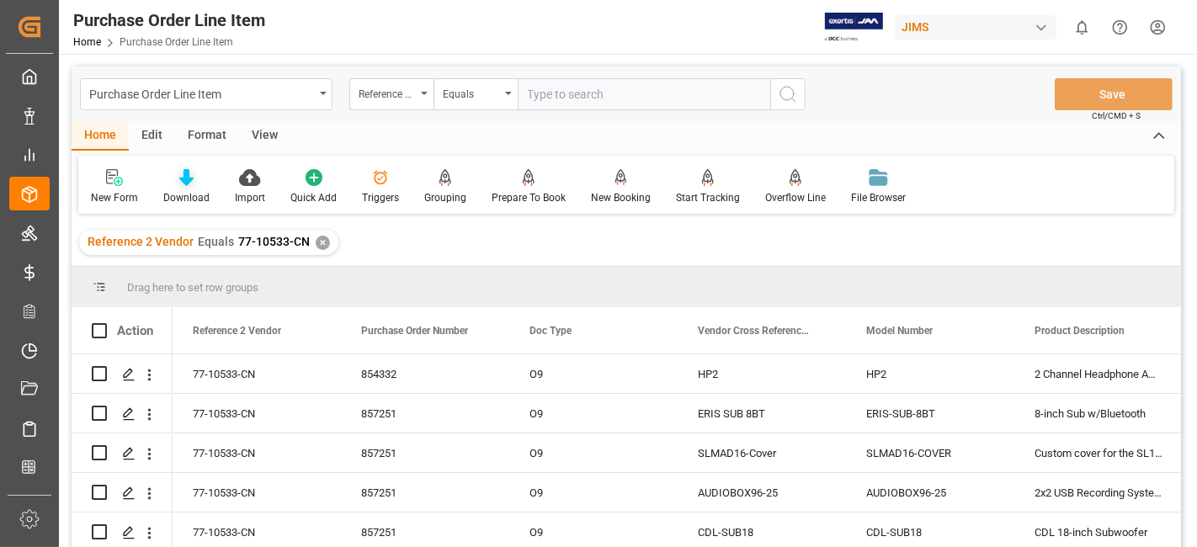
click at [185, 184] on icon at bounding box center [186, 177] width 14 height 17
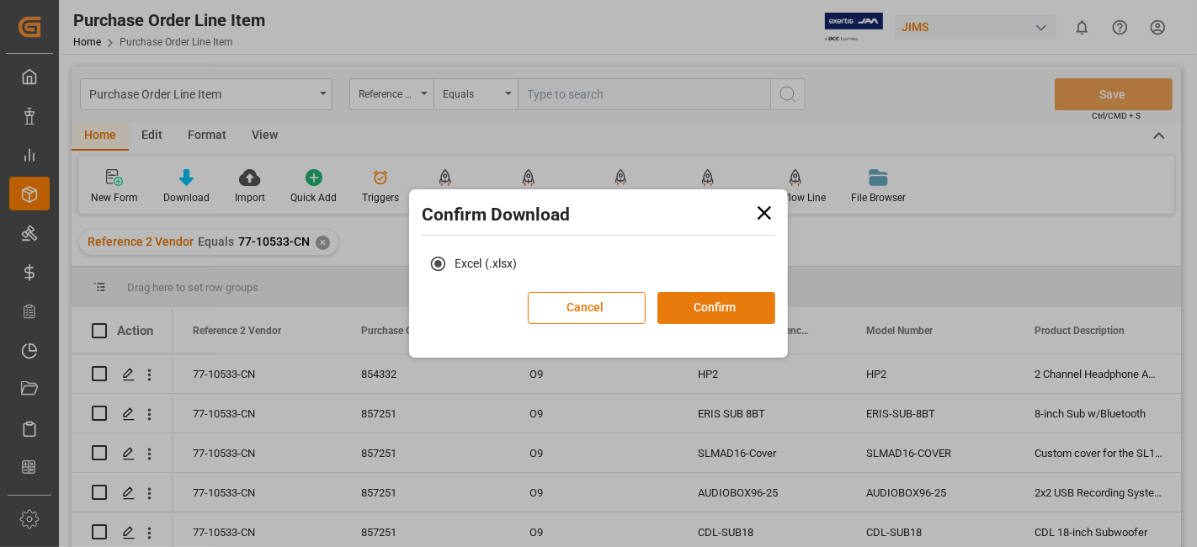
click at [703, 305] on button "Confirm" at bounding box center [717, 308] width 118 height 32
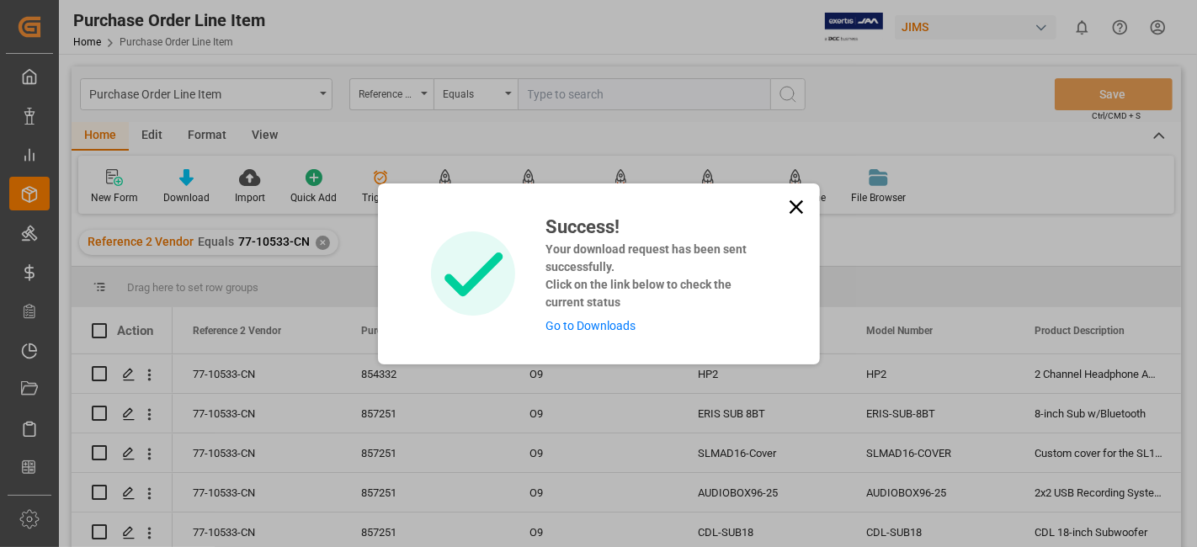
click at [594, 326] on link "Go to Downloads" at bounding box center [591, 325] width 90 height 13
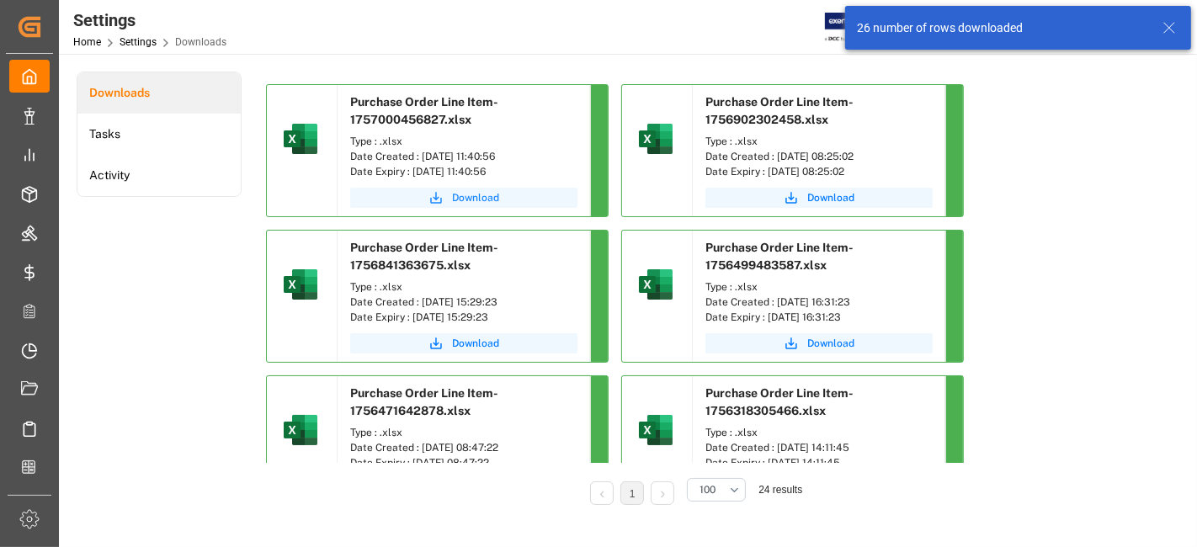
click at [452, 196] on span "Download" at bounding box center [475, 197] width 47 height 15
